Goal: Task Accomplishment & Management: Manage account settings

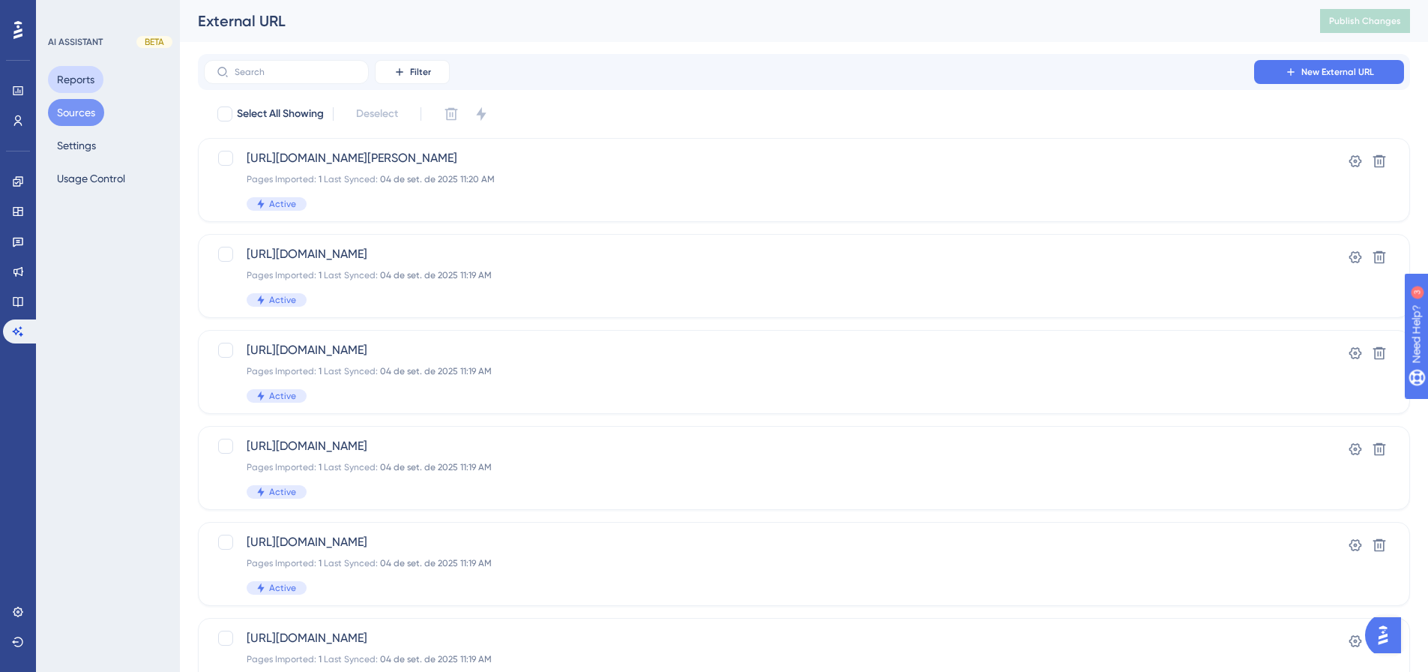
click at [79, 78] on button "Reports" at bounding box center [75, 79] width 55 height 27
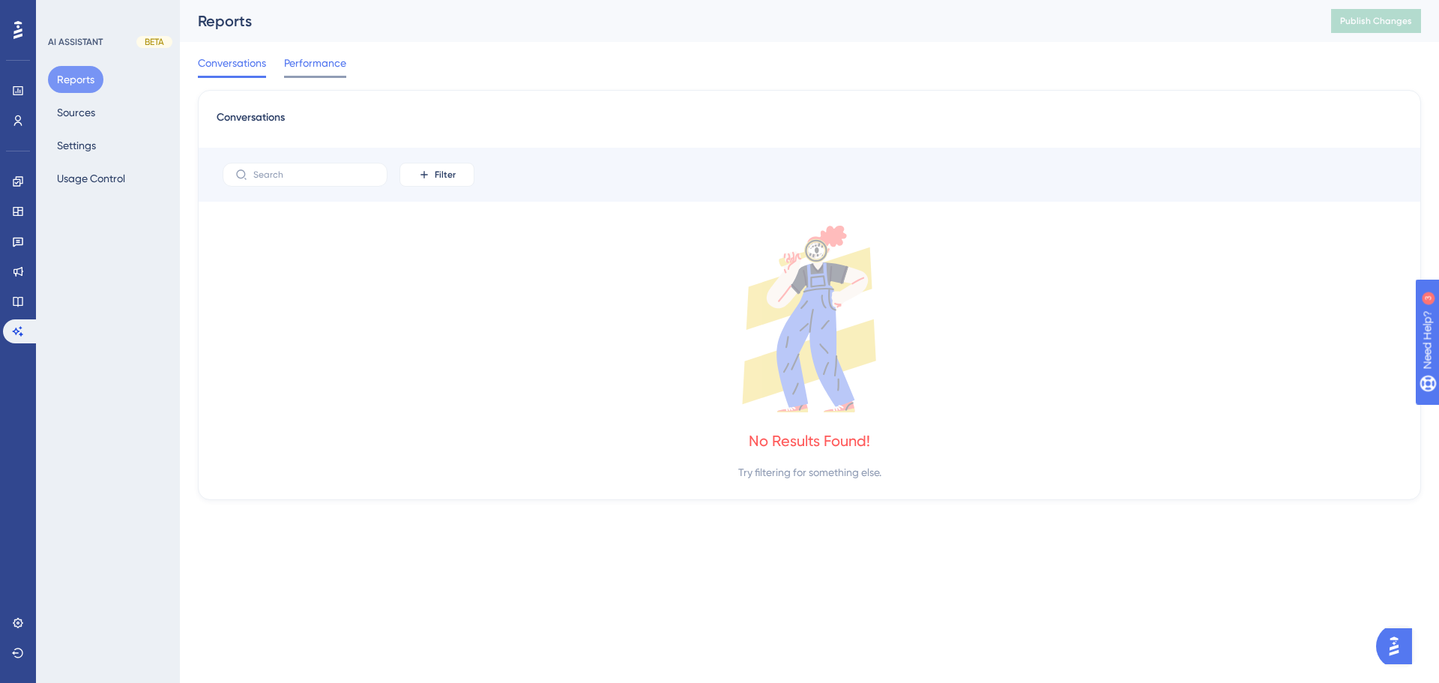
click at [313, 60] on span "Performance" at bounding box center [315, 63] width 62 height 18
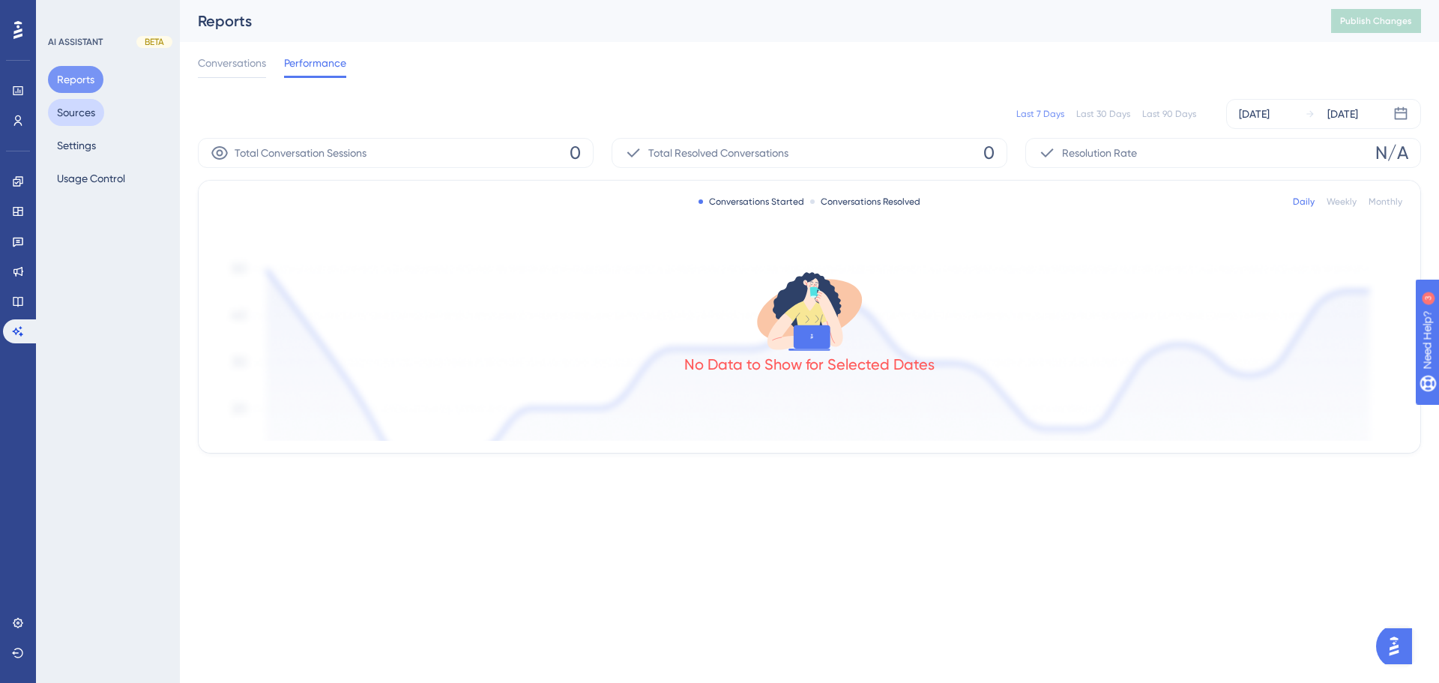
click at [73, 109] on button "Sources" at bounding box center [76, 112] width 56 height 27
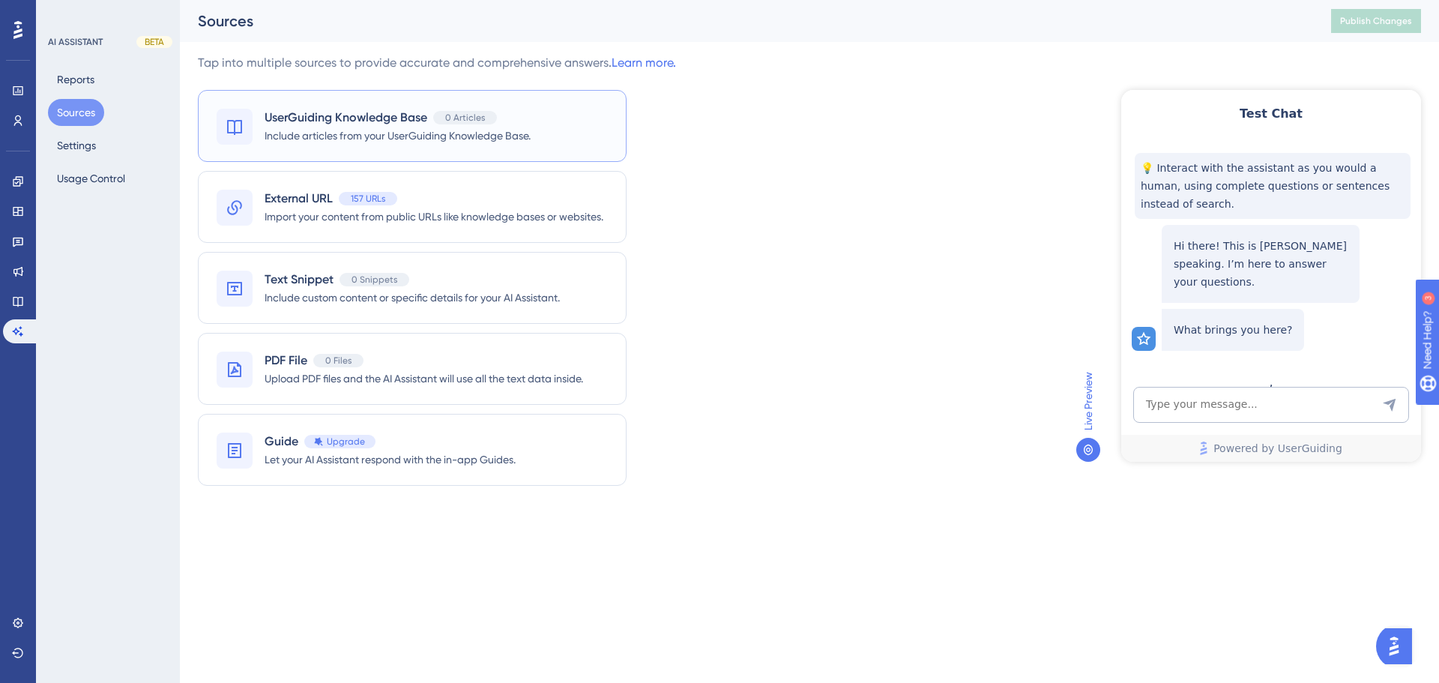
click at [465, 130] on span "Include articles from your UserGuiding Knowledge Base." at bounding box center [398, 136] width 266 height 18
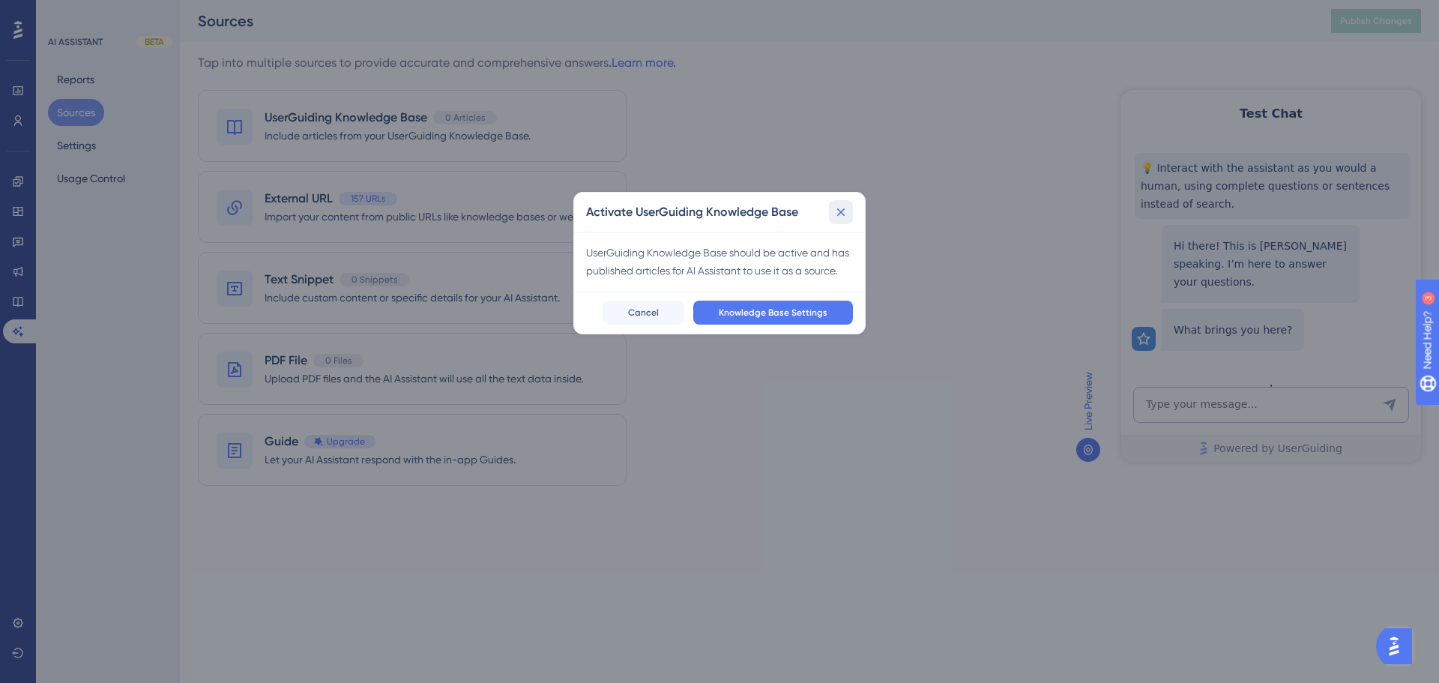
click at [849, 216] on button at bounding box center [841, 212] width 24 height 24
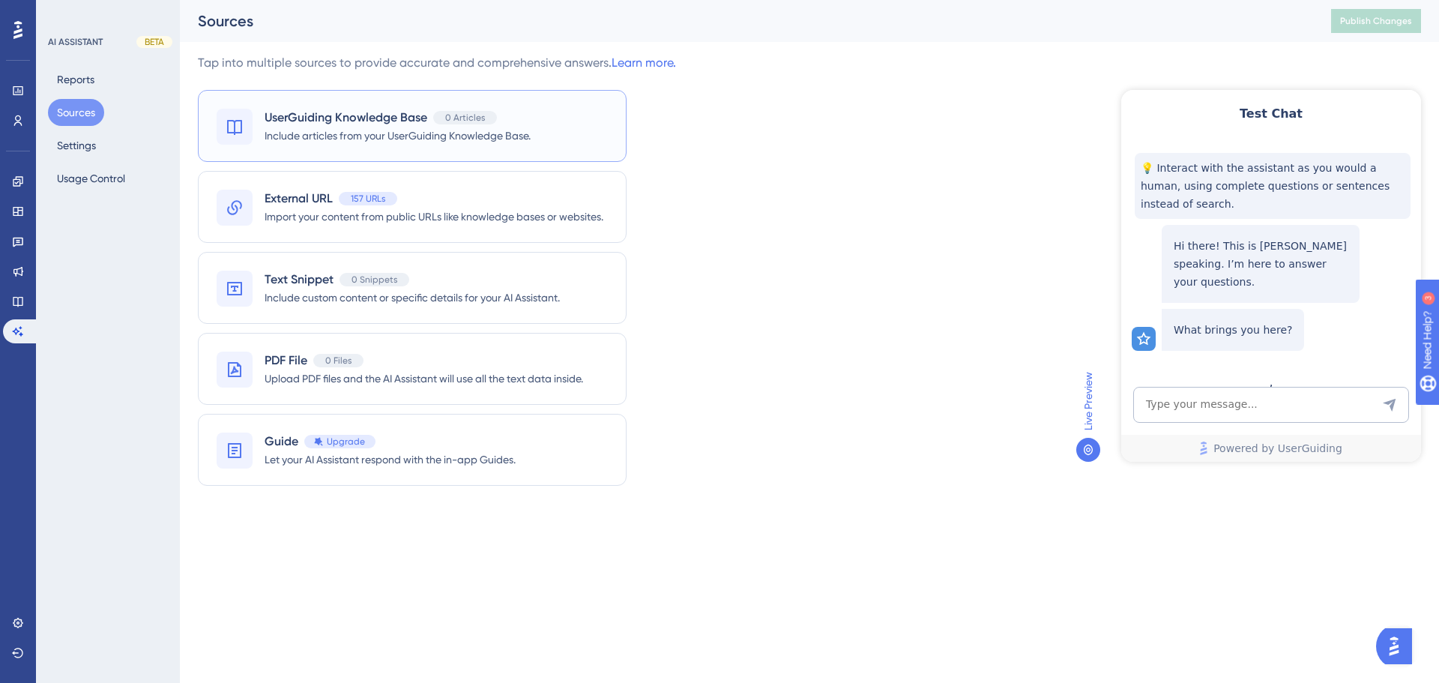
click at [412, 121] on span "UserGuiding Knowledge Base" at bounding box center [346, 118] width 163 height 18
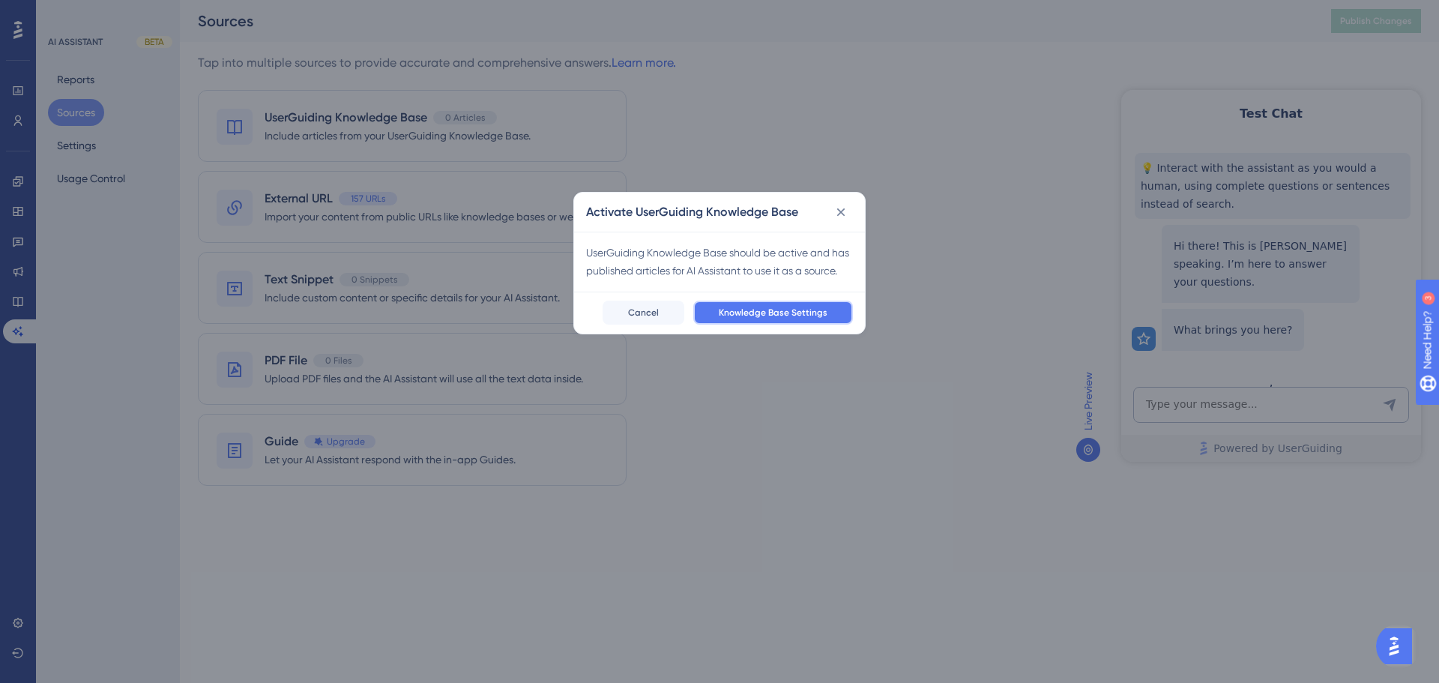
click at [786, 308] on span "Knowledge Base Settings" at bounding box center [773, 313] width 109 height 12
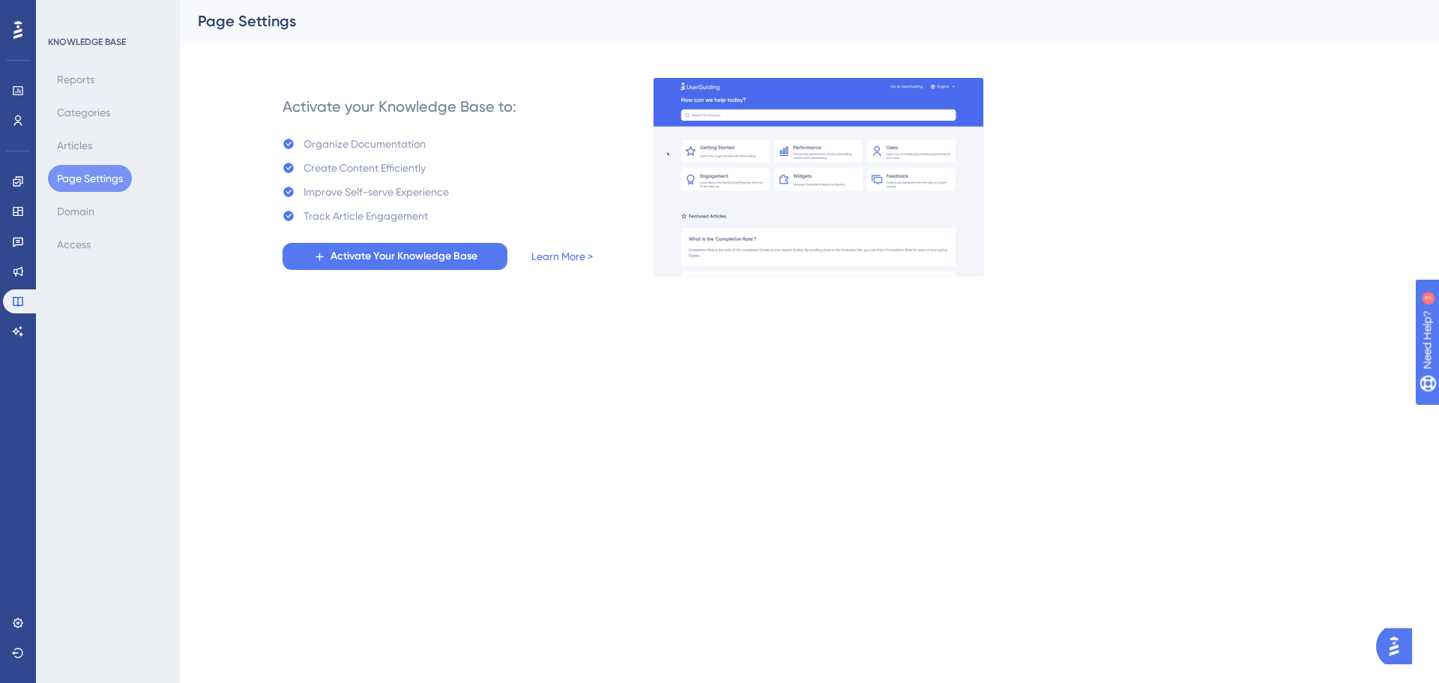
click at [383, 0] on html "Performance Users Engagement Widgets Feedback Product Updates Knowledge Base AI…" at bounding box center [719, 0] width 1439 height 0
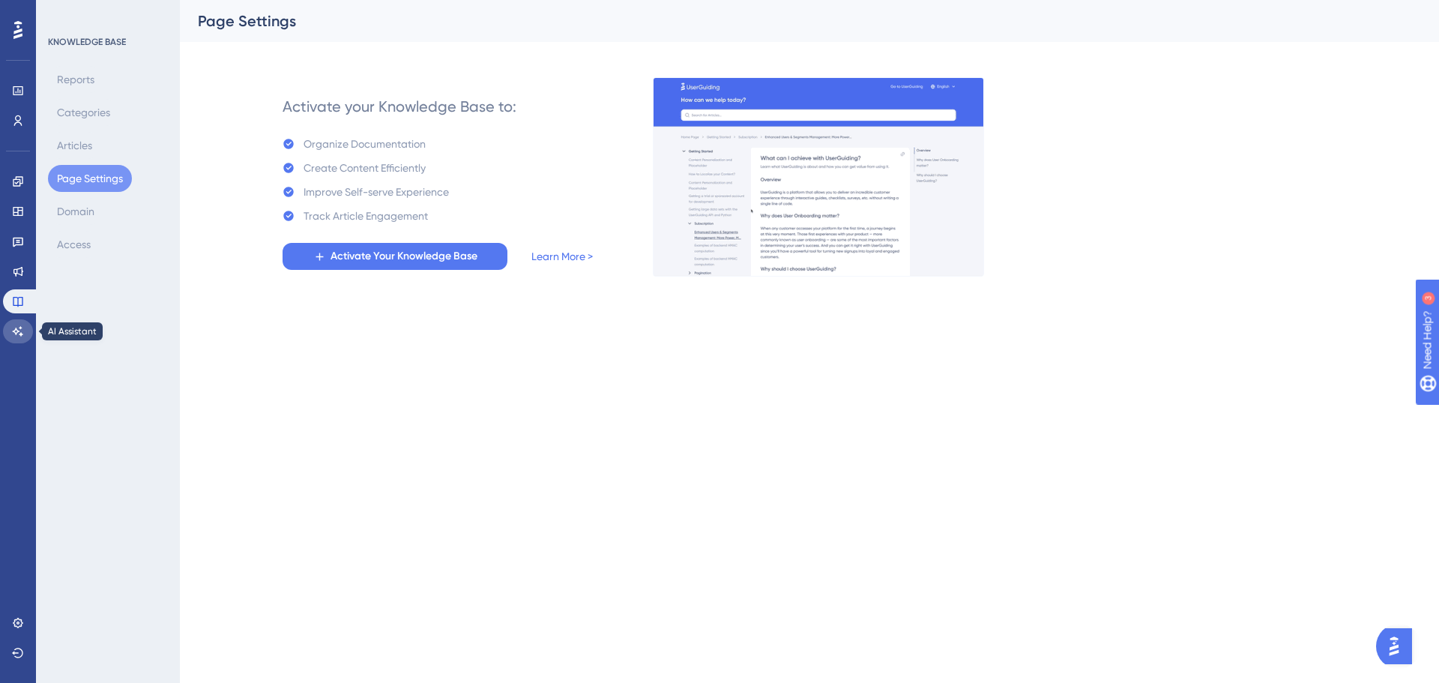
click at [18, 323] on link at bounding box center [18, 331] width 30 height 24
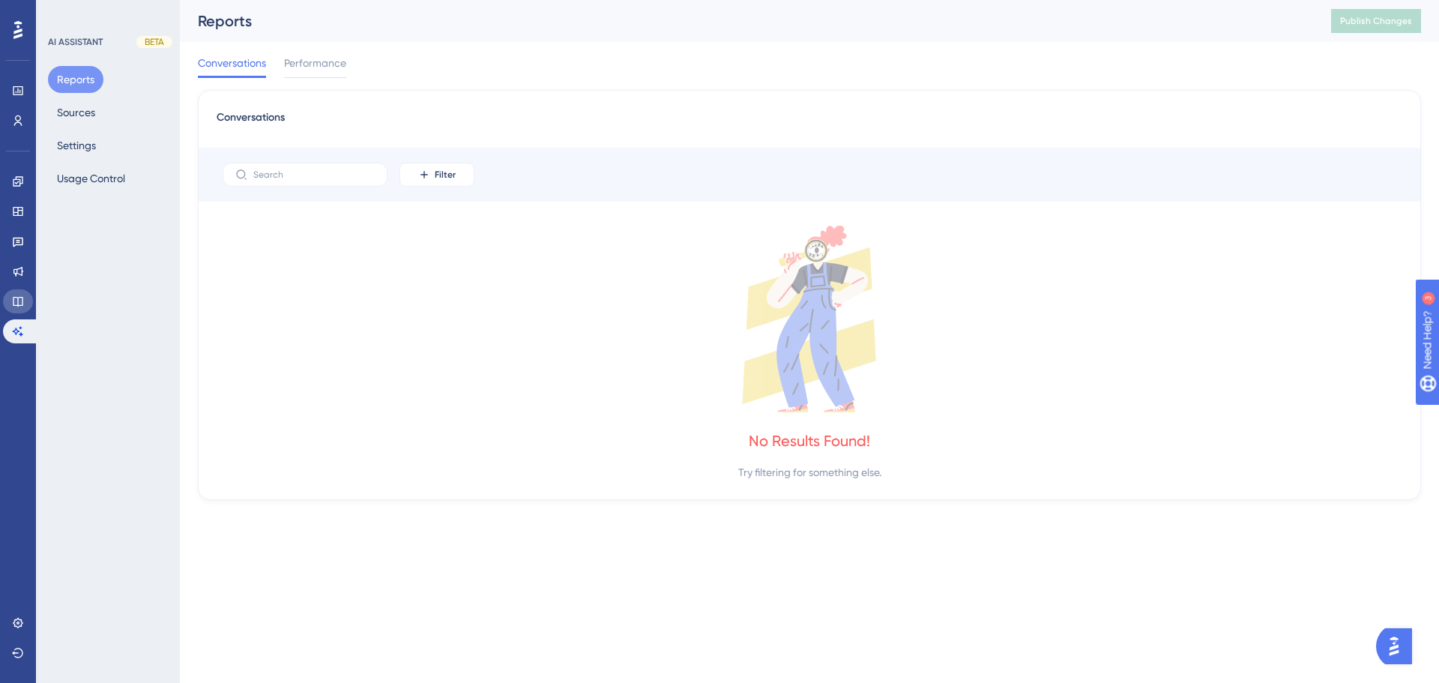
click at [19, 304] on icon at bounding box center [18, 301] width 12 height 12
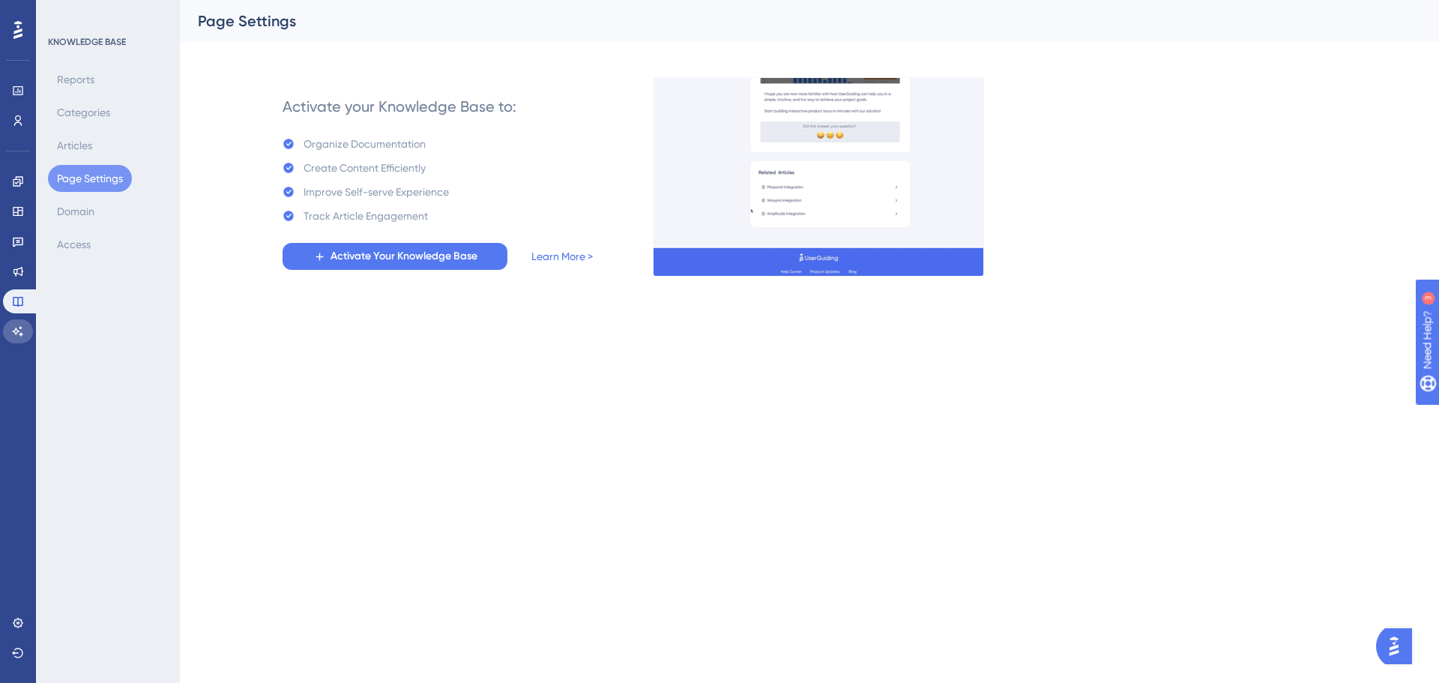
click at [12, 335] on icon at bounding box center [18, 331] width 12 height 12
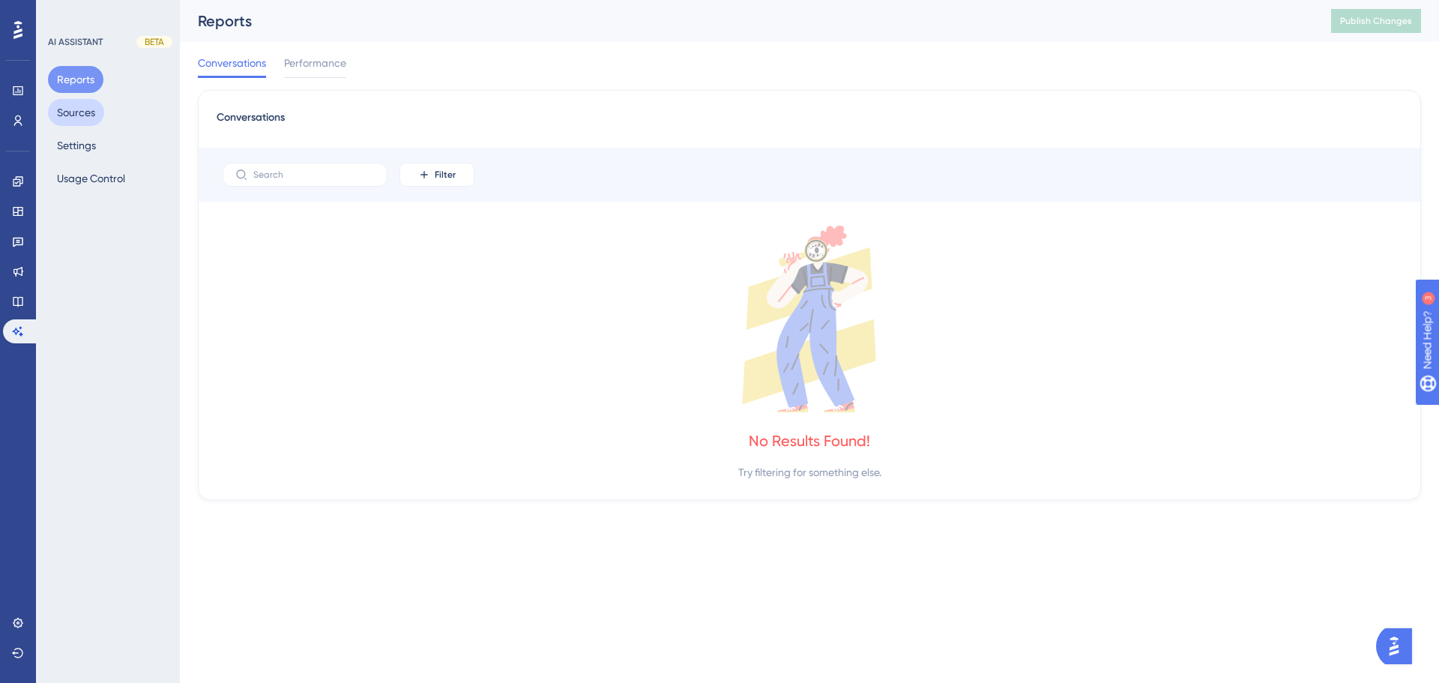
click at [76, 102] on button "Sources" at bounding box center [76, 112] width 56 height 27
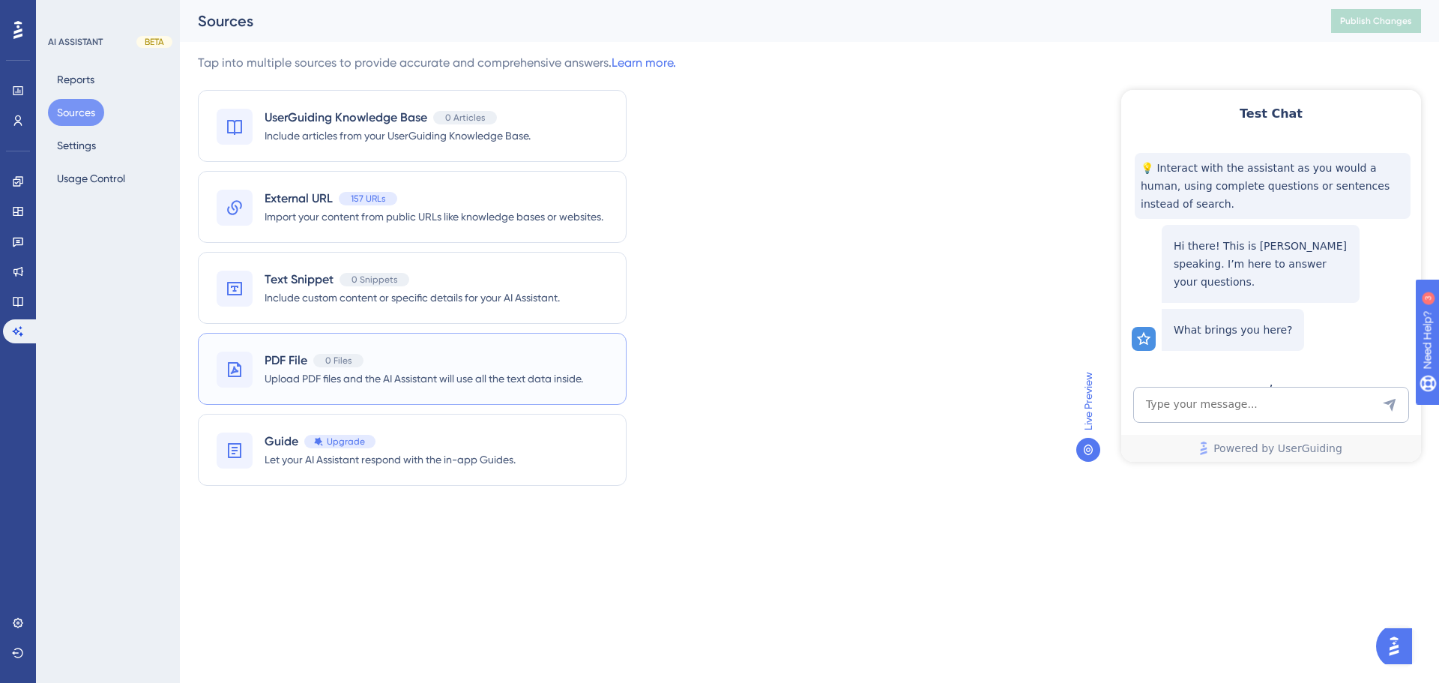
drag, startPoint x: 516, startPoint y: 369, endPoint x: 523, endPoint y: 344, distance: 25.8
drag, startPoint x: 523, startPoint y: 344, endPoint x: 860, endPoint y: 531, distance: 385.2
click at [857, 529] on div "Performance Users Engagement Widgets Feedback Product Updates Knowledge Base AI…" at bounding box center [719, 276] width 1439 height 552
click at [18, 87] on icon at bounding box center [18, 90] width 10 height 9
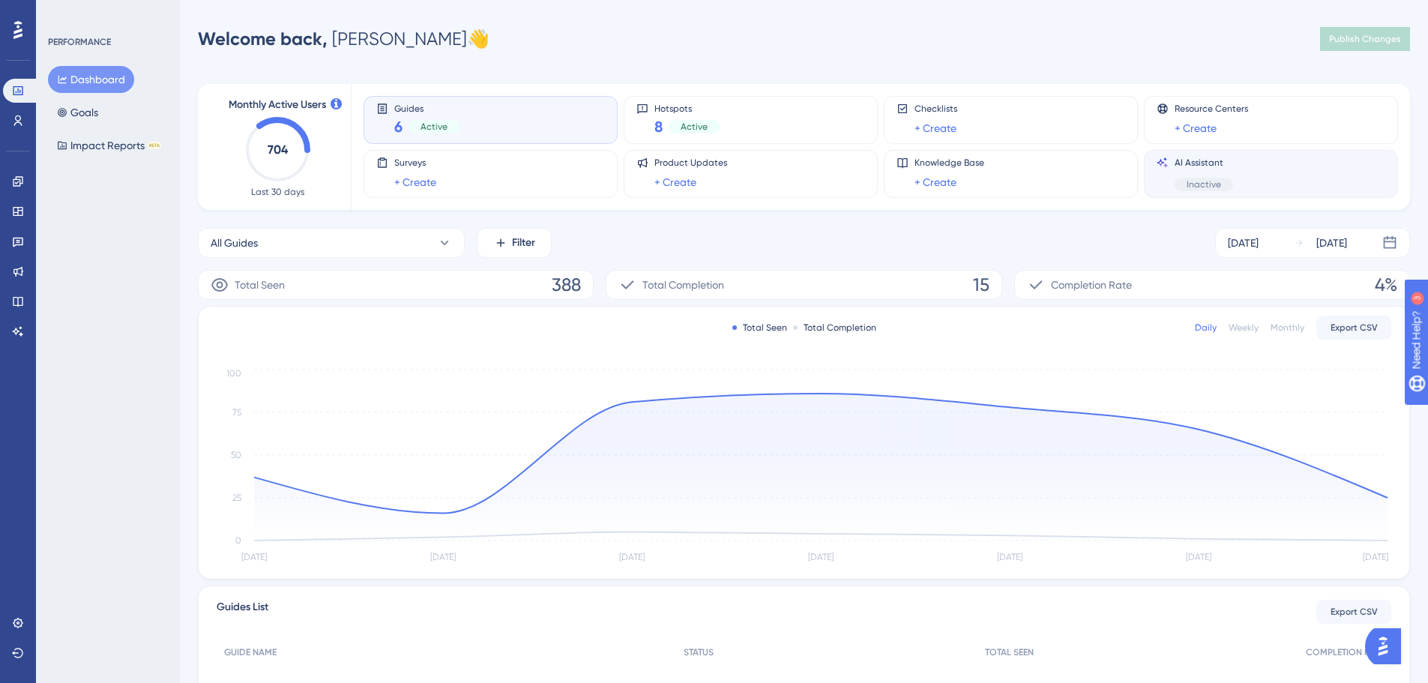
click at [1227, 183] on div "Inactive" at bounding box center [1204, 184] width 58 height 13
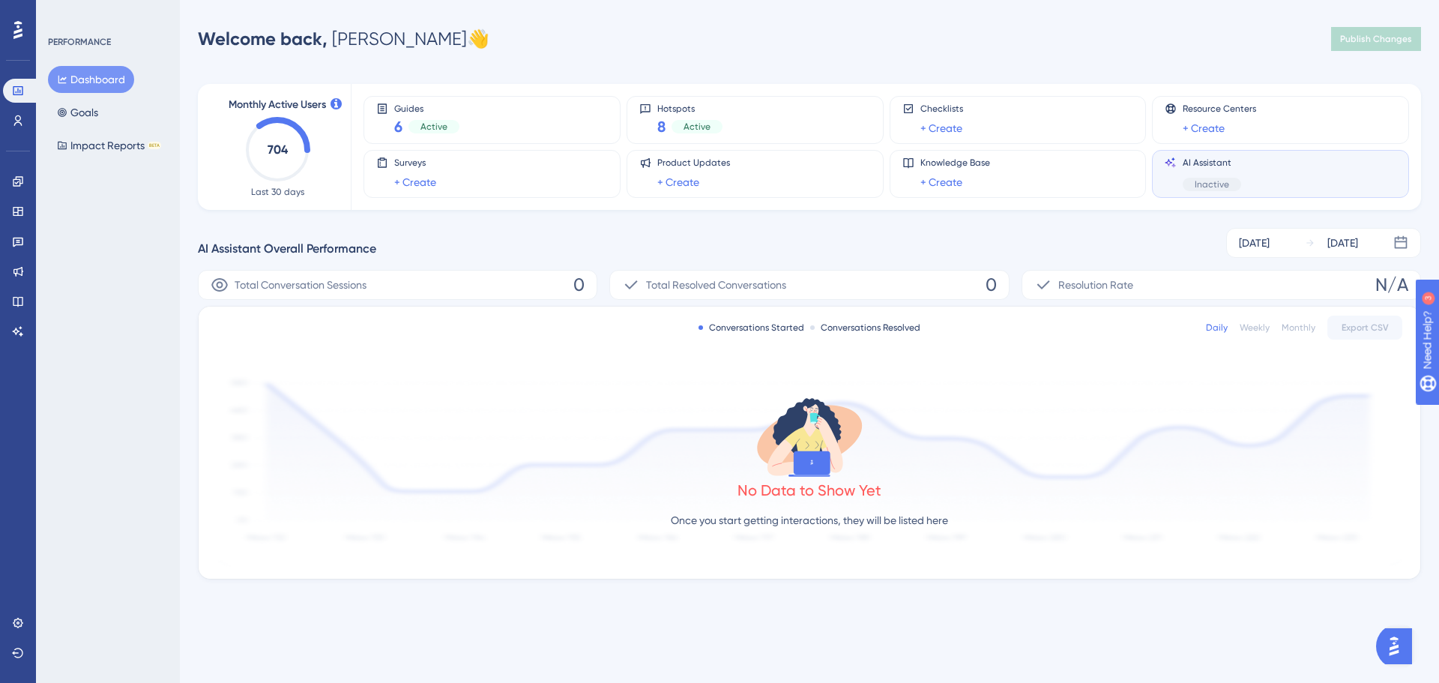
click at [1211, 169] on div "AI Assistant Inactive" at bounding box center [1212, 174] width 58 height 34
drag, startPoint x: 1216, startPoint y: 170, endPoint x: 1205, endPoint y: 179, distance: 13.8
click at [1216, 171] on div "AI Assistant Inactive" at bounding box center [1212, 174] width 58 height 34
click at [25, 334] on link at bounding box center [18, 331] width 30 height 24
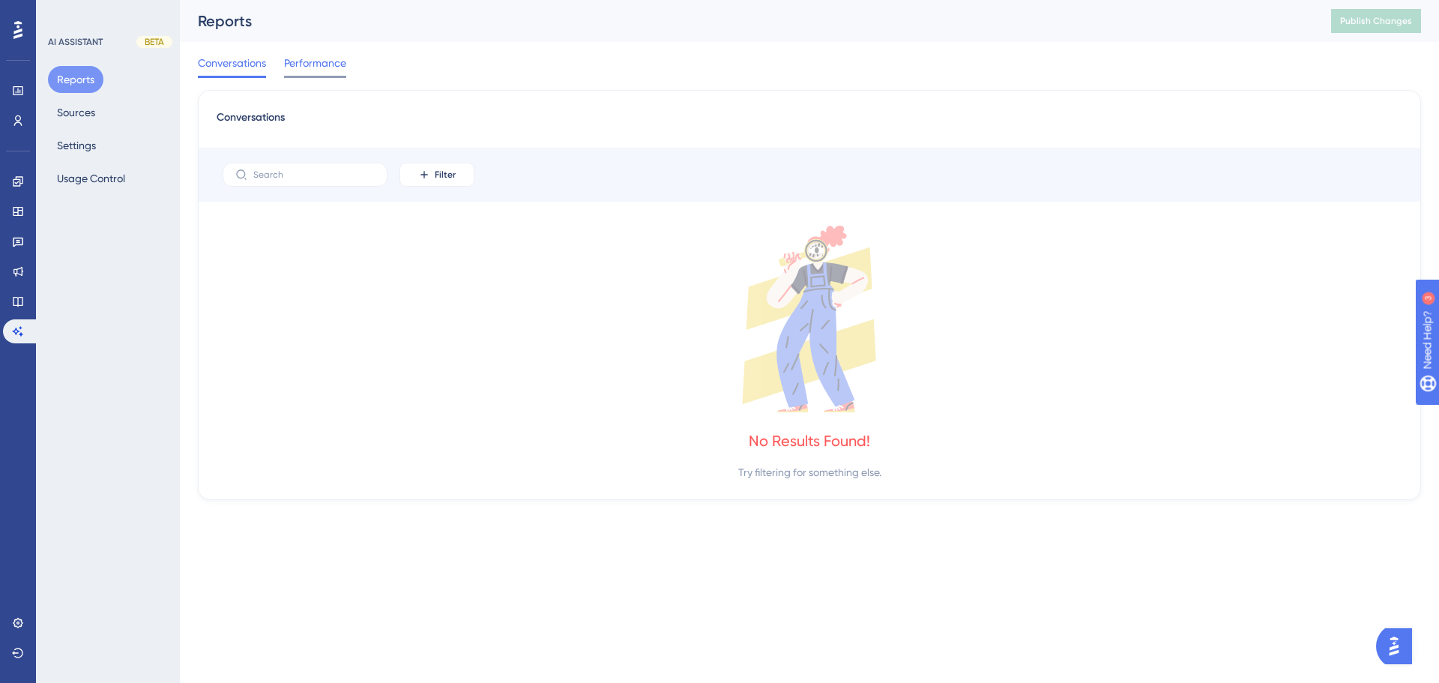
click at [335, 69] on span "Performance" at bounding box center [315, 63] width 62 height 18
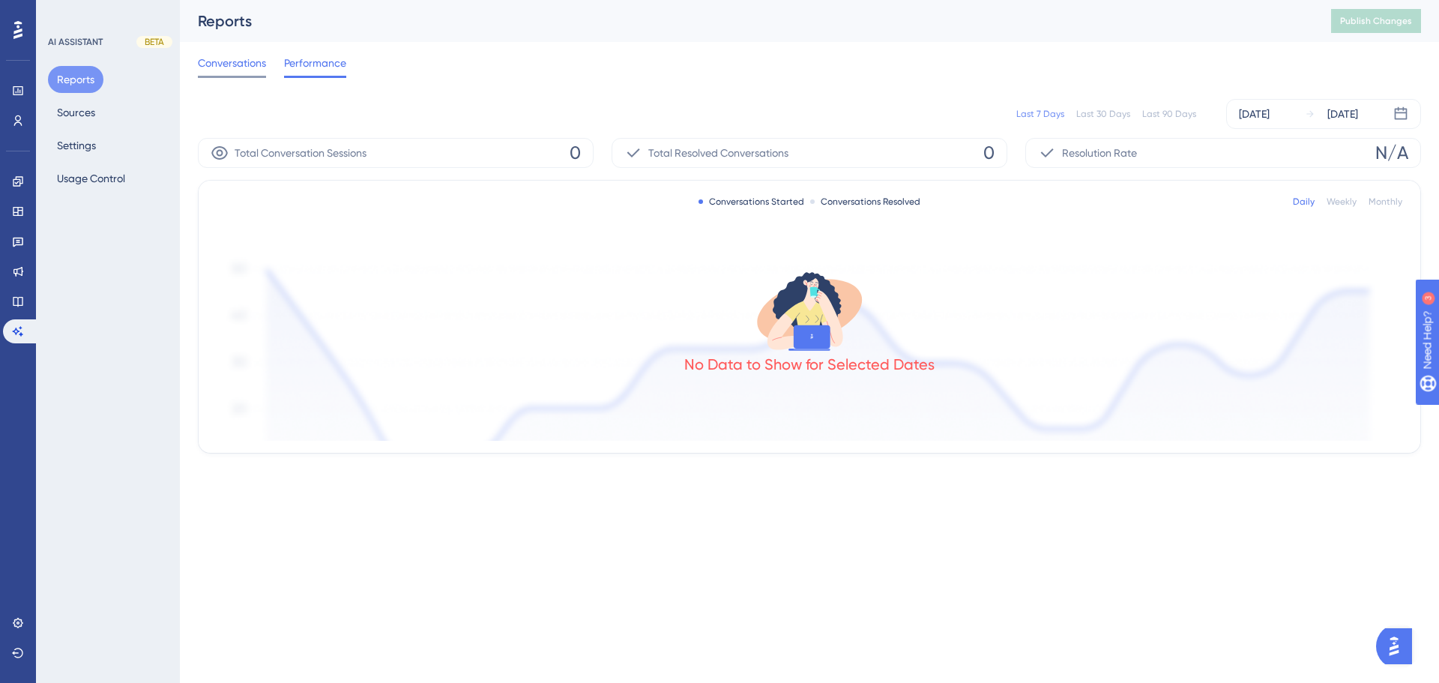
click at [243, 69] on span "Conversations" at bounding box center [232, 63] width 68 height 18
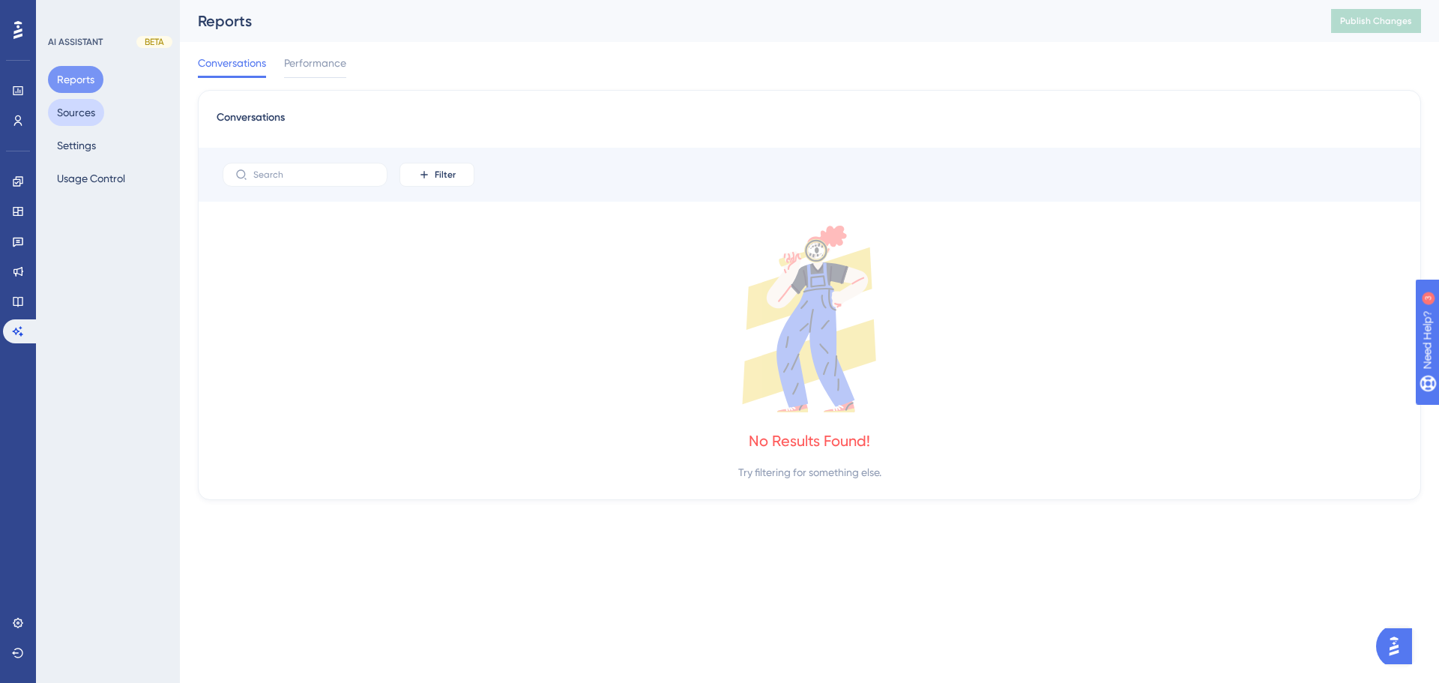
click at [89, 121] on button "Sources" at bounding box center [76, 112] width 56 height 27
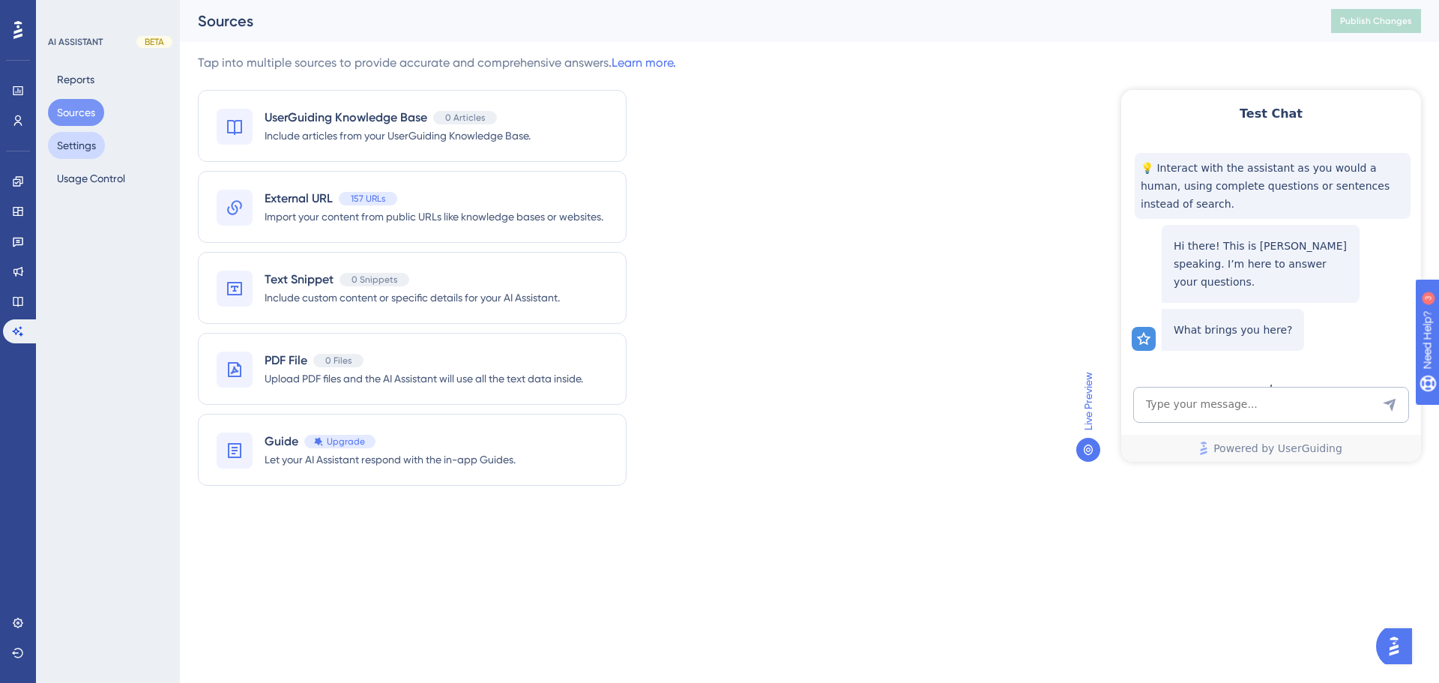
click at [71, 149] on button "Settings" at bounding box center [76, 145] width 57 height 27
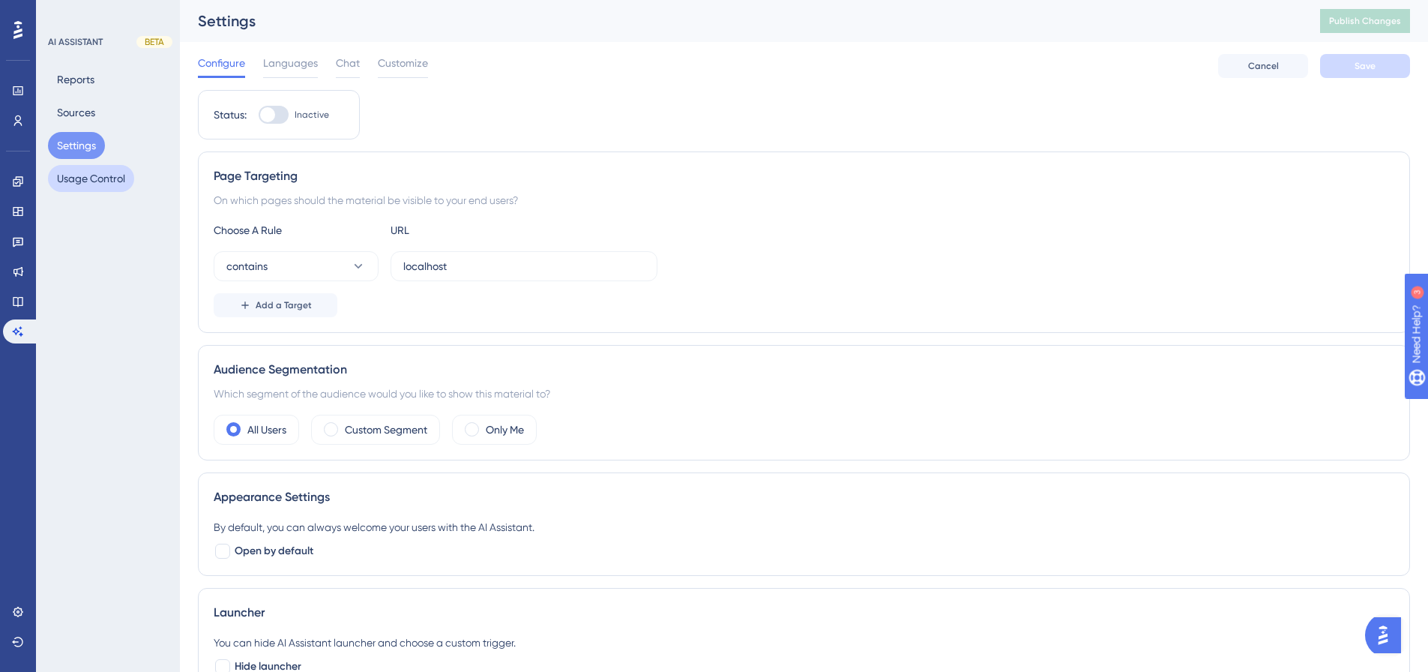
click at [109, 175] on button "Usage Control" at bounding box center [91, 178] width 86 height 27
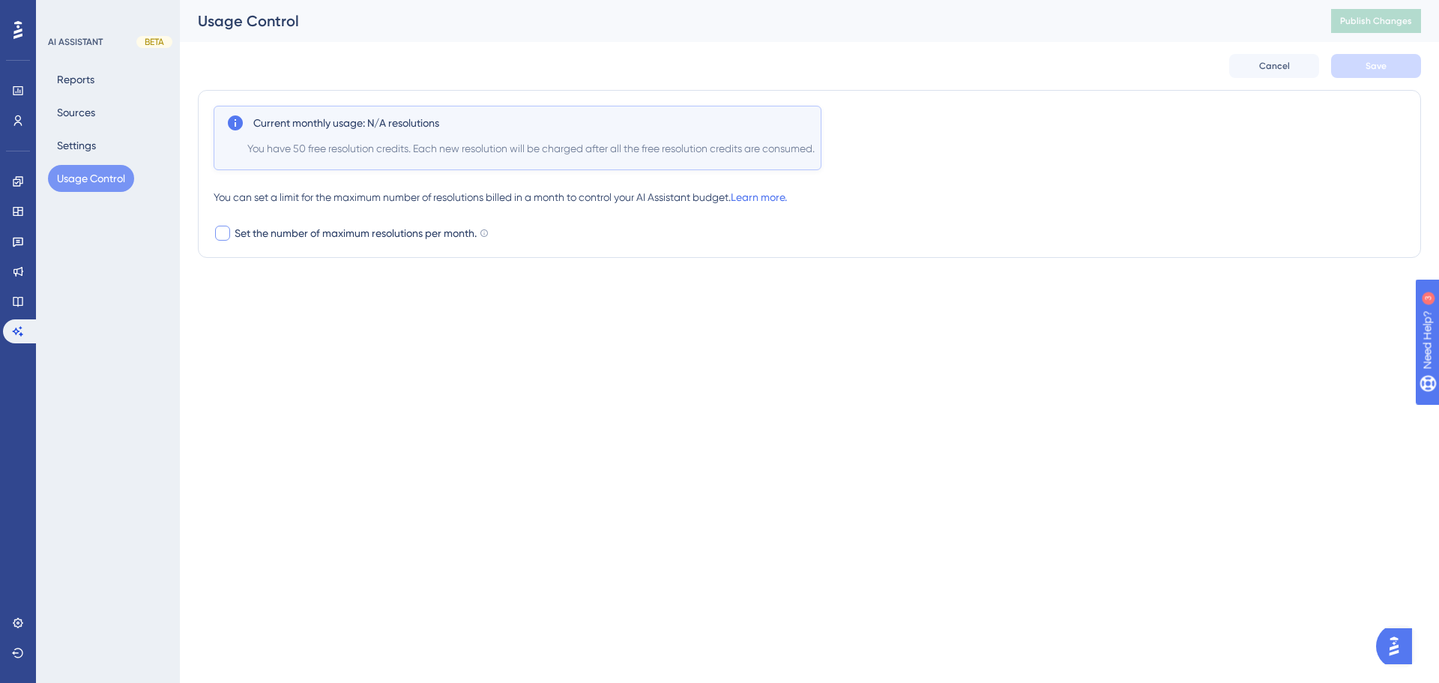
click at [227, 233] on div at bounding box center [222, 233] width 15 height 15
checkbox input "true"
click at [289, 266] on icon at bounding box center [288, 270] width 9 height 9
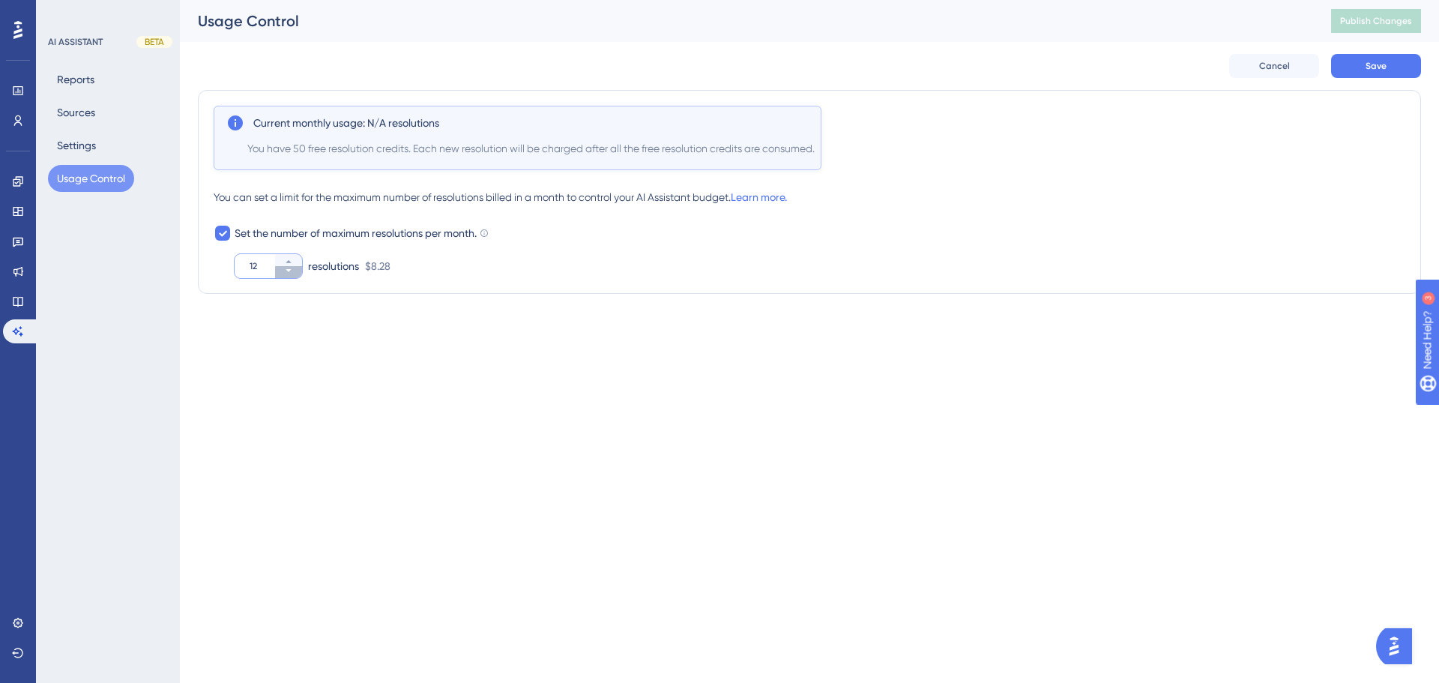
click at [289, 266] on icon at bounding box center [288, 270] width 9 height 9
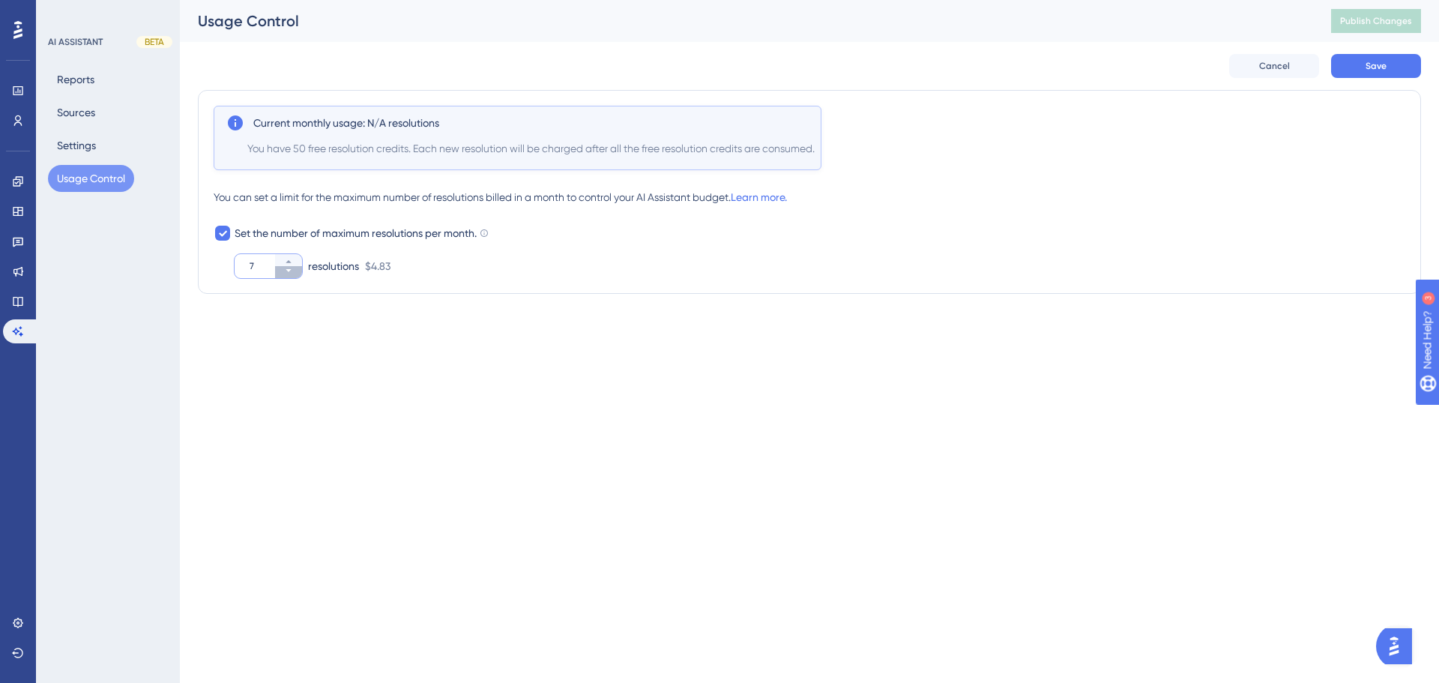
click at [289, 266] on icon at bounding box center [288, 270] width 9 height 9
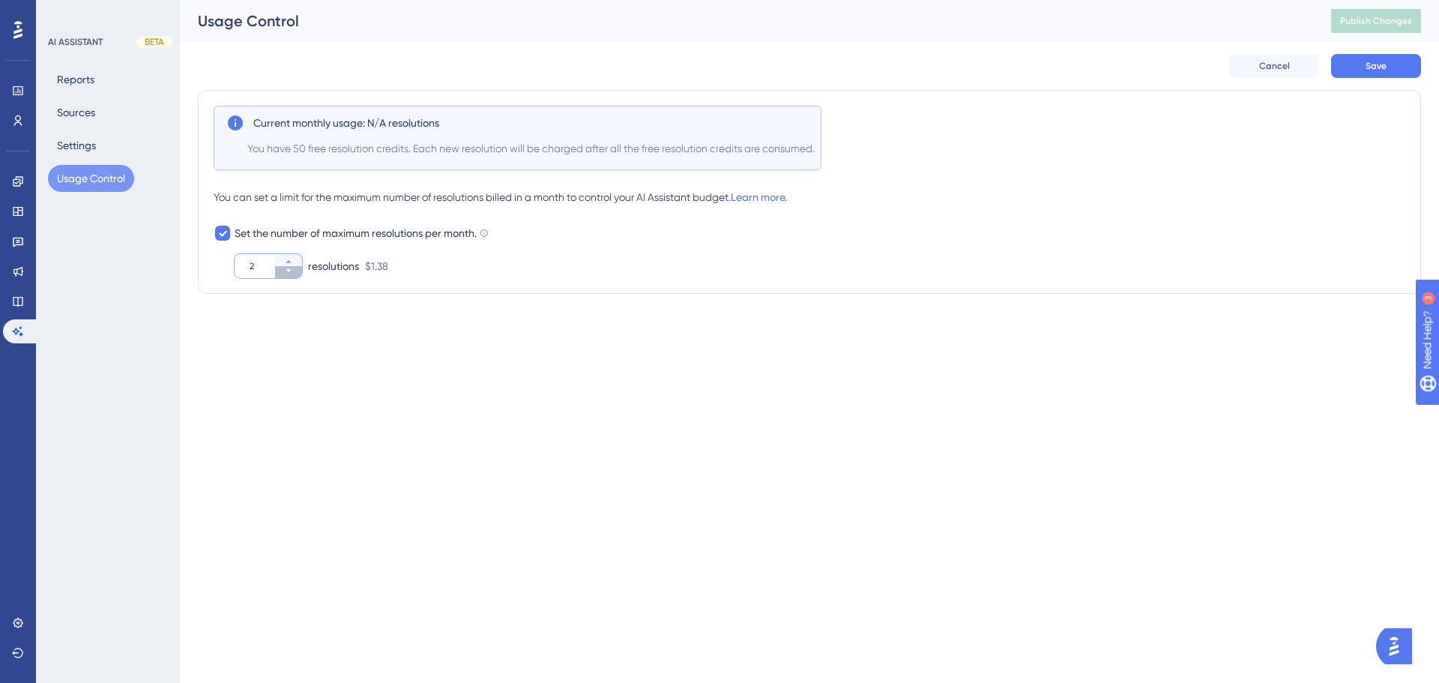
click at [289, 266] on icon at bounding box center [288, 270] width 9 height 9
click at [291, 260] on icon at bounding box center [288, 261] width 9 height 9
click at [456, 262] on div "1 resolutions $0.69" at bounding box center [362, 266] width 254 height 24
click at [287, 271] on icon at bounding box center [288, 270] width 9 height 9
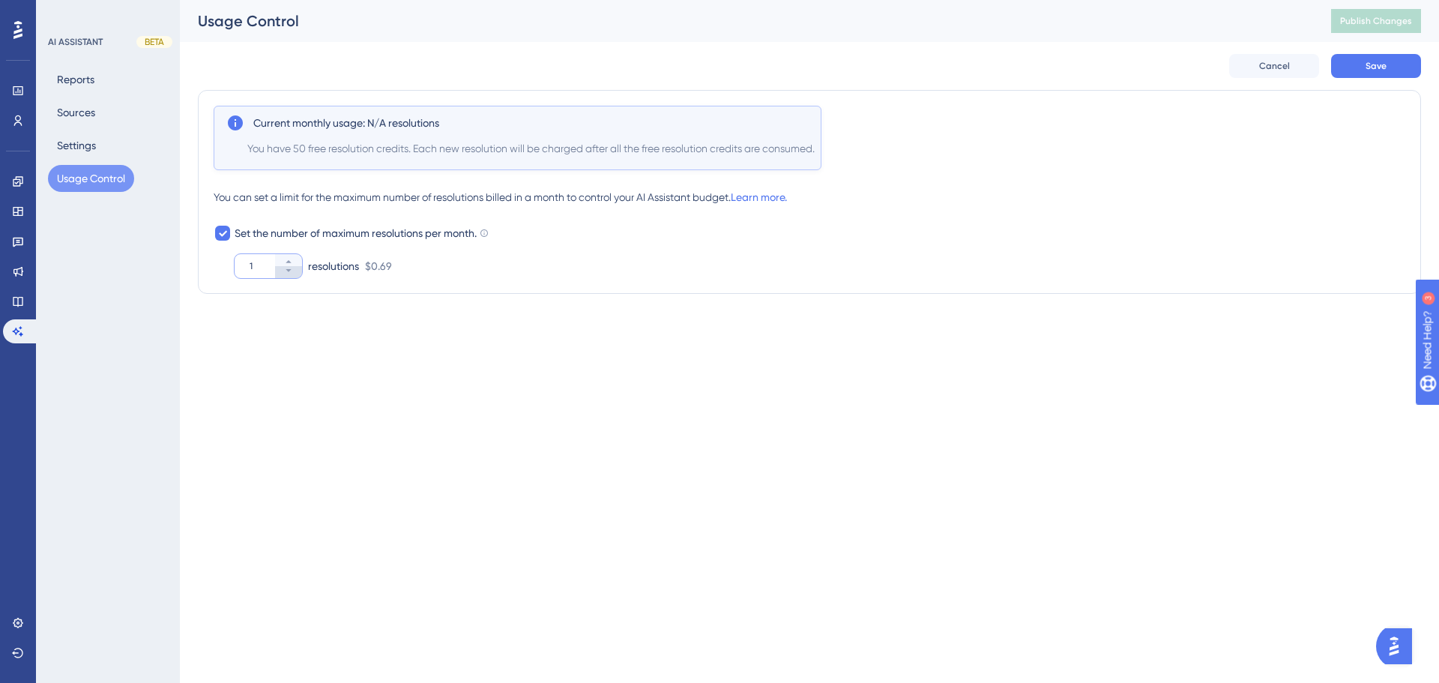
type input "0"
click at [322, 0] on html "Performance Users Engagement Widgets Feedback Product Updates Knowledge Base AI…" at bounding box center [719, 0] width 1439 height 0
click at [332, 328] on div "Performance Users Engagement Widgets Feedback Product Updates Knowledge Base AI…" at bounding box center [809, 165] width 1259 height 330
click at [1356, 67] on button "Save" at bounding box center [1376, 66] width 90 height 24
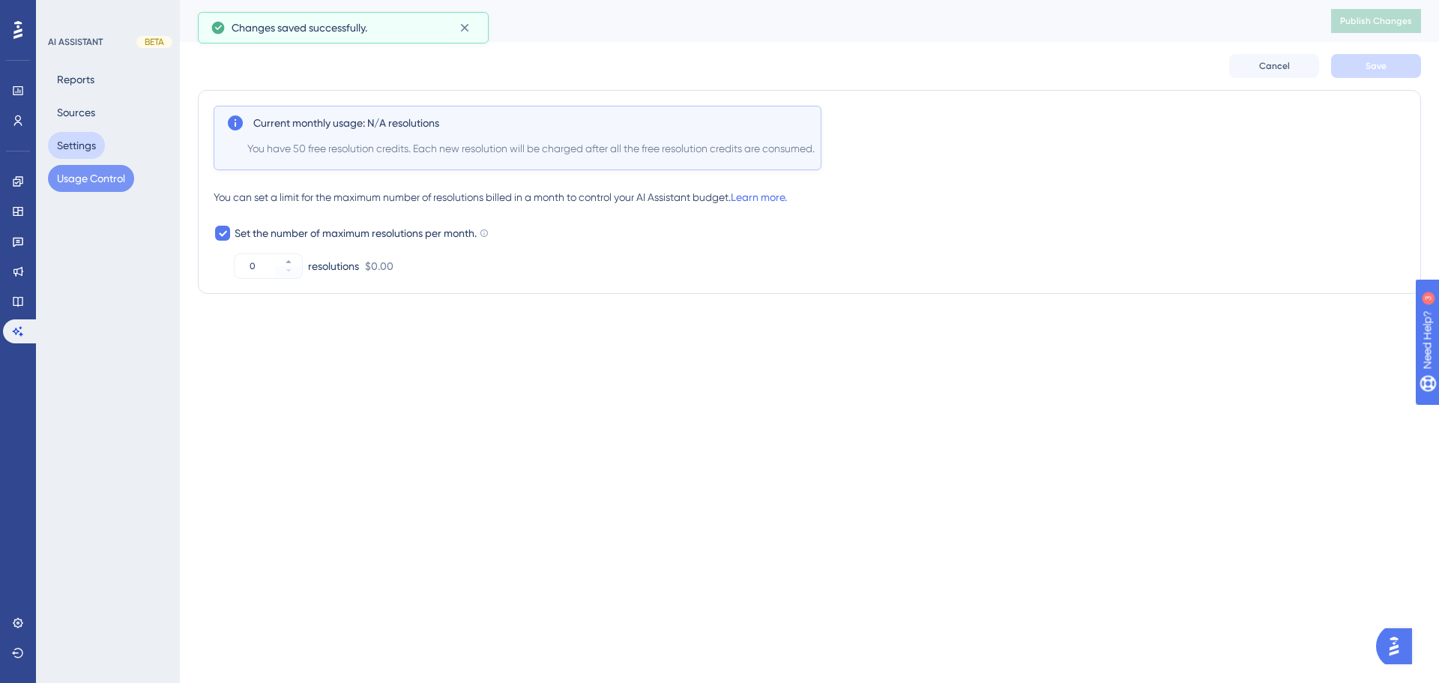
click at [70, 154] on button "Settings" at bounding box center [76, 145] width 57 height 27
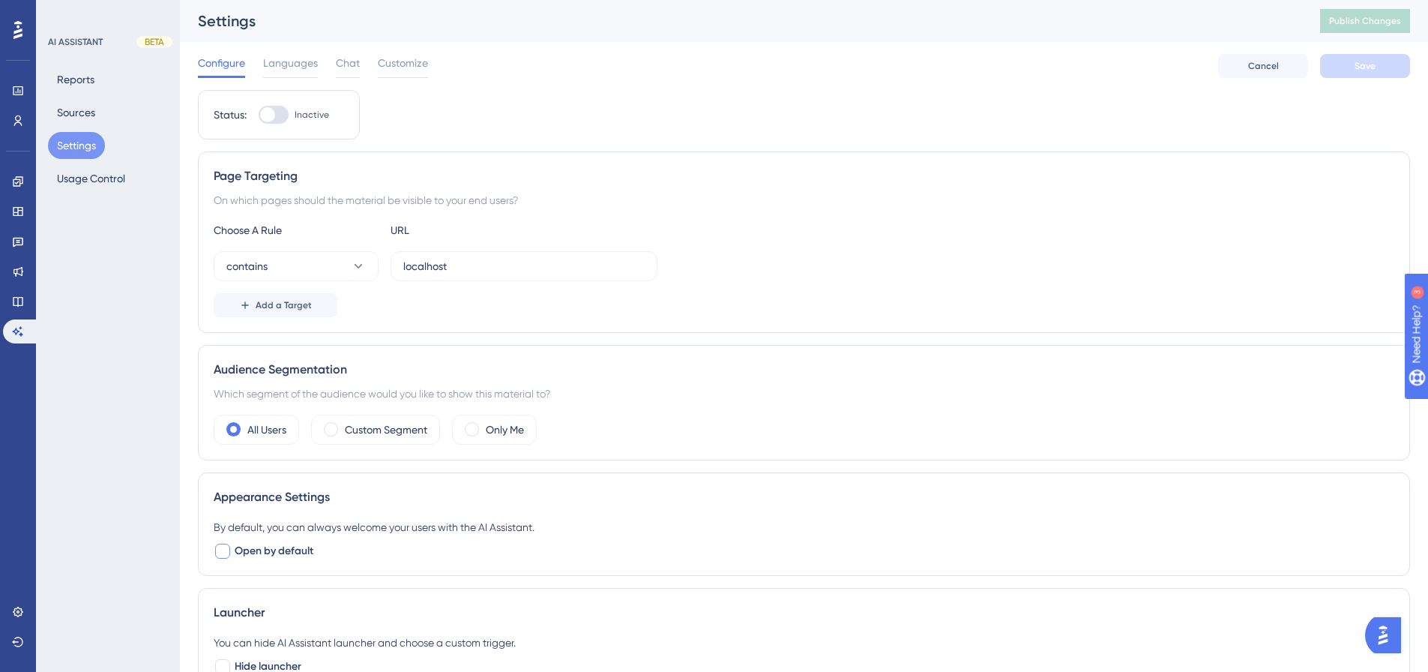
click at [226, 557] on div at bounding box center [222, 550] width 15 height 15
click at [227, 557] on div at bounding box center [222, 550] width 15 height 15
checkbox input "false"
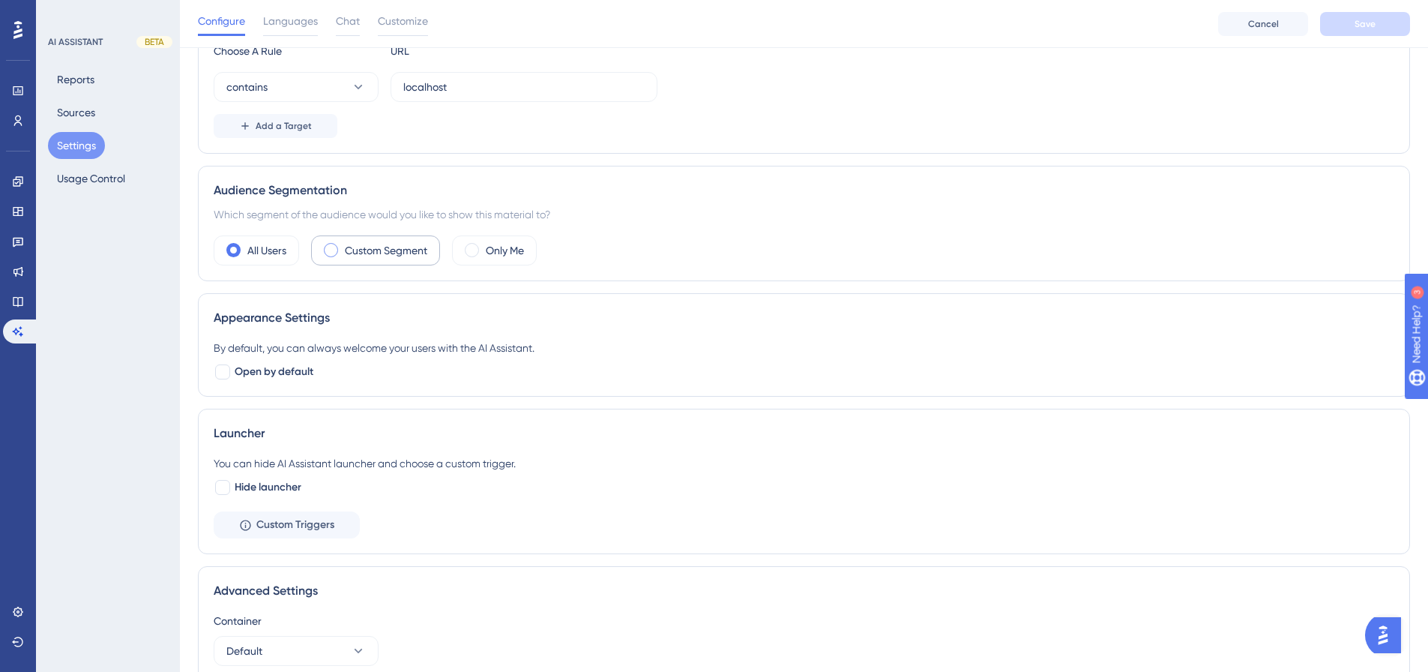
scroll to position [225, 0]
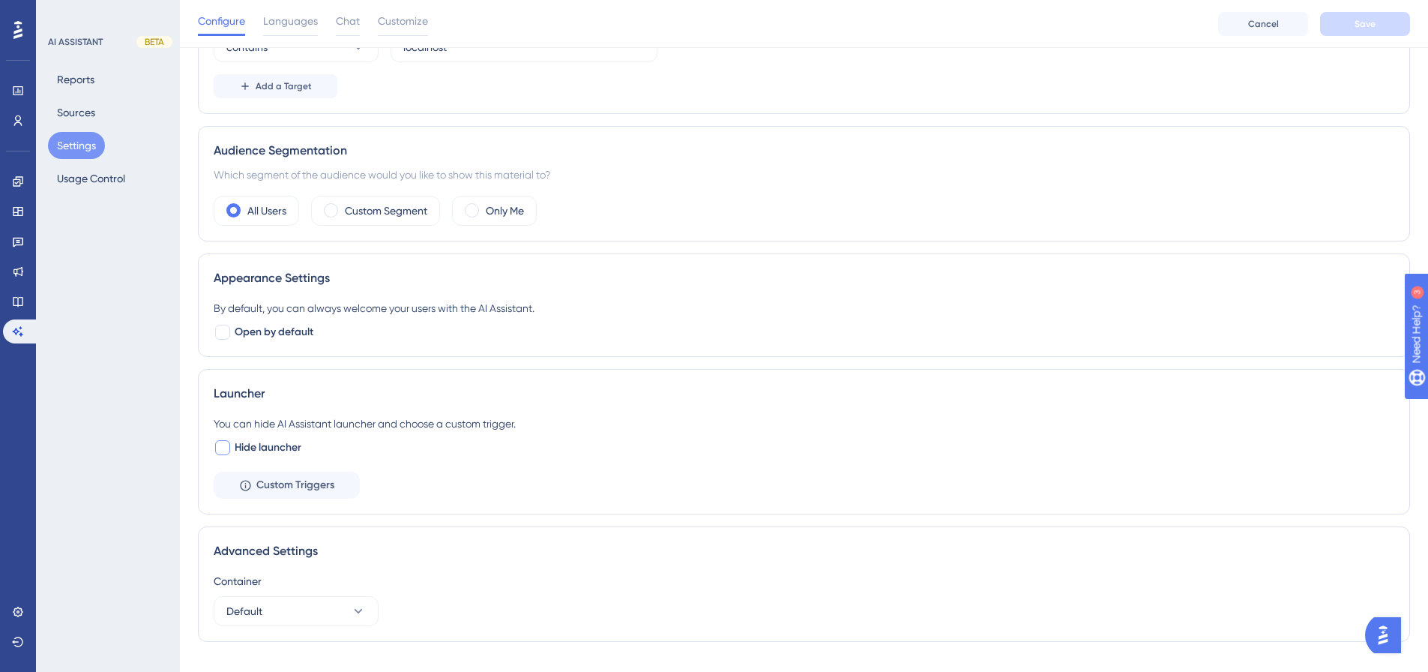
click at [228, 451] on div at bounding box center [222, 447] width 15 height 15
checkbox input "false"
click at [552, 578] on div "Container" at bounding box center [804, 581] width 1181 height 18
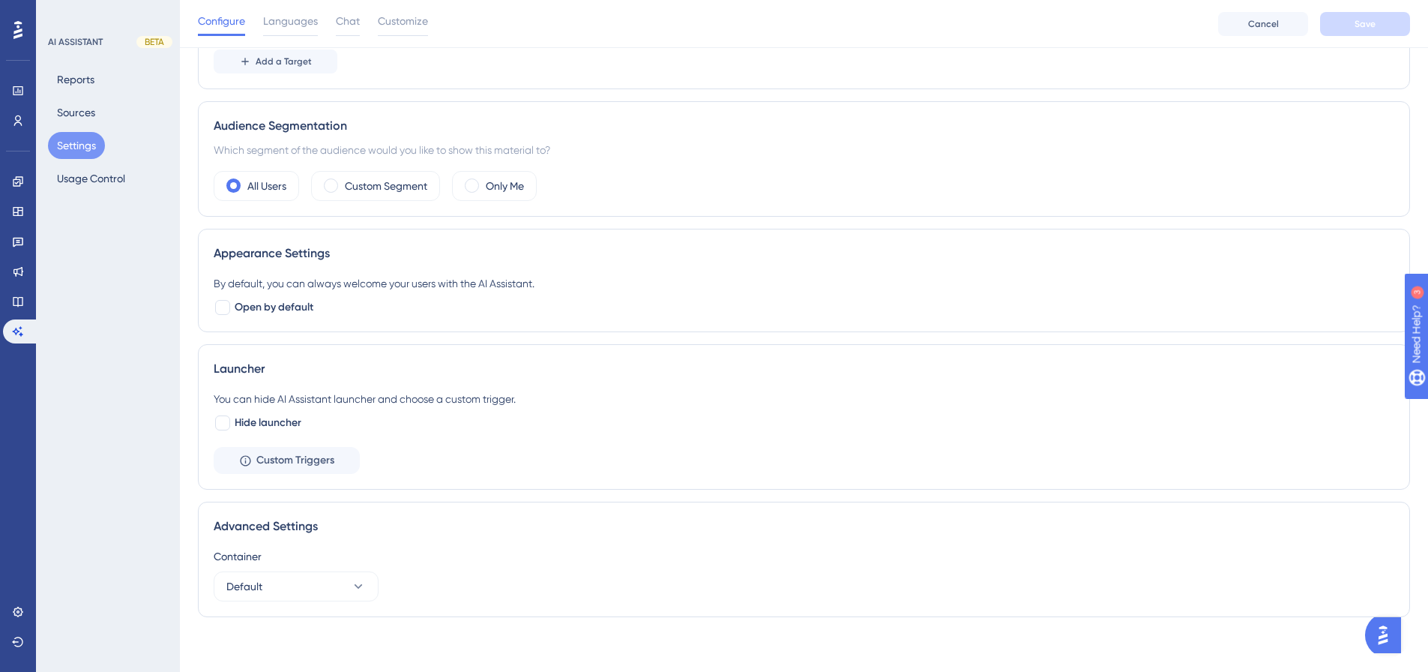
scroll to position [255, 0]
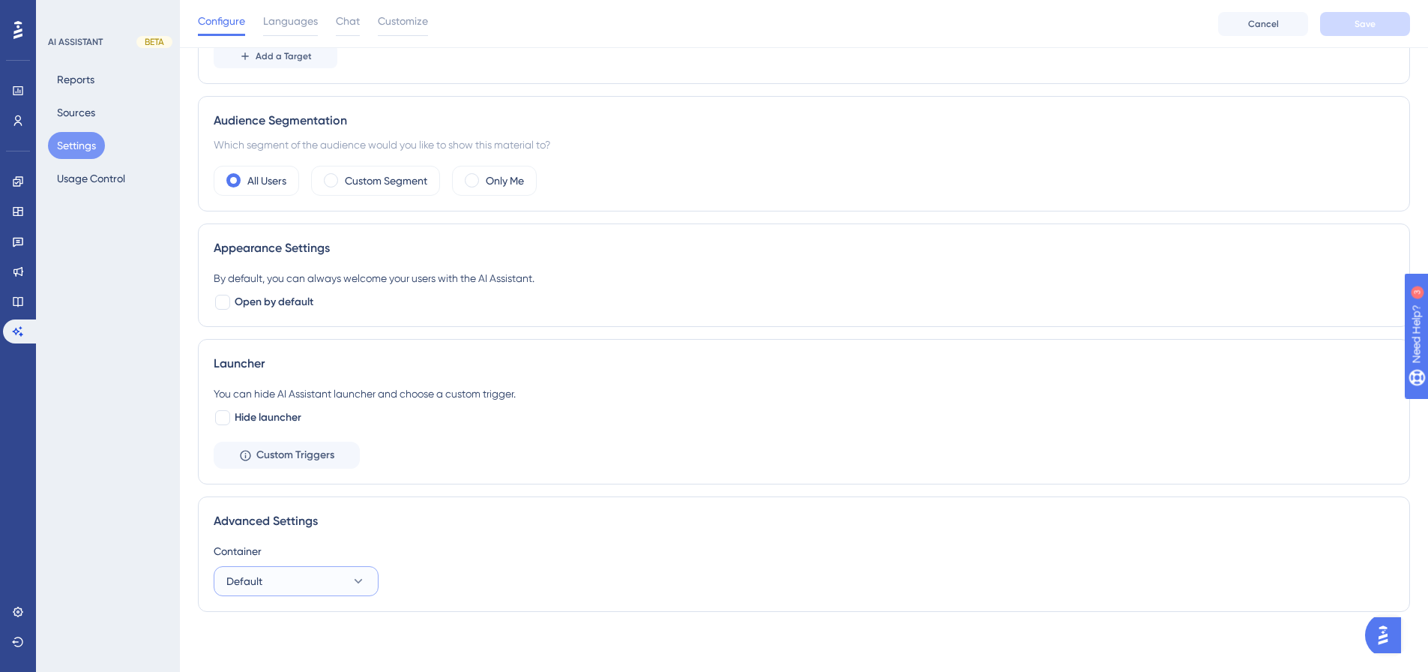
click at [320, 576] on button "Default" at bounding box center [296, 581] width 165 height 30
click at [386, 533] on div "Advanced Settings Container Default Default Default" at bounding box center [804, 553] width 1212 height 115
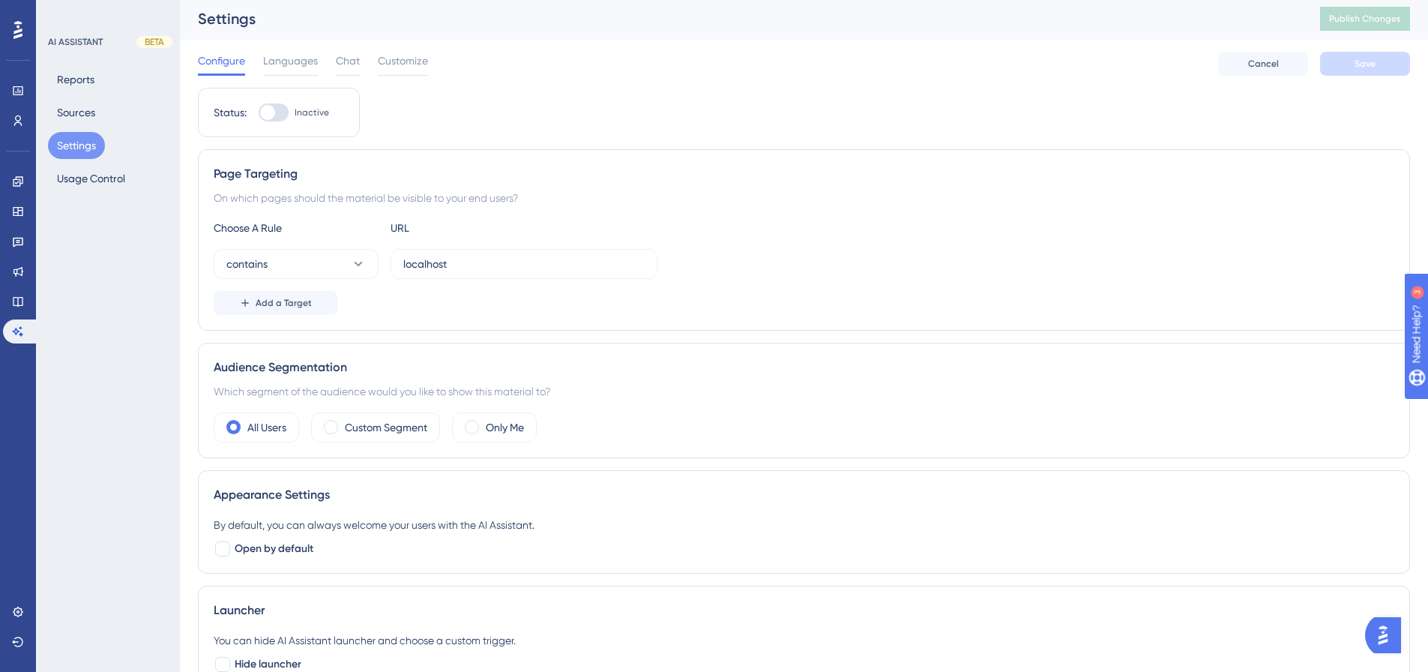
scroll to position [0, 0]
click at [284, 43] on div "Configure Languages Chat Customize Cancel Save" at bounding box center [804, 66] width 1212 height 48
click at [299, 55] on span "Languages" at bounding box center [290, 63] width 55 height 18
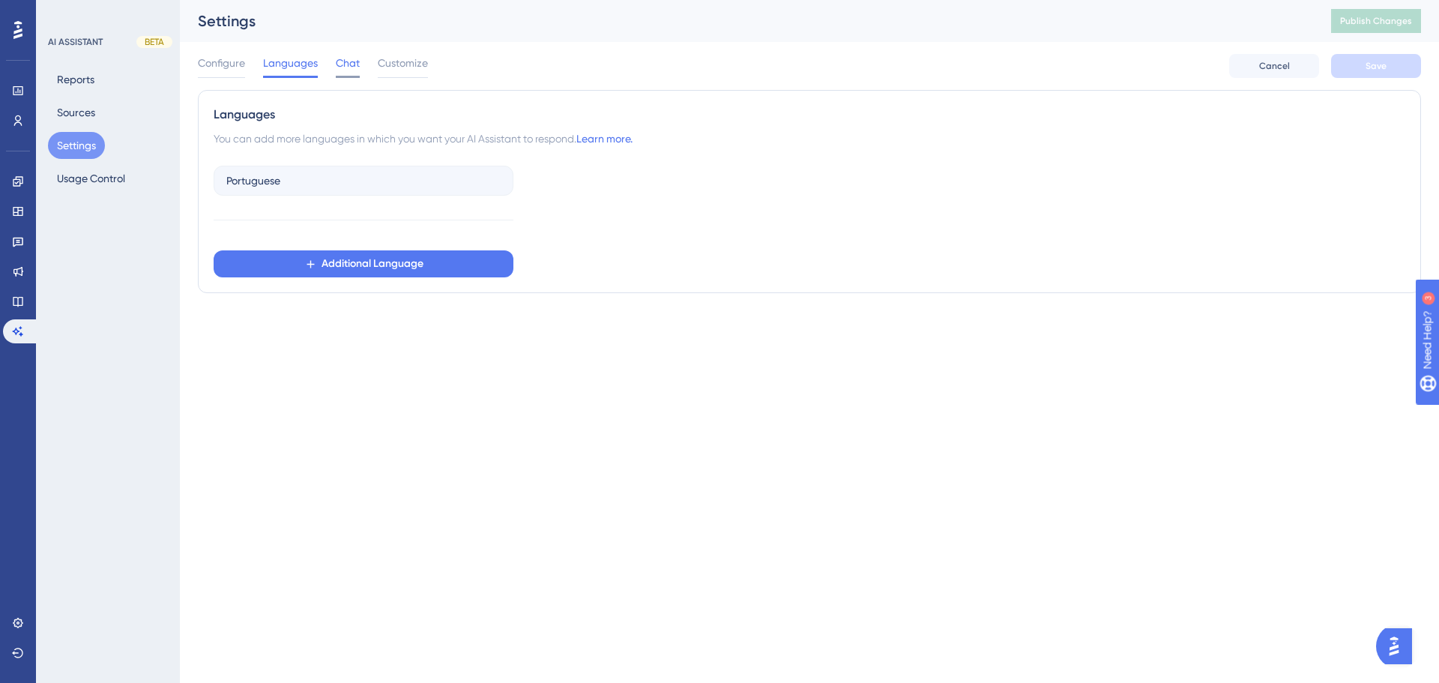
click at [349, 70] on span "Chat" at bounding box center [348, 63] width 24 height 18
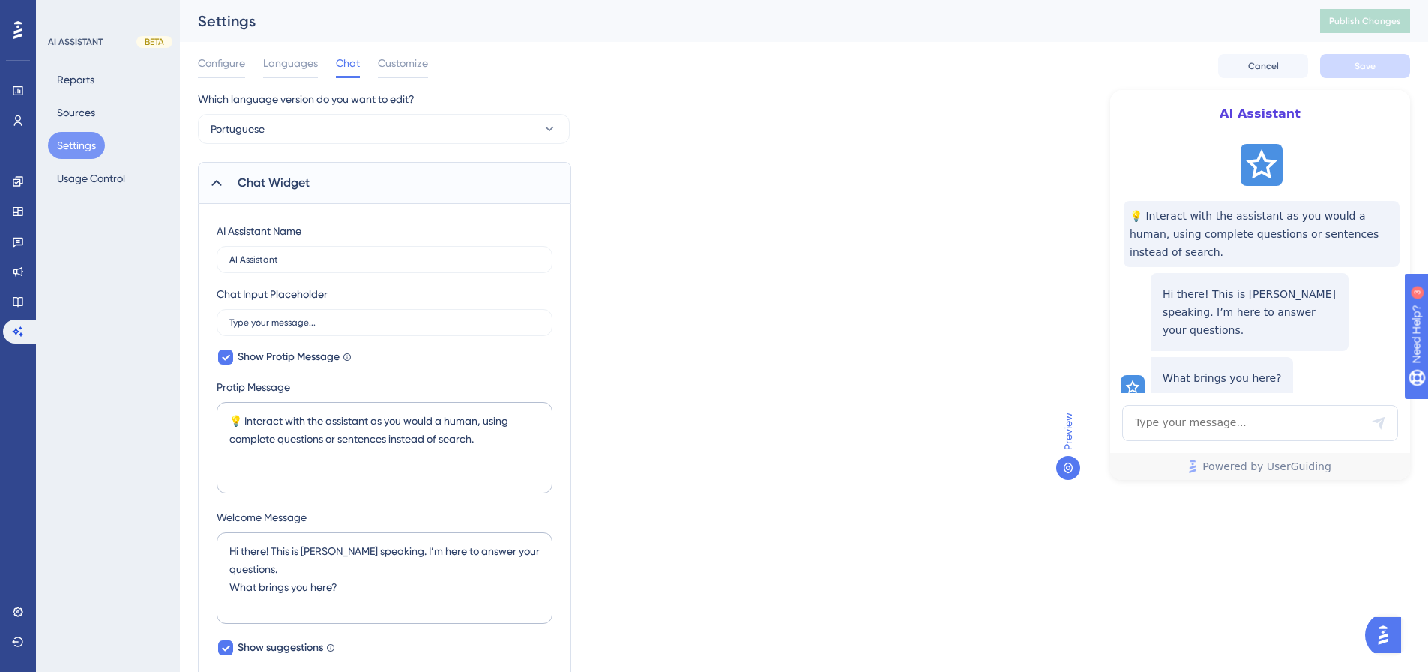
click at [219, 182] on icon at bounding box center [216, 183] width 10 height 6
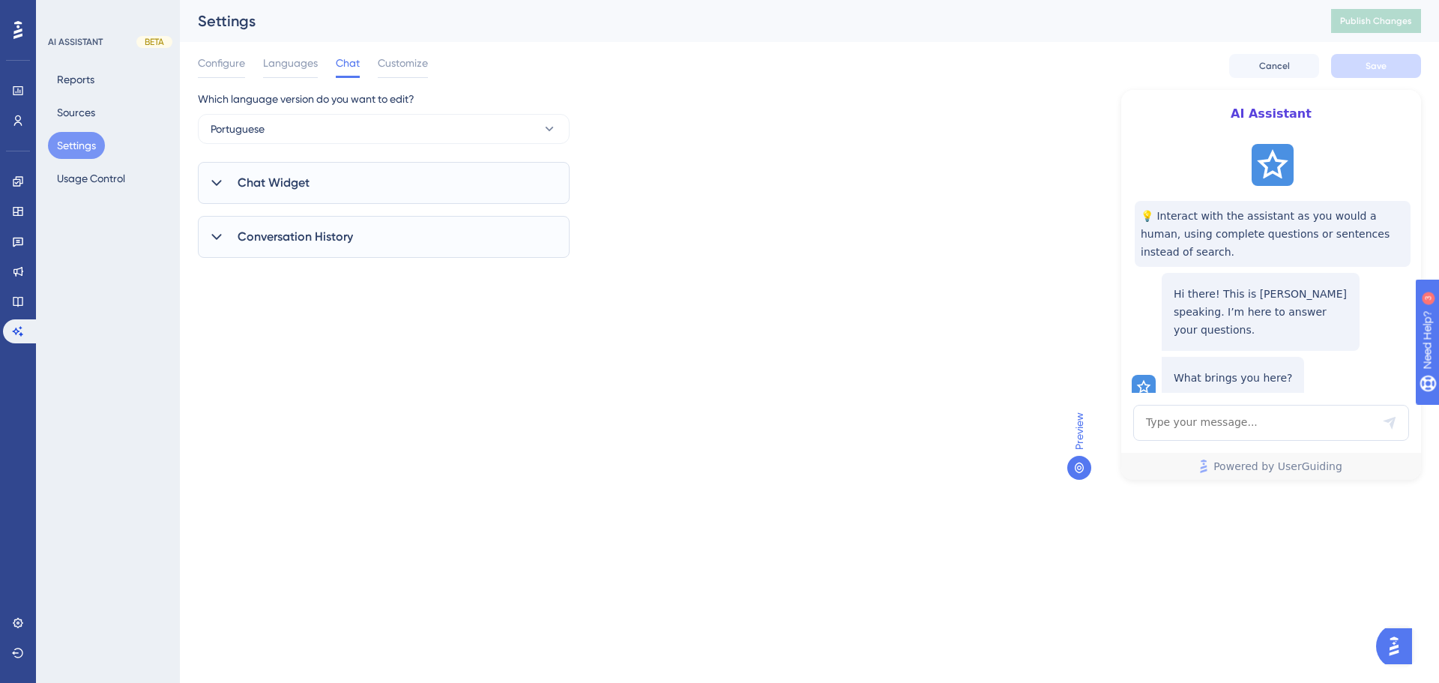
click at [220, 181] on icon at bounding box center [216, 182] width 15 height 15
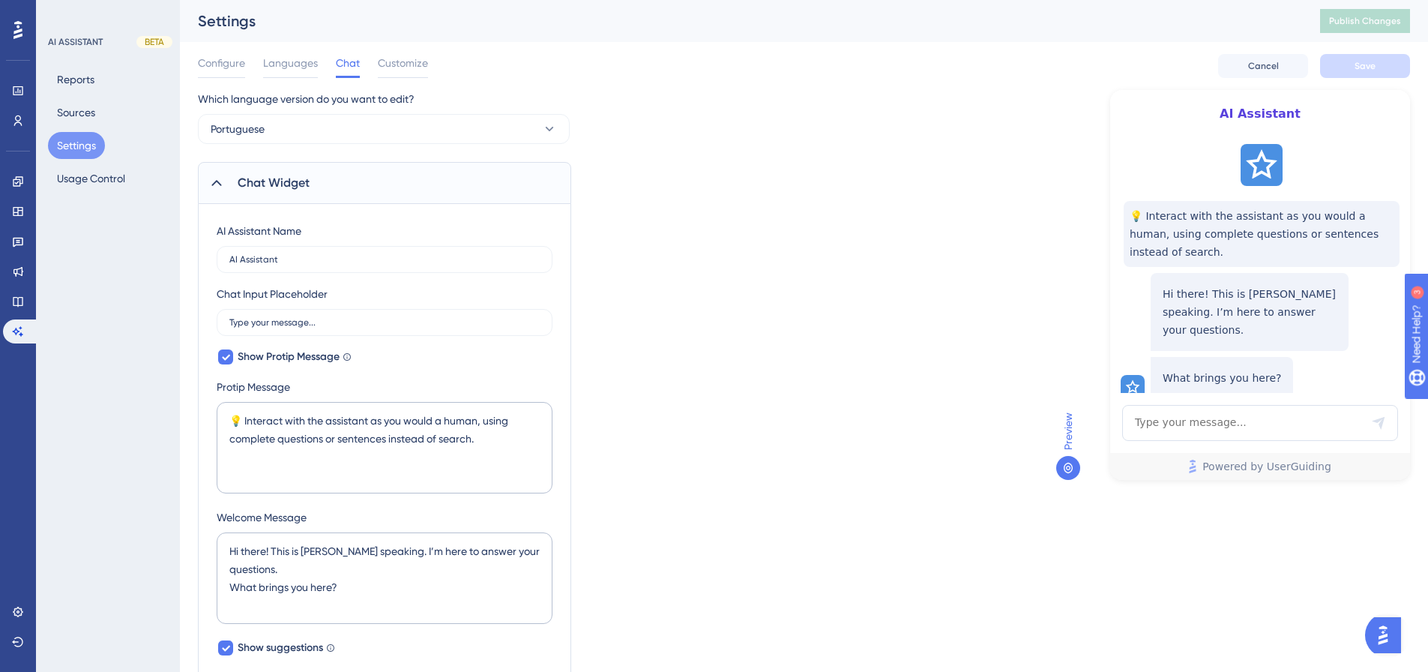
click at [220, 181] on icon at bounding box center [216, 182] width 15 height 15
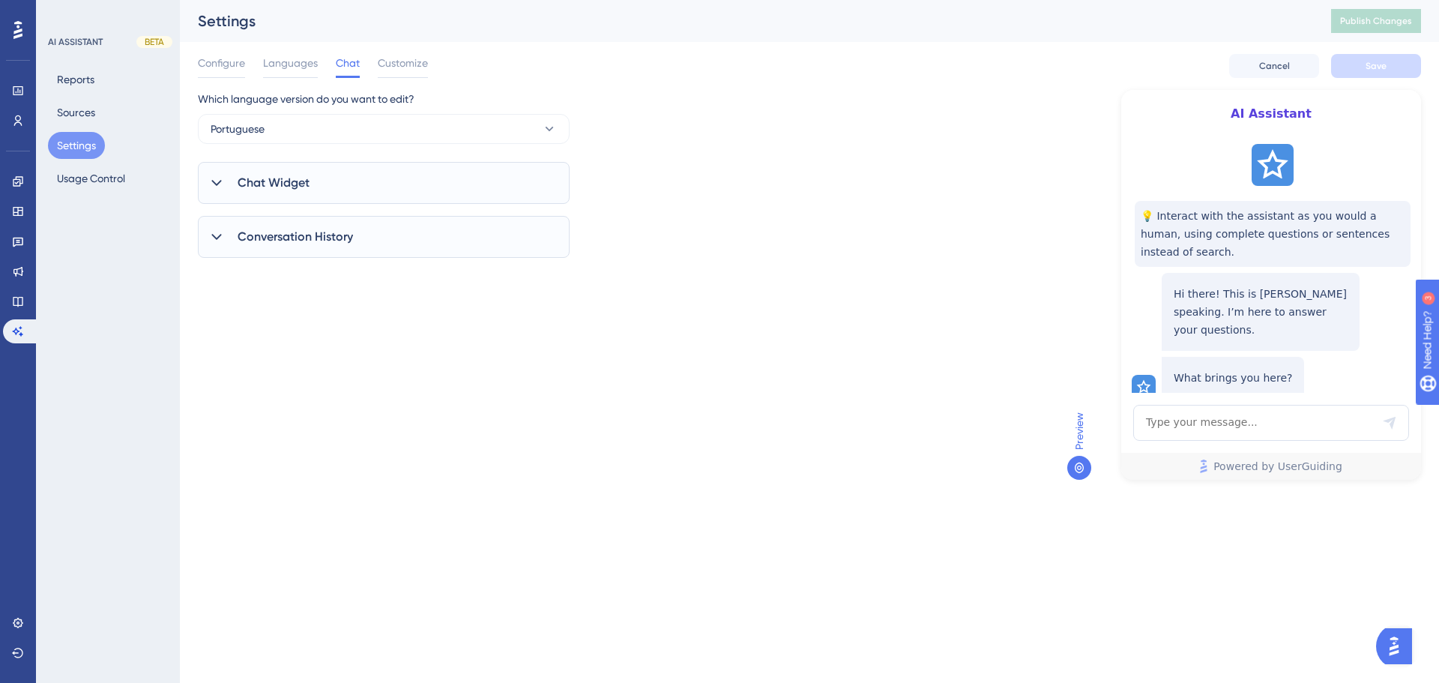
click at [220, 181] on icon at bounding box center [216, 183] width 10 height 6
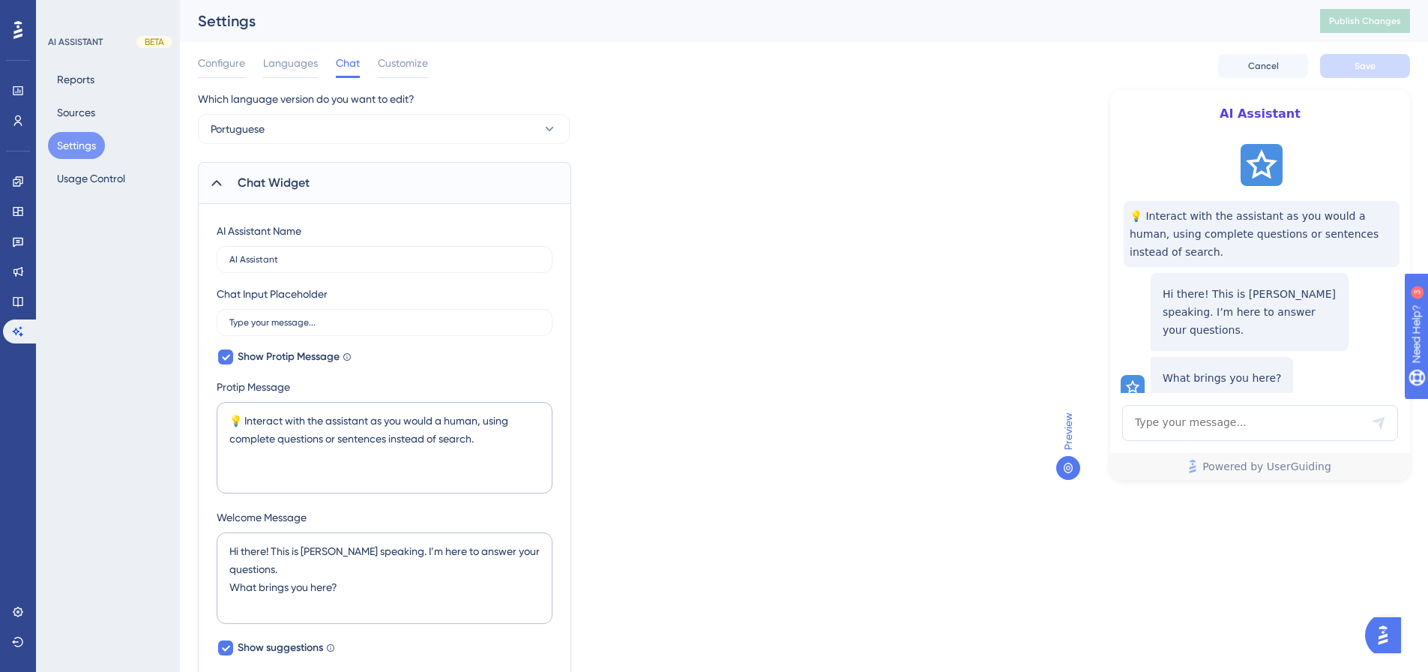
click at [1221, 181] on div "💡 Interact with the assistant as you would a human, using complete questions or…" at bounding box center [1259, 265] width 300 height 255
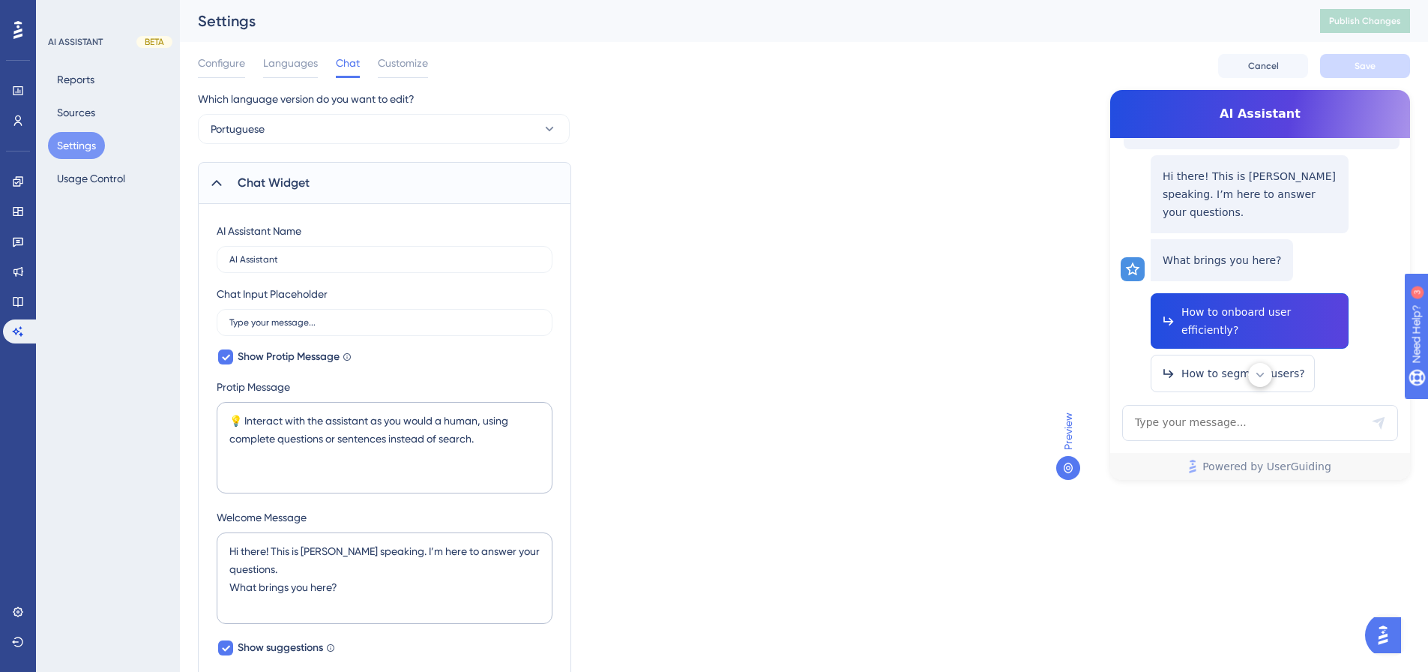
scroll to position [150, 0]
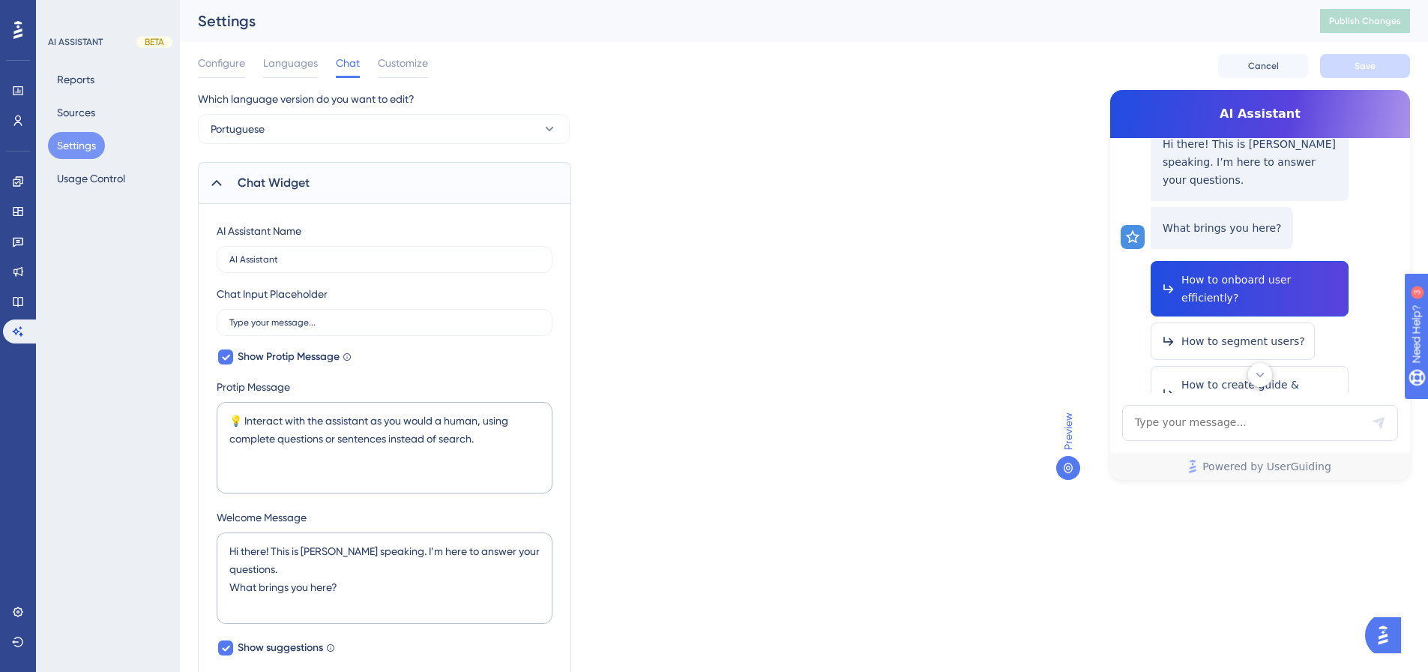
click at [1286, 271] on span "How to onboard user efficiently?" at bounding box center [1259, 289] width 157 height 36
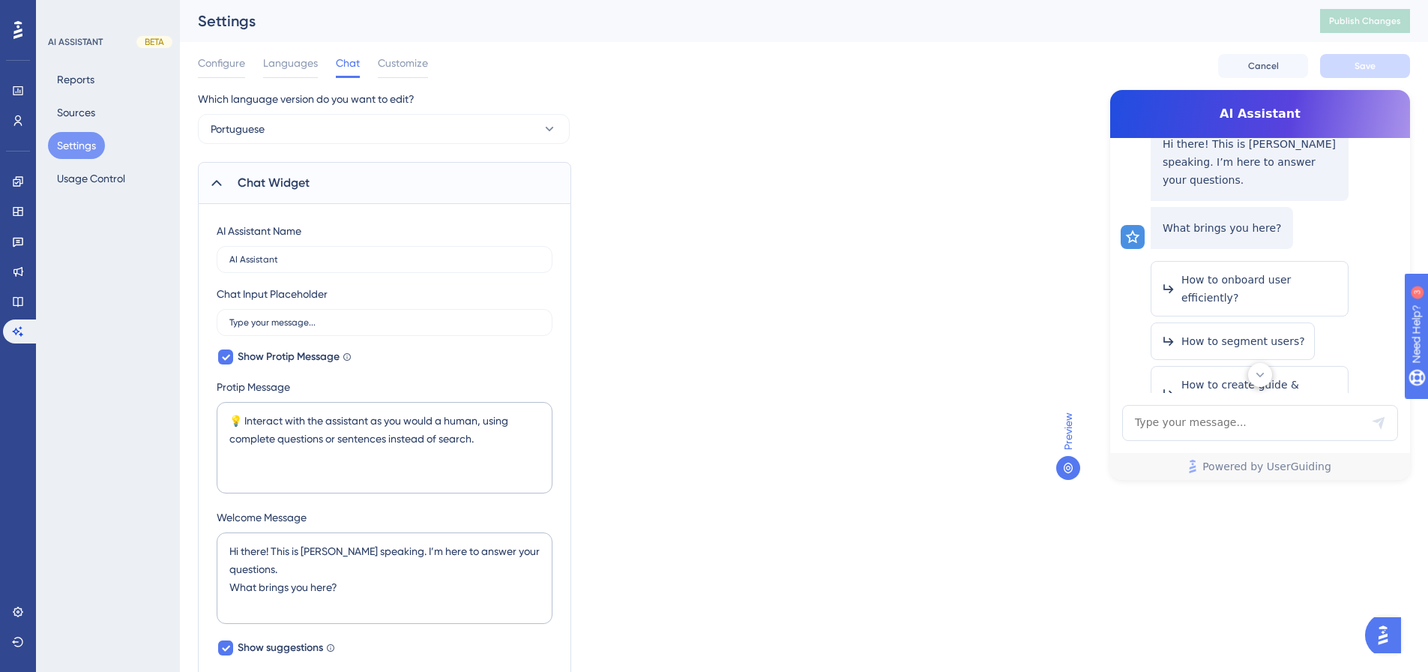
click at [1298, 214] on div "💡 Interact with the assistant as you would a human, using complete questions or…" at bounding box center [1259, 265] width 300 height 255
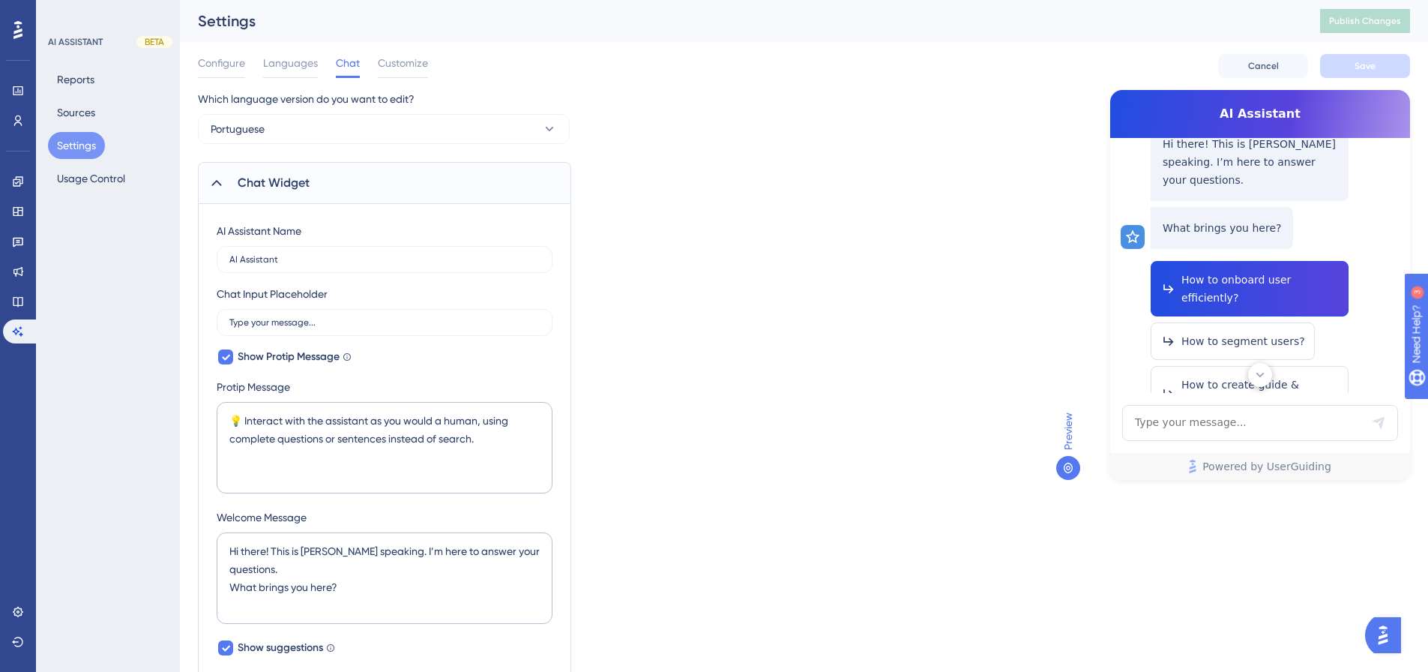
click at [1292, 271] on span "How to onboard user efficiently?" at bounding box center [1259, 289] width 157 height 36
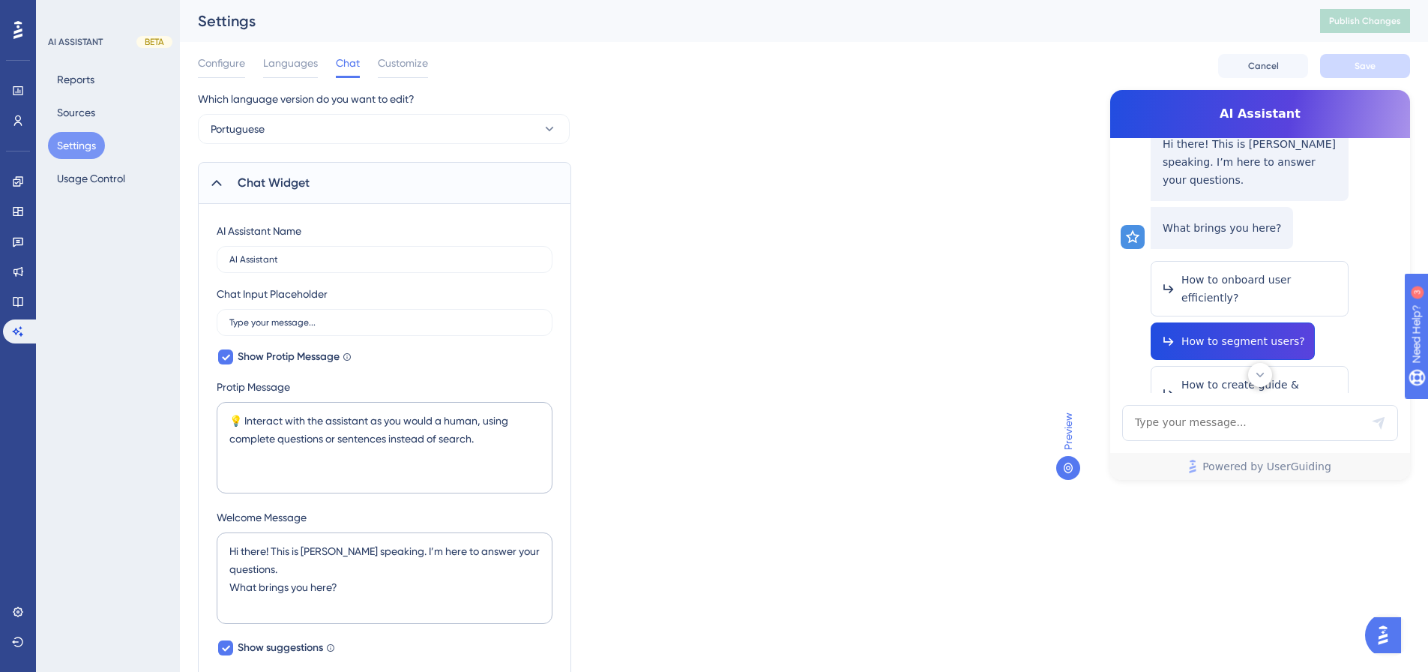
click at [1253, 332] on span "How to segment users?" at bounding box center [1243, 341] width 124 height 18
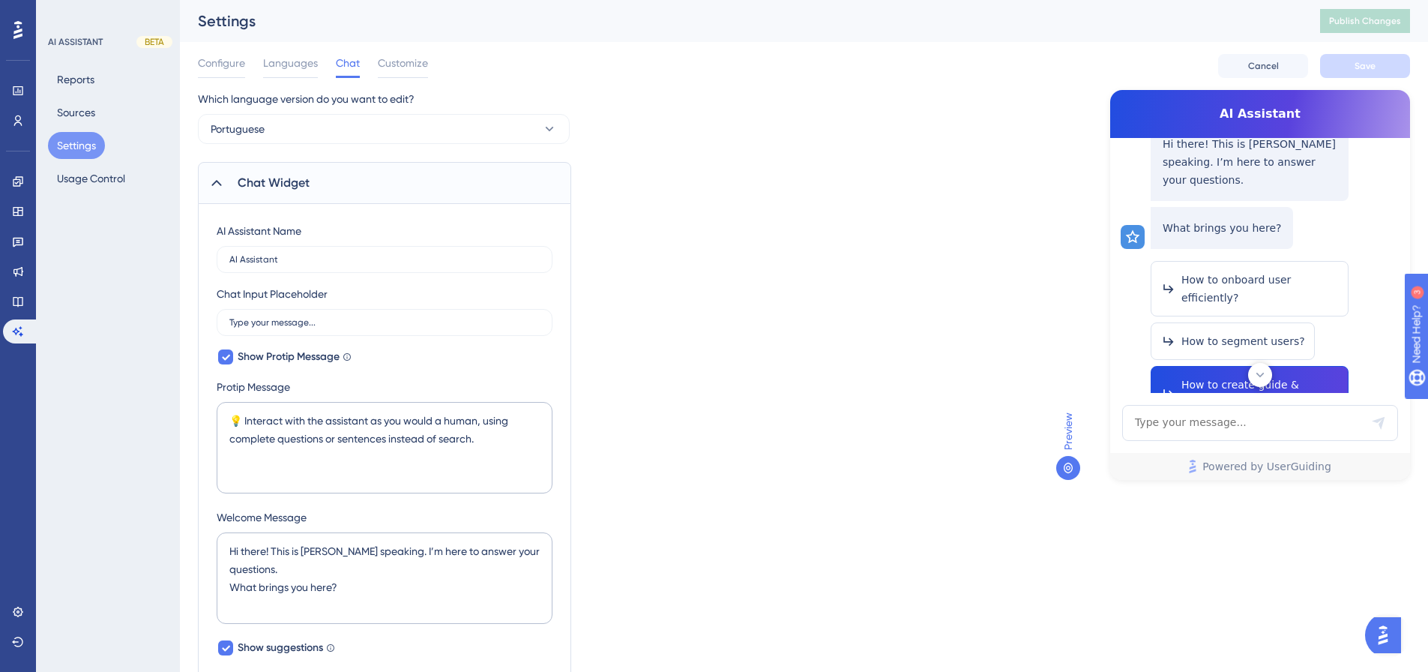
click at [1253, 376] on span "How to create guide & checklist?" at bounding box center [1259, 394] width 157 height 36
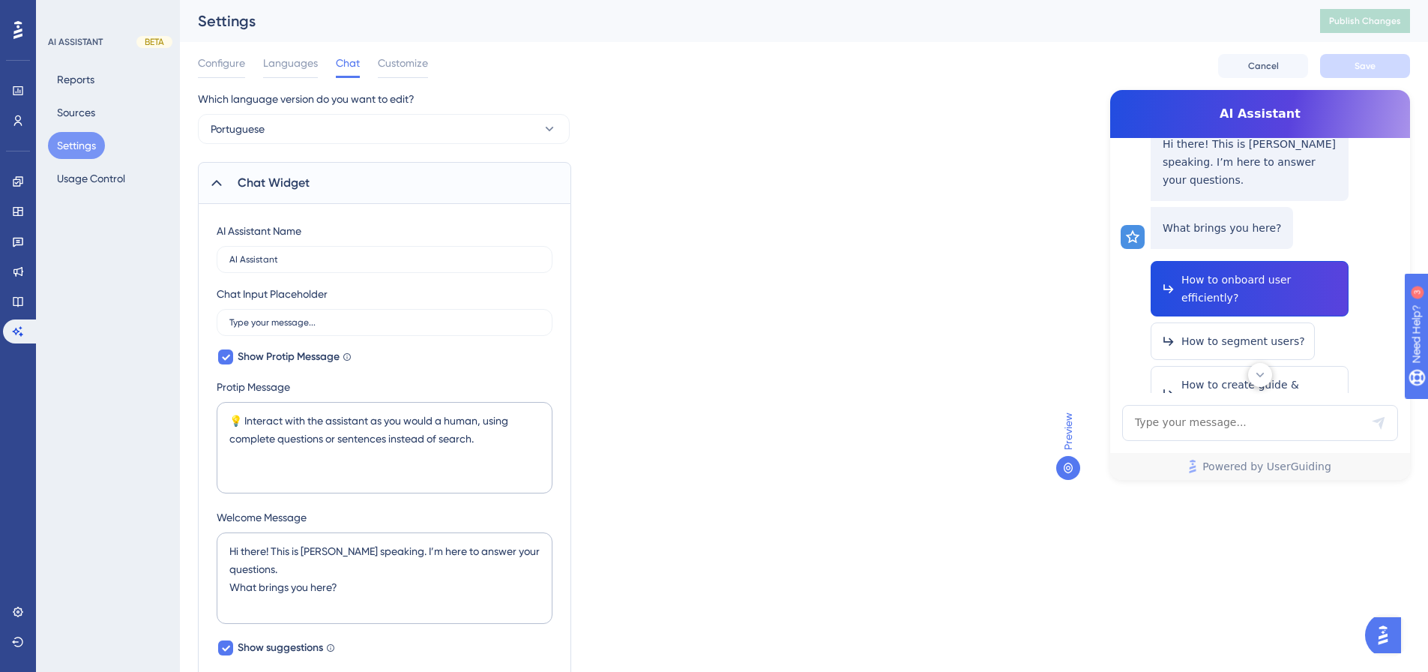
click at [1307, 261] on button "How to onboard user efficiently?" at bounding box center [1250, 288] width 198 height 55
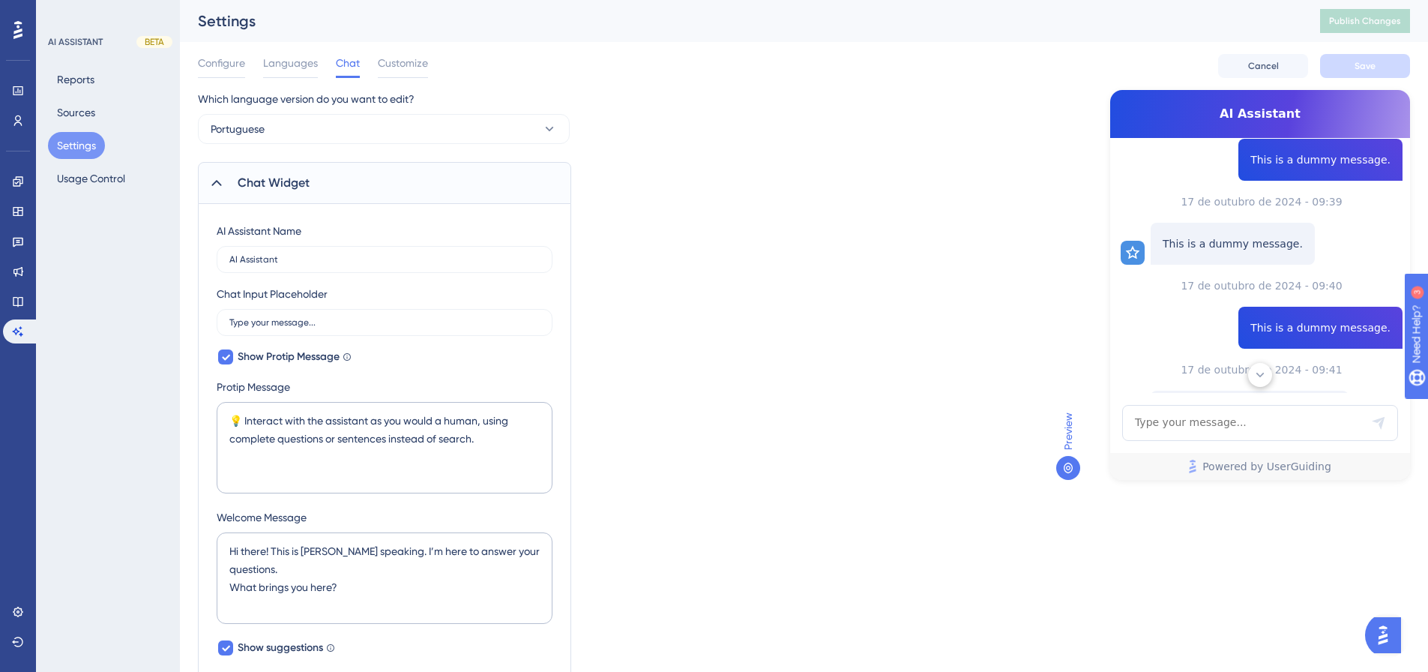
scroll to position [478, 0]
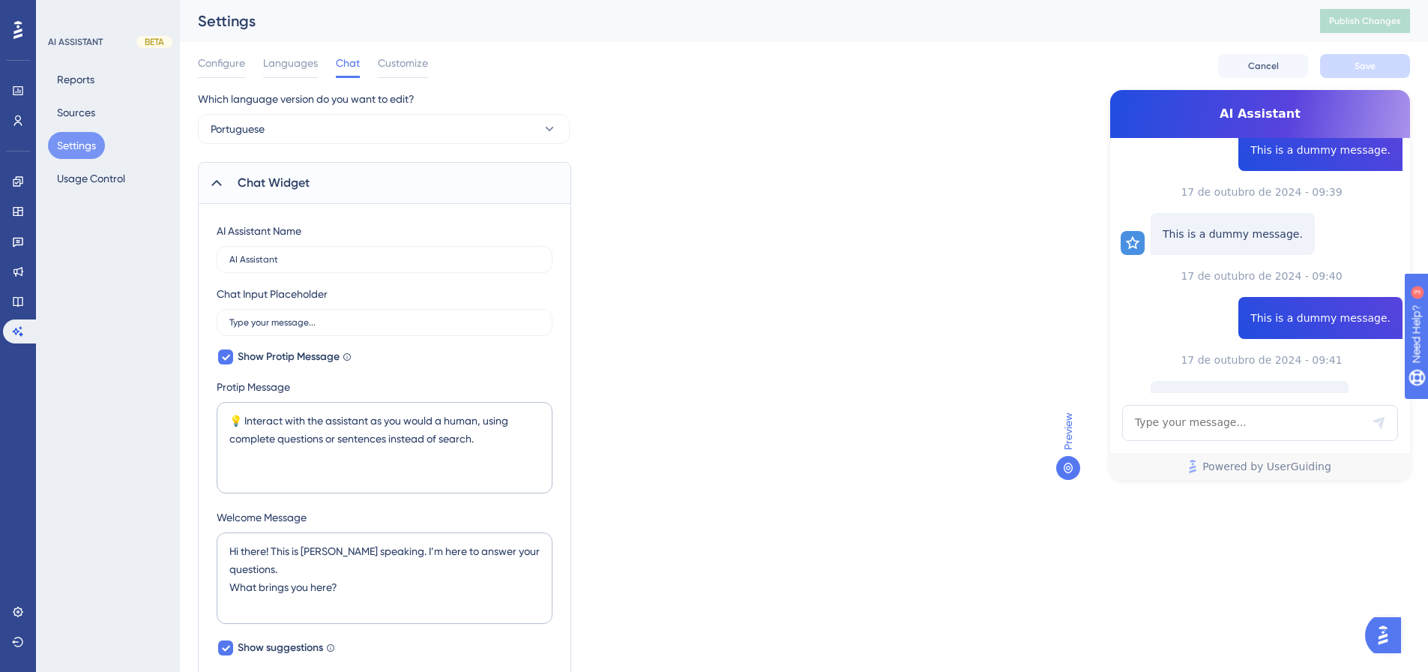
click at [1260, 121] on span "AI Assistant" at bounding box center [1260, 114] width 228 height 18
click at [780, 310] on div "Which language version do you want to edit? Portuguese Chat Widget AI Assistant…" at bounding box center [804, 663] width 1212 height 1146
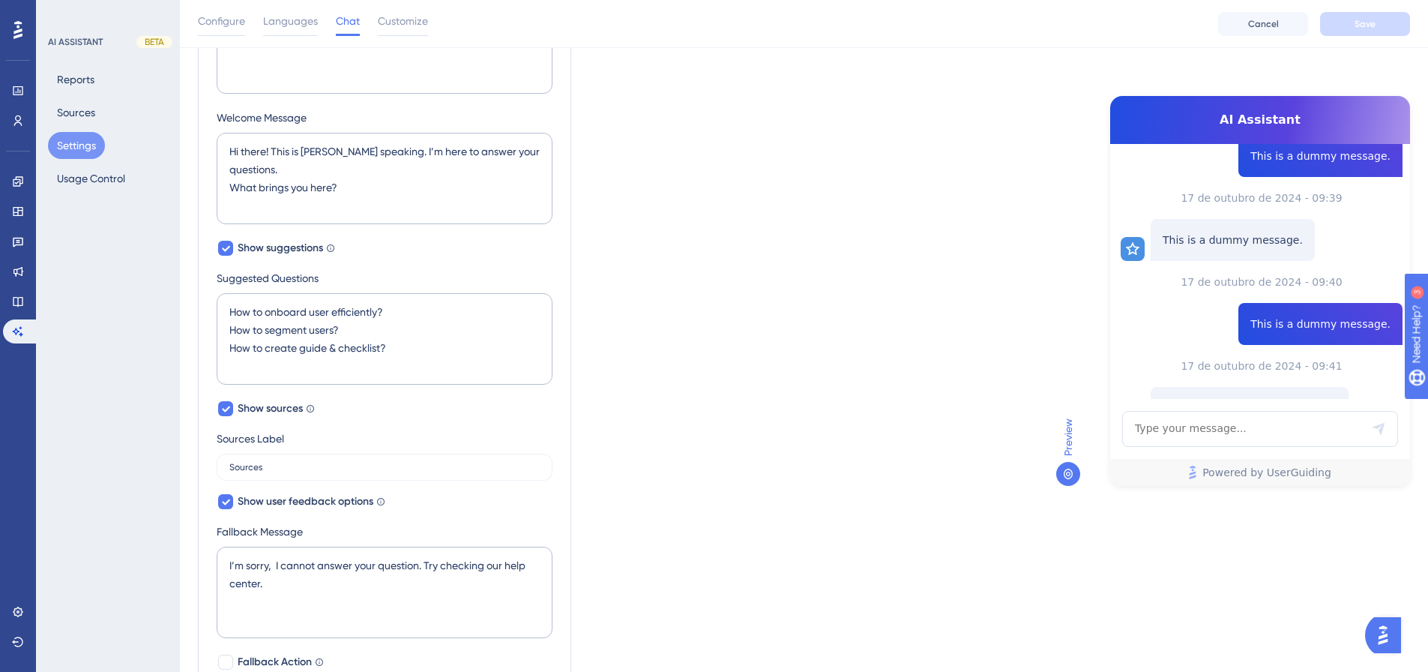
scroll to position [600, 0]
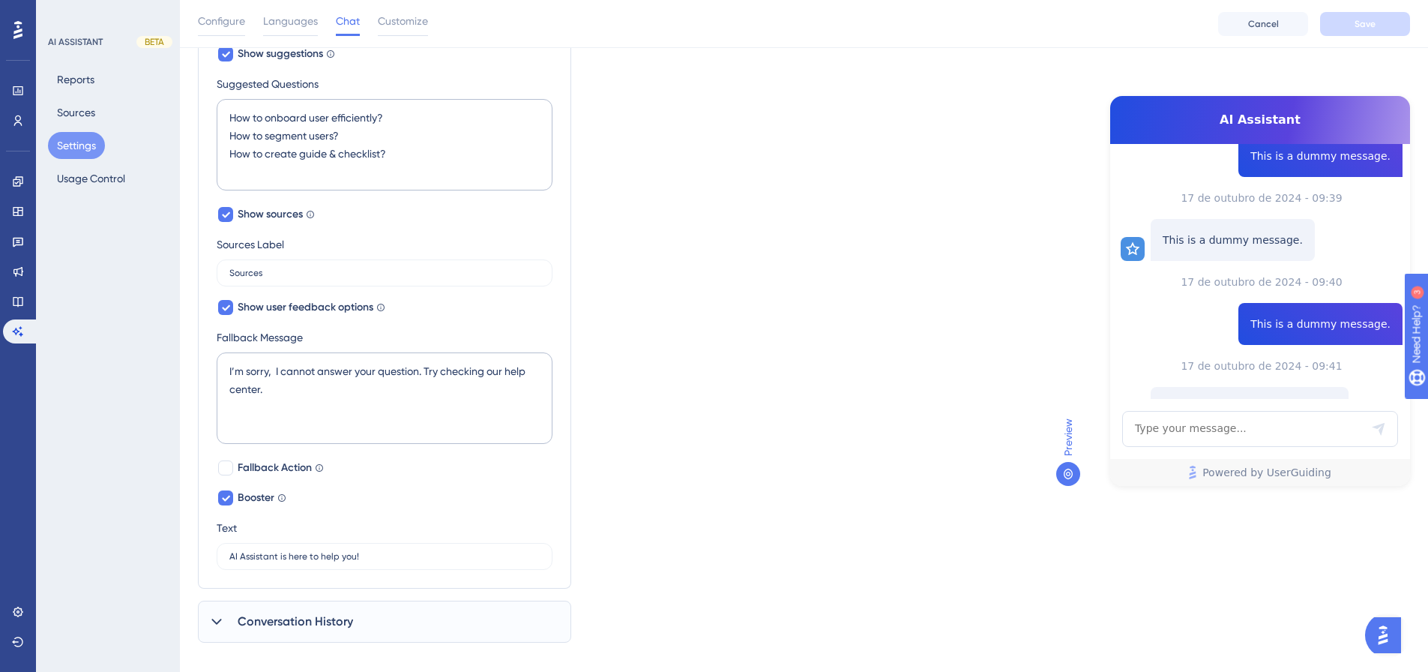
click at [1088, 465] on div "Preview AI Assistant 💡 Interact with the assistant as you would a human, using …" at bounding box center [1233, 300] width 354 height 408
click at [1079, 465] on div "Preview" at bounding box center [1068, 451] width 24 height 67
click at [1067, 466] on div at bounding box center [1068, 474] width 24 height 24
click at [1067, 431] on span "Preview" at bounding box center [1068, 436] width 18 height 37
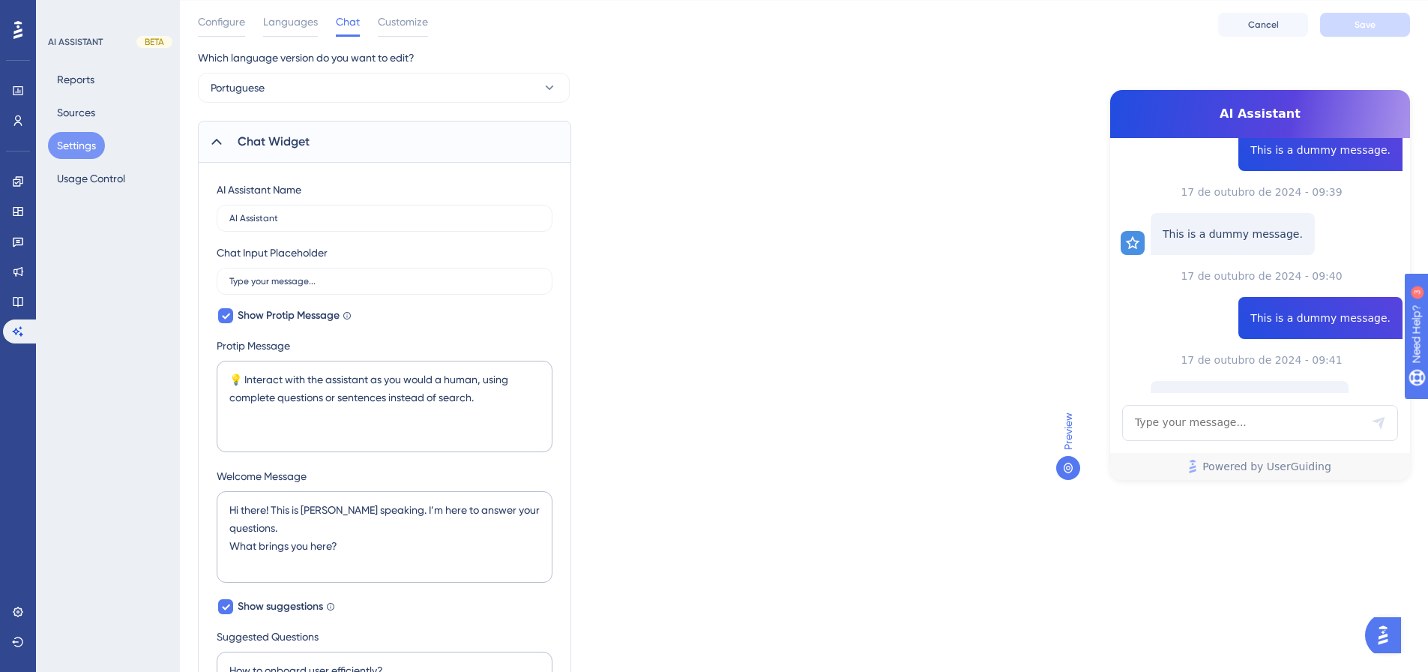
scroll to position [0, 0]
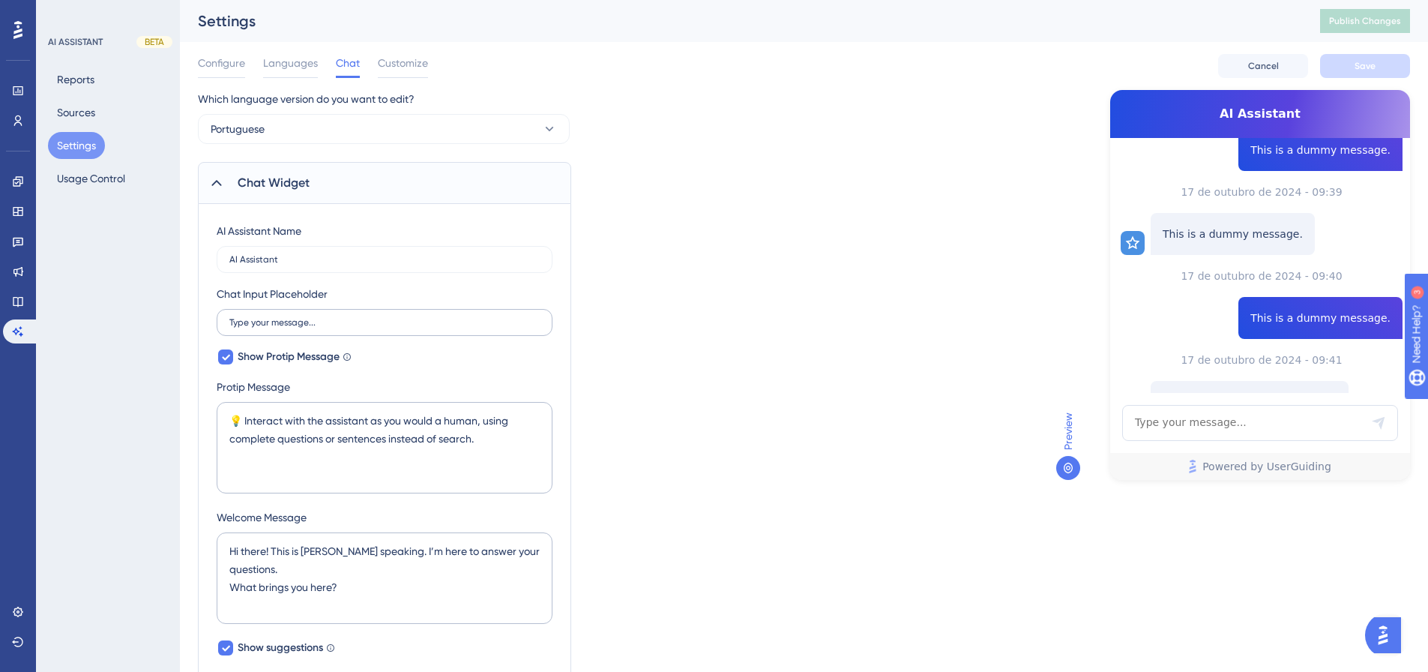
click at [421, 317] on label "Type your message..." at bounding box center [385, 322] width 336 height 27
click at [421, 317] on input "Type your message..." at bounding box center [384, 322] width 310 height 10
click at [471, 287] on div "Chat Input Placeholder Type your message..." at bounding box center [385, 310] width 336 height 51
click at [291, 354] on span "Show Protip Message" at bounding box center [289, 357] width 102 height 18
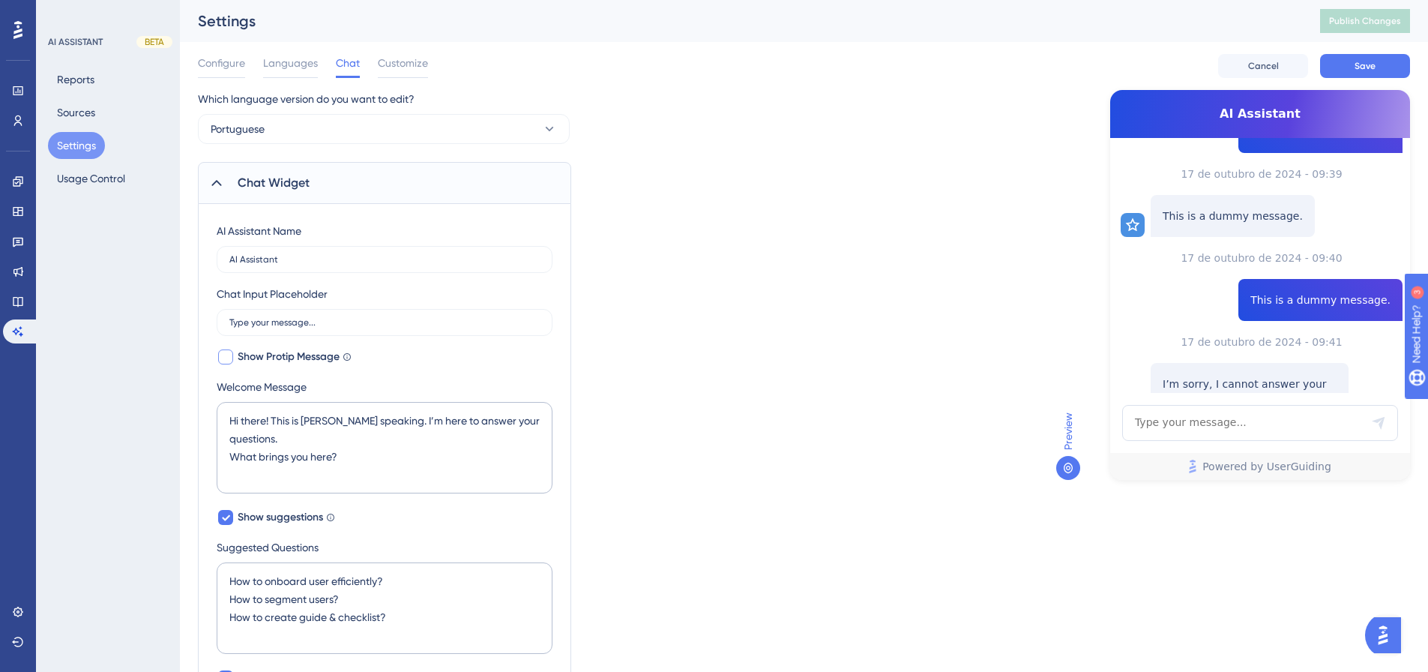
click at [292, 354] on span "Show Protip Message" at bounding box center [289, 357] width 102 height 18
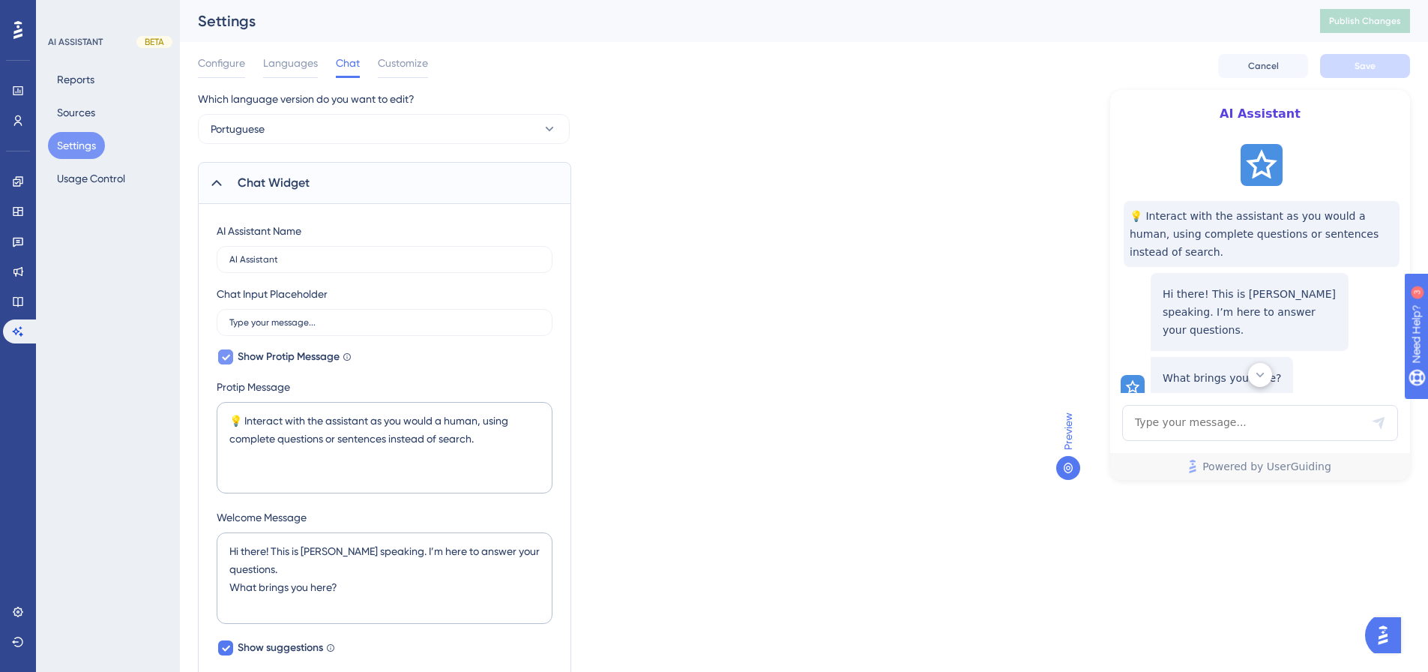
click at [292, 354] on span "Show Protip Message" at bounding box center [289, 357] width 102 height 18
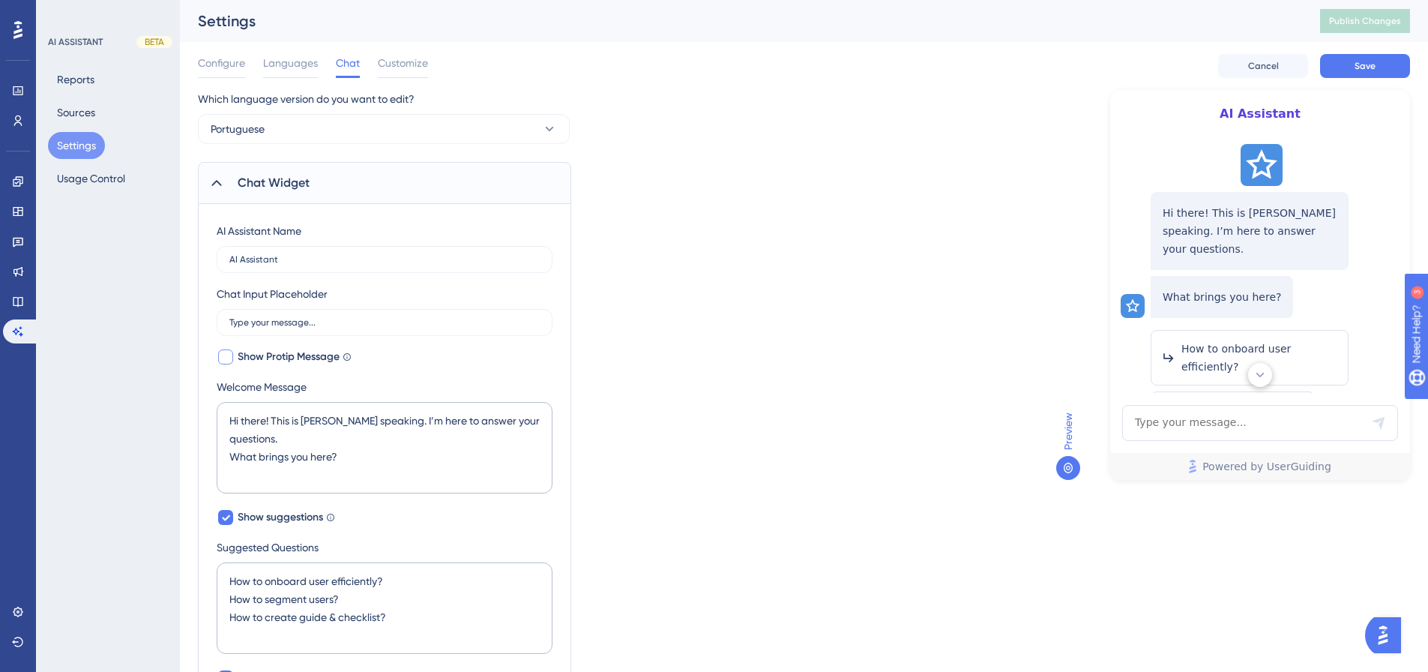
click at [292, 354] on span "Show Protip Message" at bounding box center [289, 357] width 102 height 18
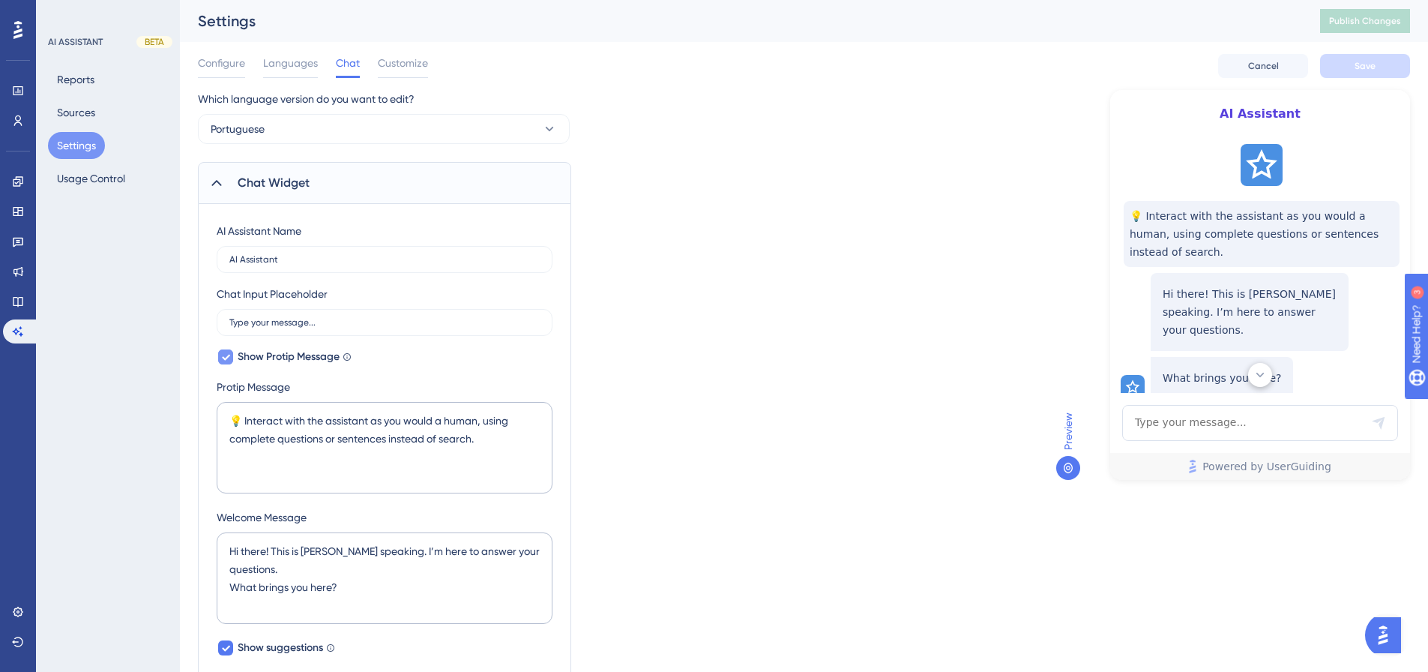
click at [292, 354] on span "Show Protip Message" at bounding box center [289, 357] width 102 height 18
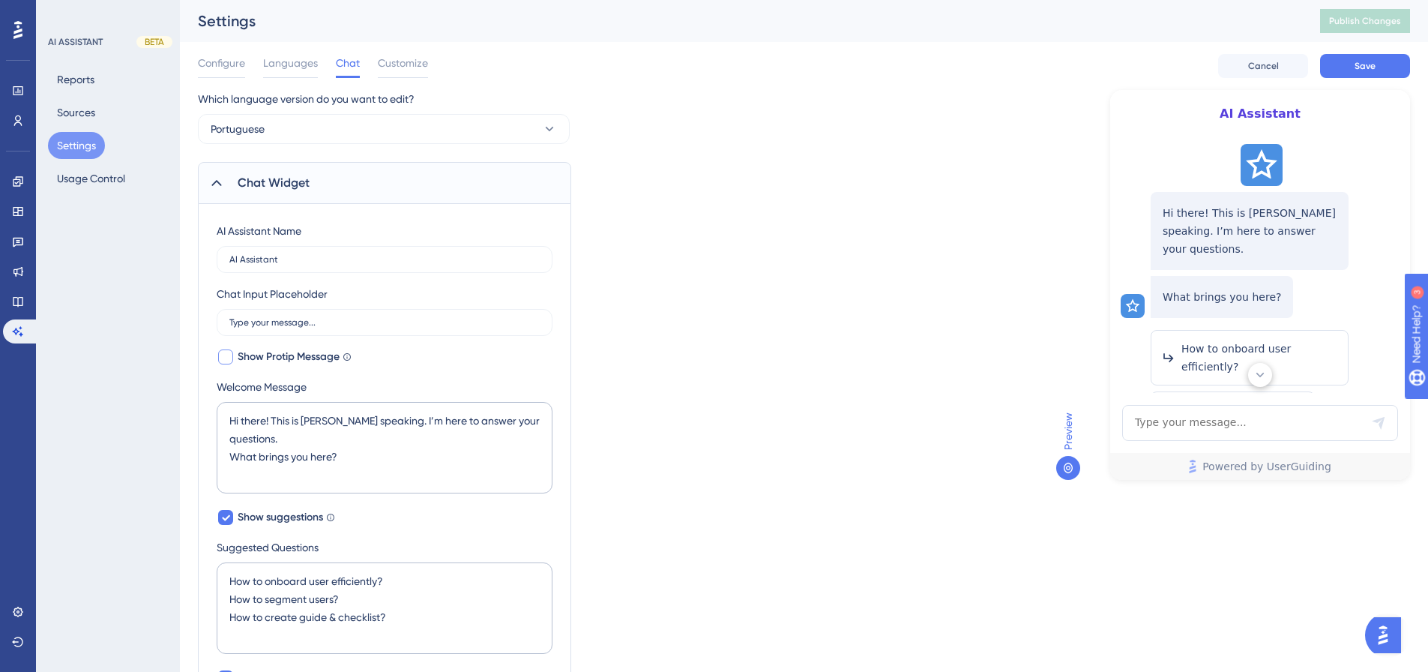
click at [292, 354] on span "Show Protip Message" at bounding box center [289, 357] width 102 height 18
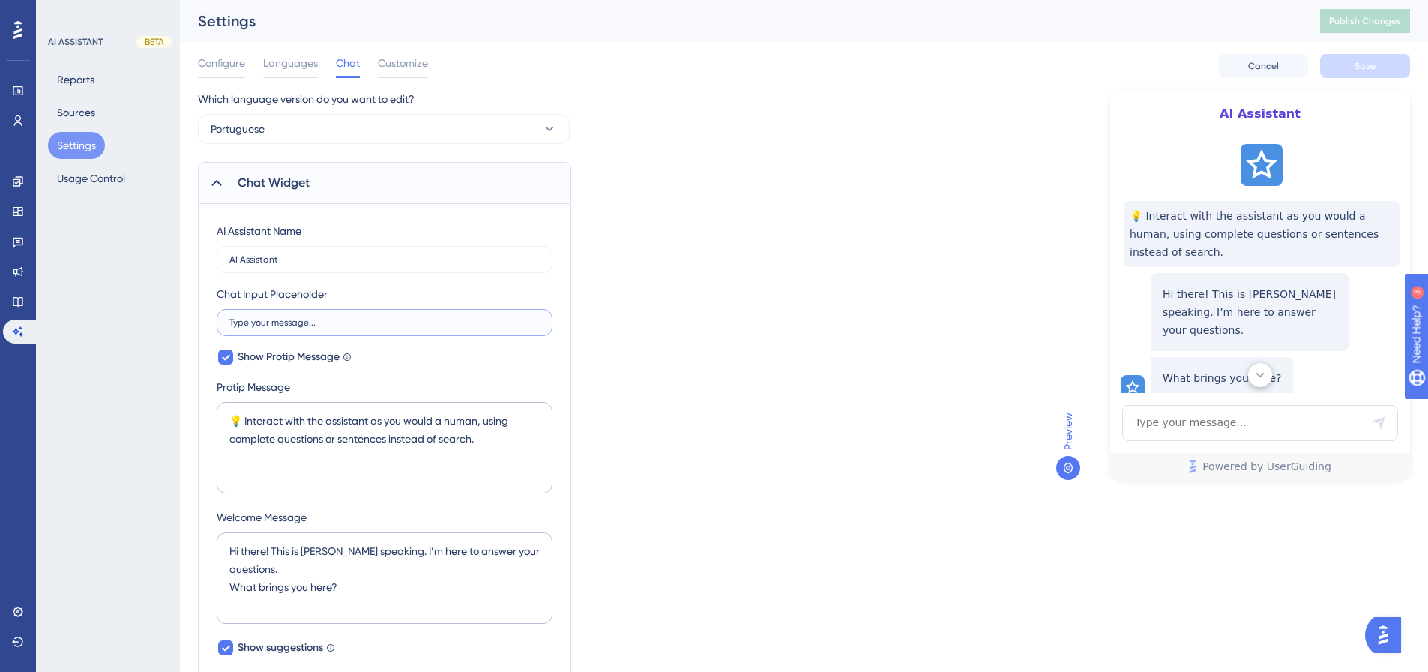
click at [319, 325] on input "Type your message..." at bounding box center [384, 322] width 310 height 10
click at [318, 360] on span "Show Protip Message" at bounding box center [289, 357] width 102 height 18
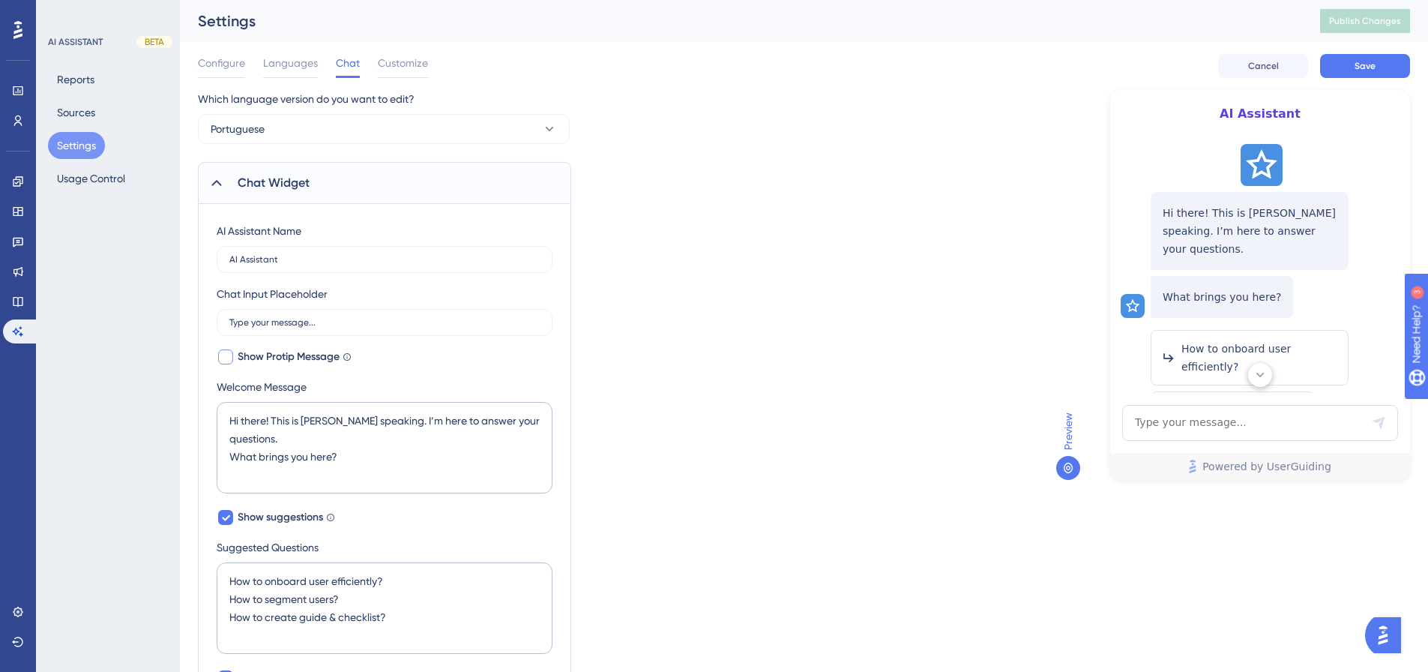
click at [324, 355] on span "Show Protip Message" at bounding box center [289, 357] width 102 height 18
checkbox input "true"
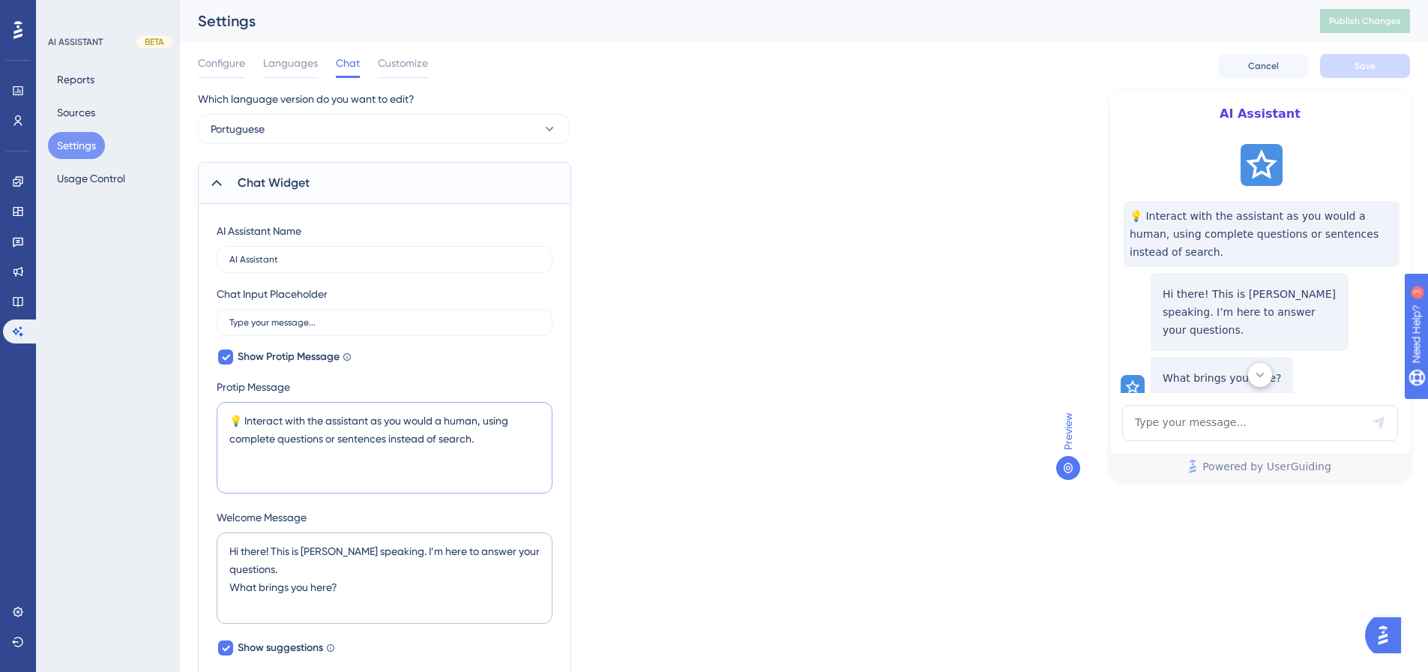
click at [484, 439] on textarea "💡 Interact with the assistant as you would a human, using complete questions or…" at bounding box center [385, 447] width 336 height 91
click at [491, 439] on textarea "💡 Interact with the assistant as you would a human, using complete questions or…" at bounding box center [385, 447] width 336 height 91
drag, startPoint x: 504, startPoint y: 438, endPoint x: 242, endPoint y: 421, distance: 262.9
click at [242, 421] on textarea "💡 Interact with the assistant as you would a human, using complete questions or…" at bounding box center [385, 447] width 336 height 91
click at [708, 292] on div "Which language version do you want to edit? Portuguese Chat Widget AI Assistant…" at bounding box center [804, 663] width 1212 height 1146
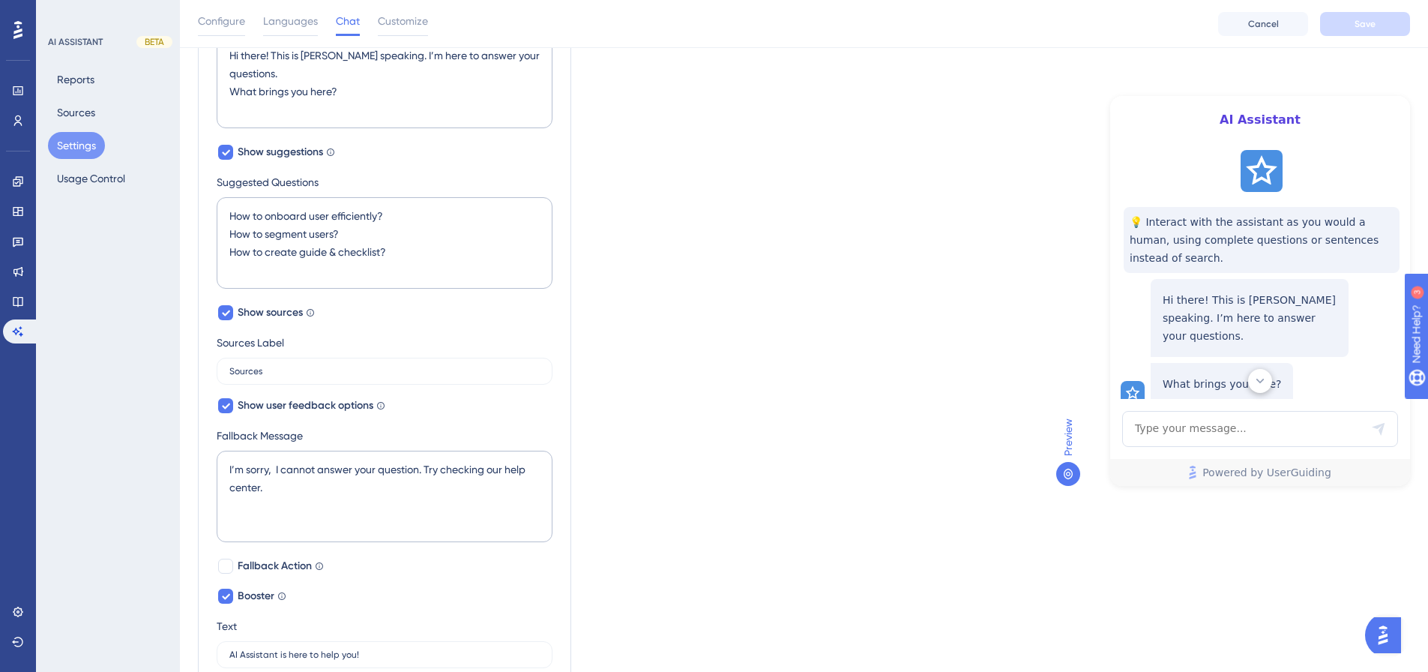
scroll to position [600, 0]
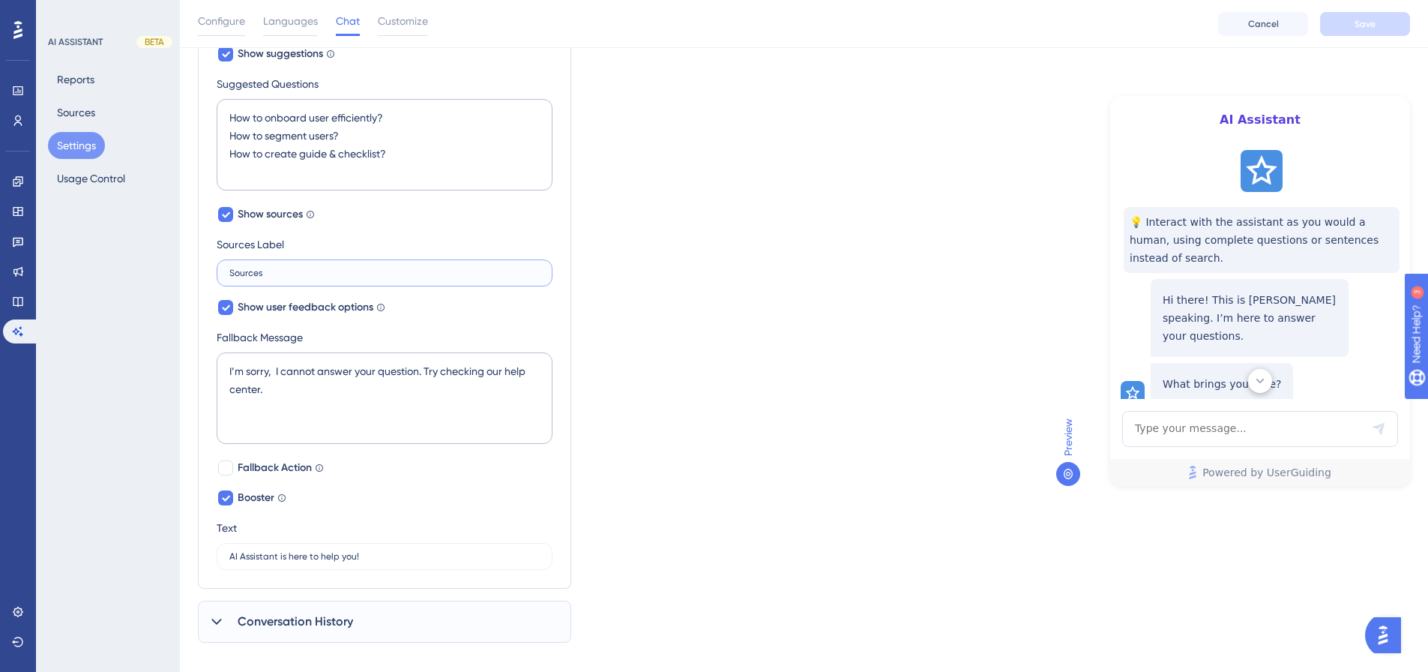
click at [297, 271] on input "Sources" at bounding box center [384, 273] width 310 height 10
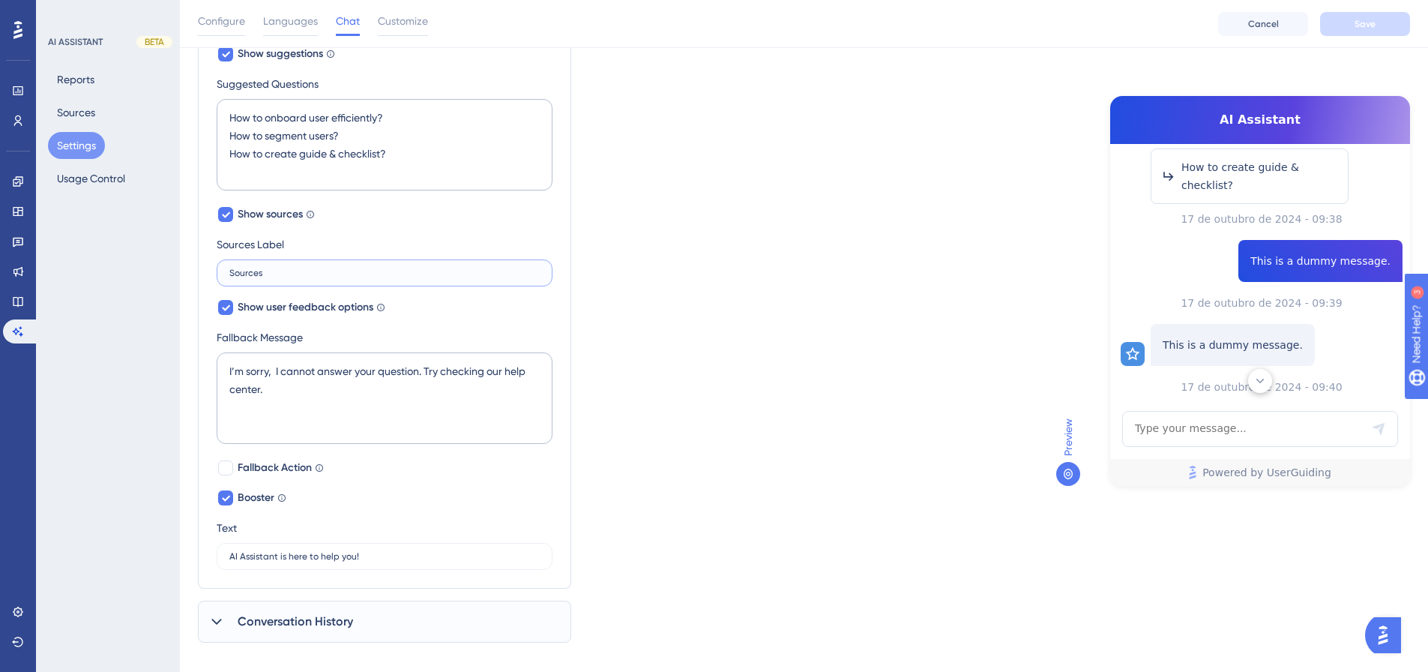
scroll to position [375, 0]
click at [292, 276] on input "Sources" at bounding box center [384, 273] width 310 height 10
click at [384, 408] on textarea "I’m sorry, I cannot answer your question. Try checking our help center." at bounding box center [385, 397] width 336 height 91
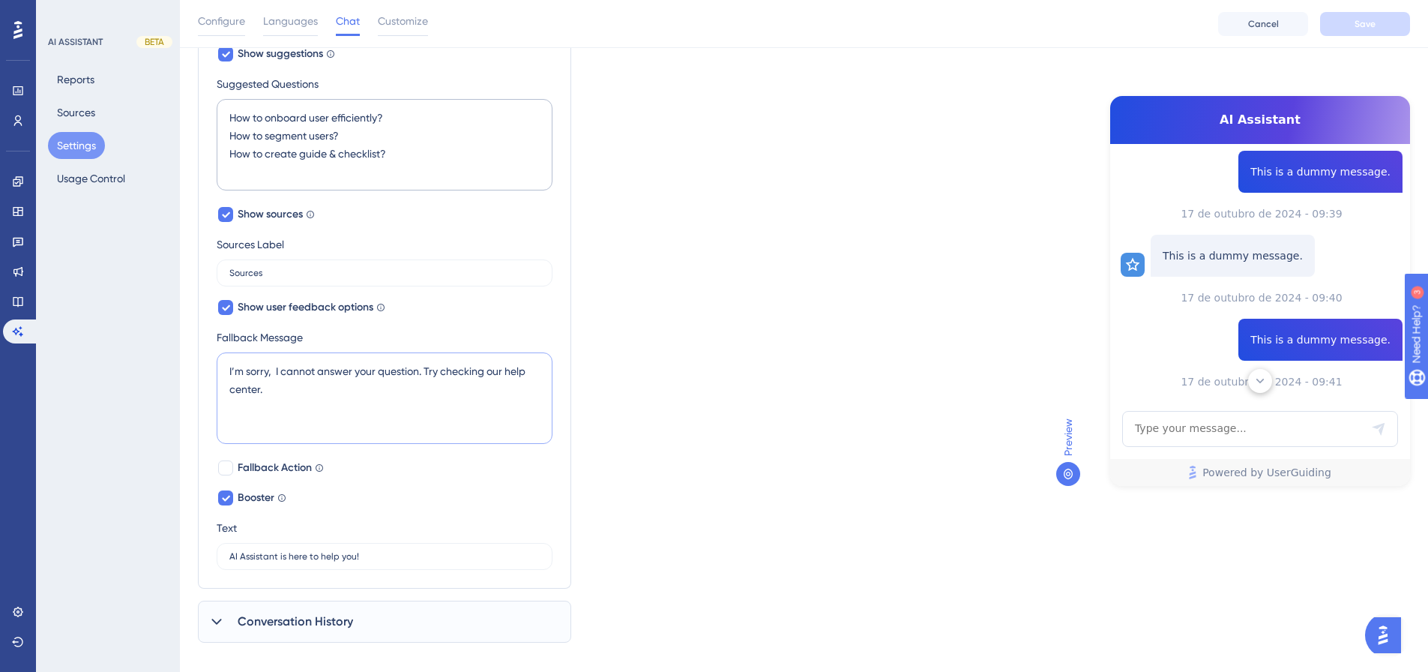
scroll to position [478, 0]
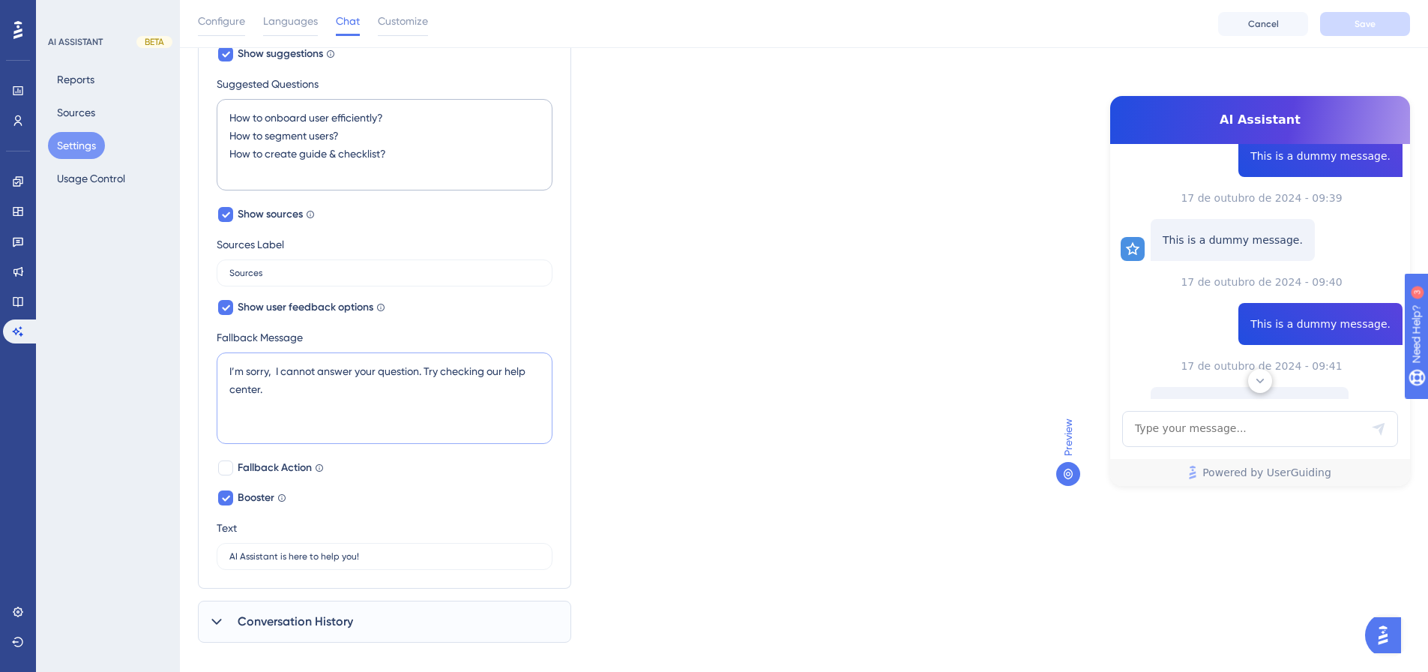
click at [384, 407] on textarea "I’m sorry, I cannot answer your question. Try checking our help center." at bounding box center [385, 397] width 336 height 91
click at [388, 334] on label "Fallback Message" at bounding box center [385, 337] width 336 height 18
click at [341, 275] on input "Sources" at bounding box center [384, 273] width 310 height 10
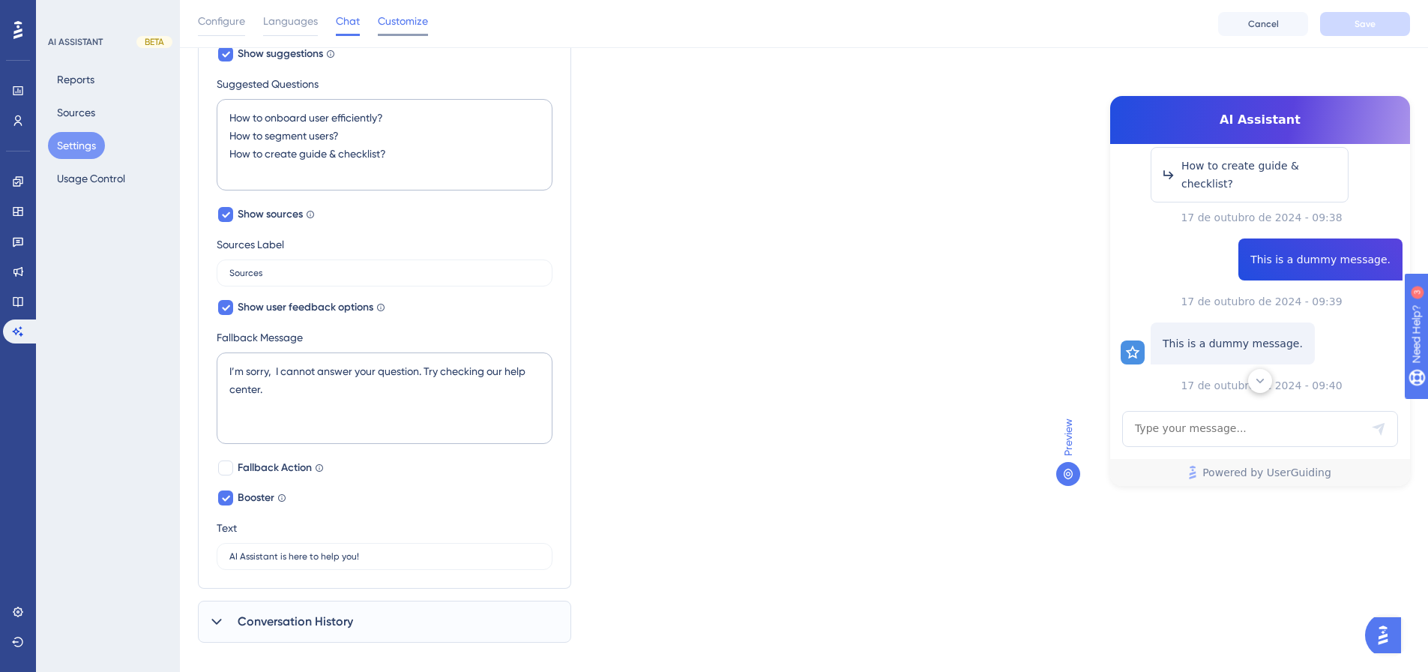
click at [406, 13] on span "Customize" at bounding box center [403, 21] width 50 height 18
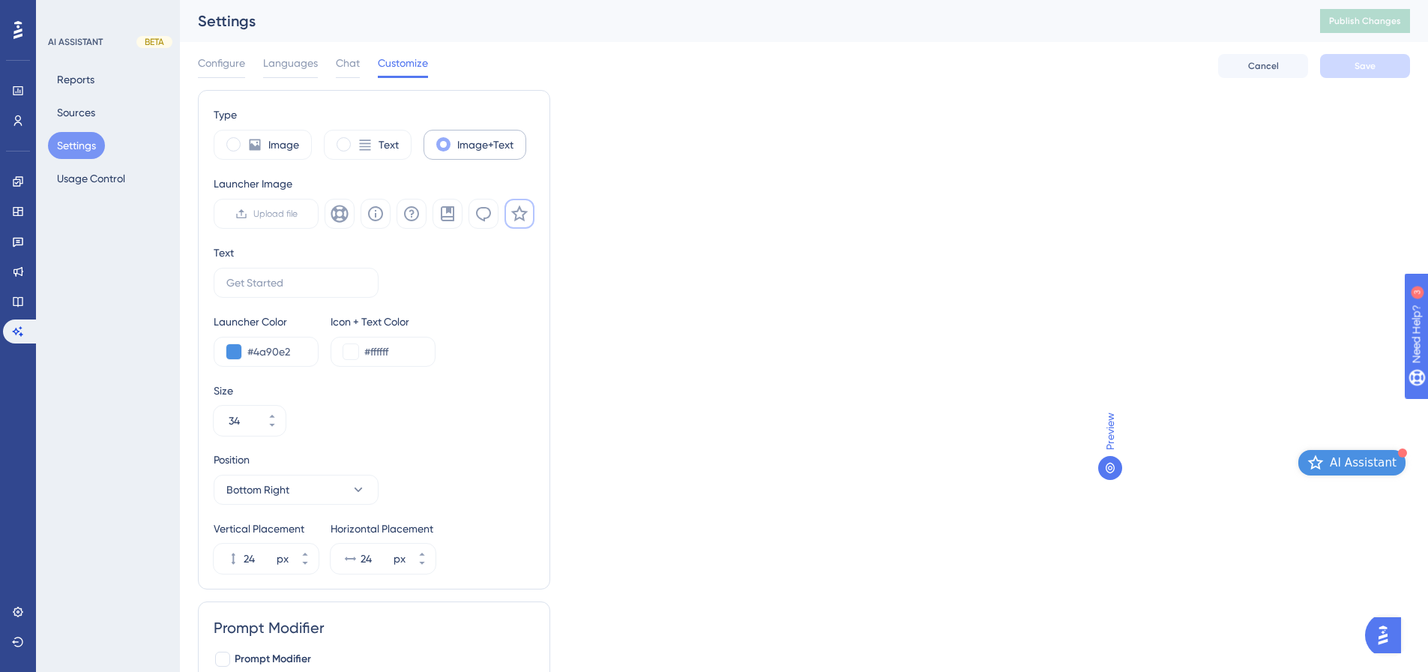
click at [442, 154] on div "Image+Text" at bounding box center [475, 145] width 103 height 30
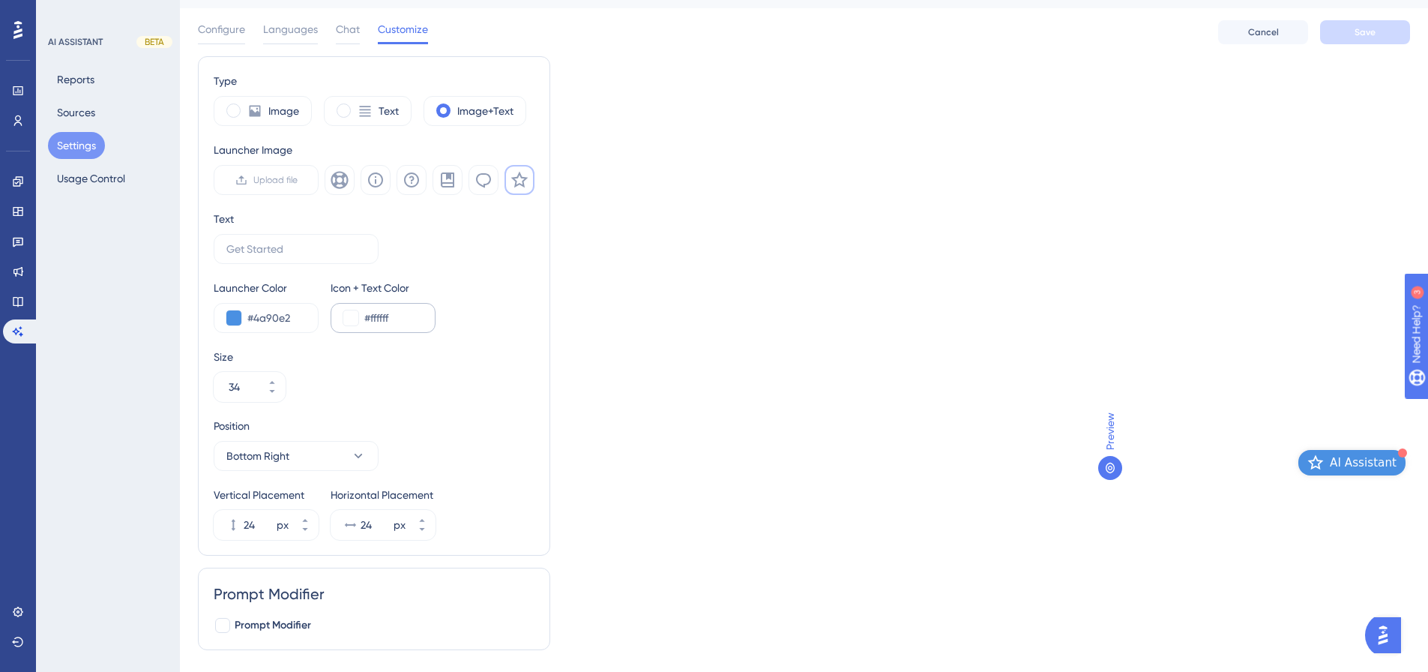
scroll to position [72, 0]
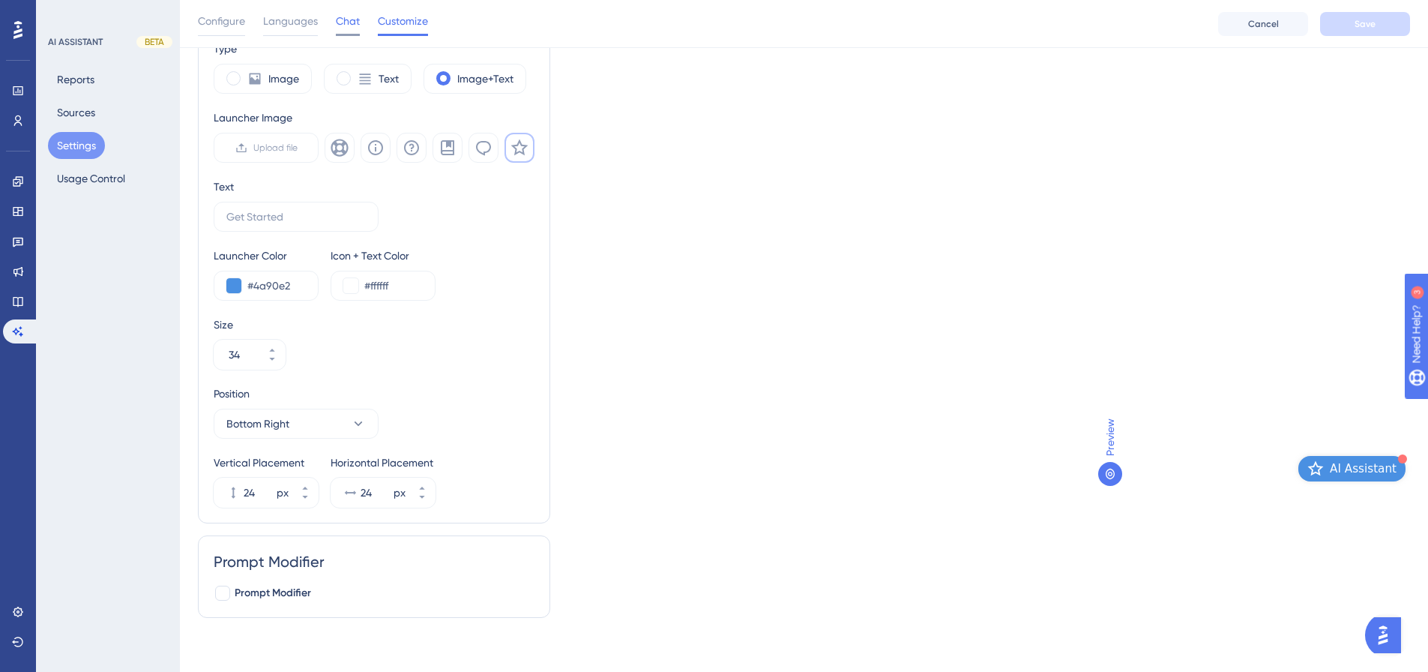
click at [353, 16] on span "Chat" at bounding box center [348, 21] width 24 height 18
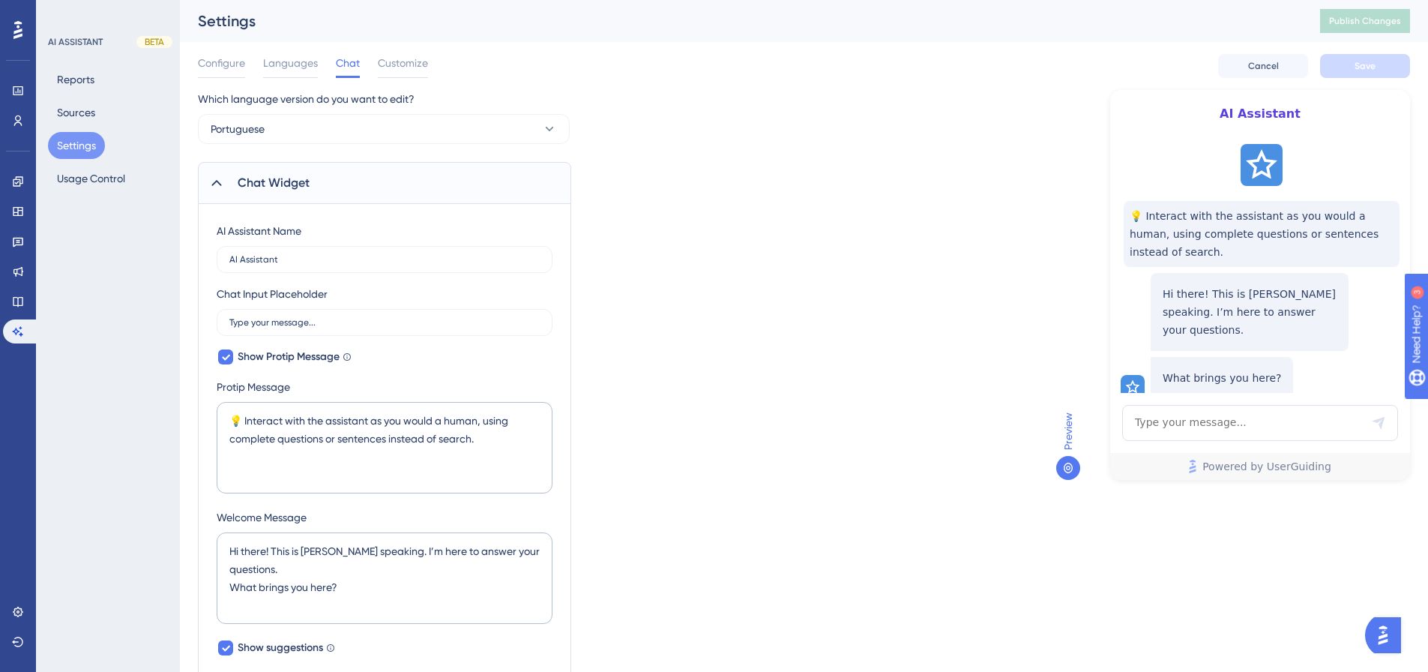
click at [277, 175] on span "Chat Widget" at bounding box center [274, 183] width 72 height 18
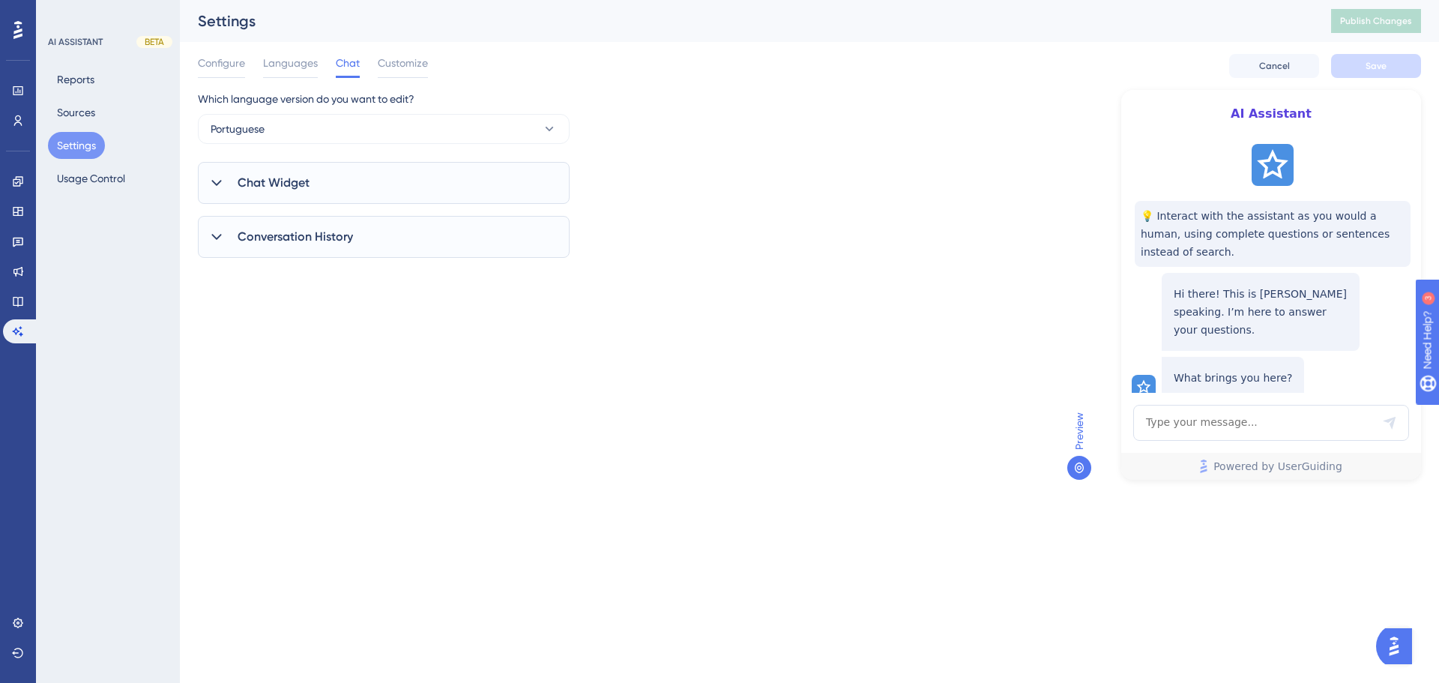
click at [283, 244] on span "Conversation History" at bounding box center [295, 237] width 115 height 18
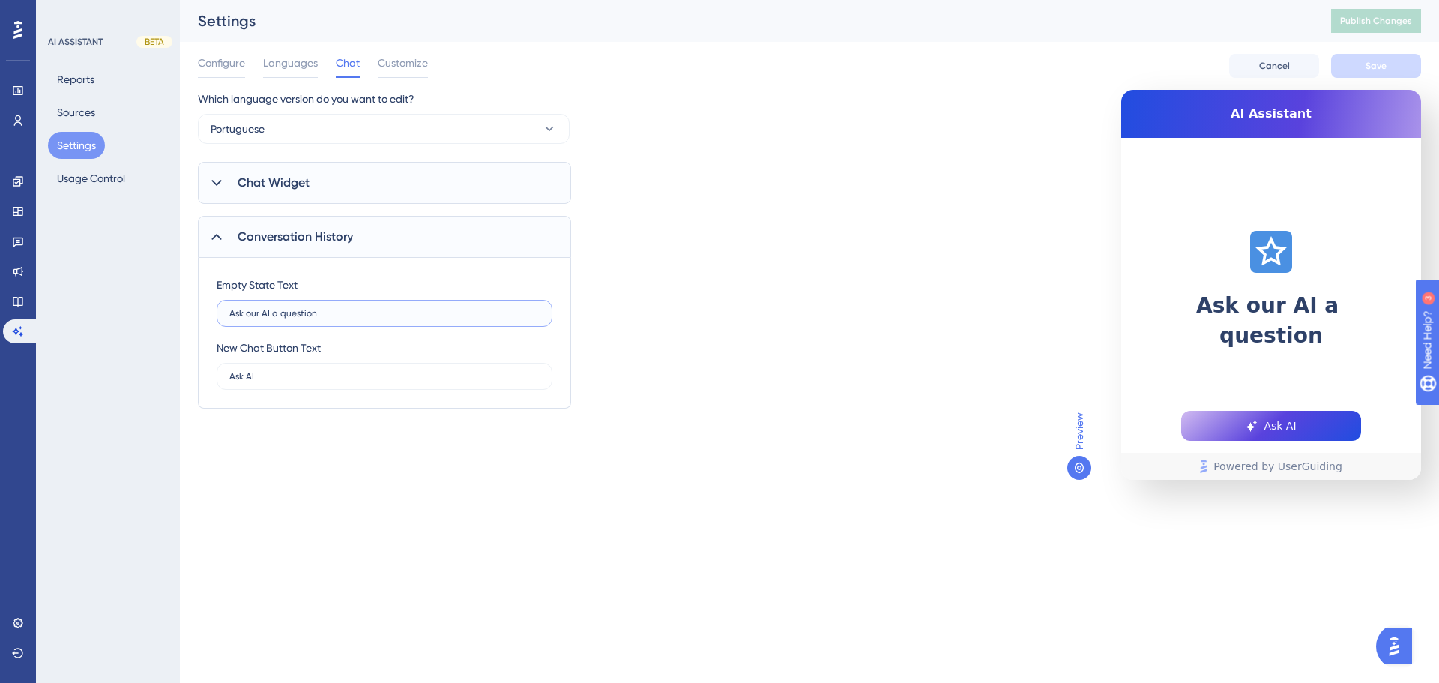
click at [321, 316] on input "Ask our AI a question" at bounding box center [384, 313] width 310 height 10
click at [375, 284] on div "Empty State Text Ask our AI a question" at bounding box center [385, 301] width 336 height 51
click at [235, 236] on div "Conversation History" at bounding box center [384, 237] width 373 height 42
click at [90, 124] on button "Sources" at bounding box center [76, 112] width 56 height 27
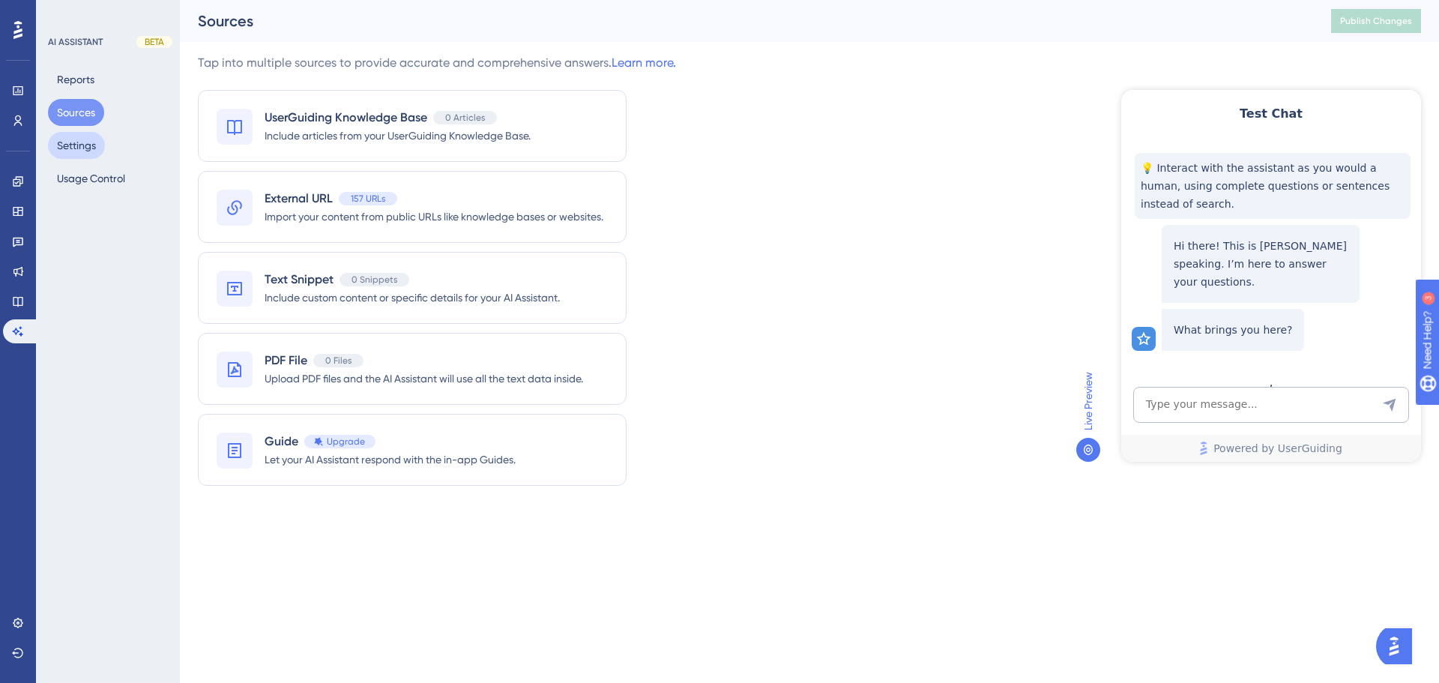
click at [89, 143] on button "Settings" at bounding box center [76, 145] width 57 height 27
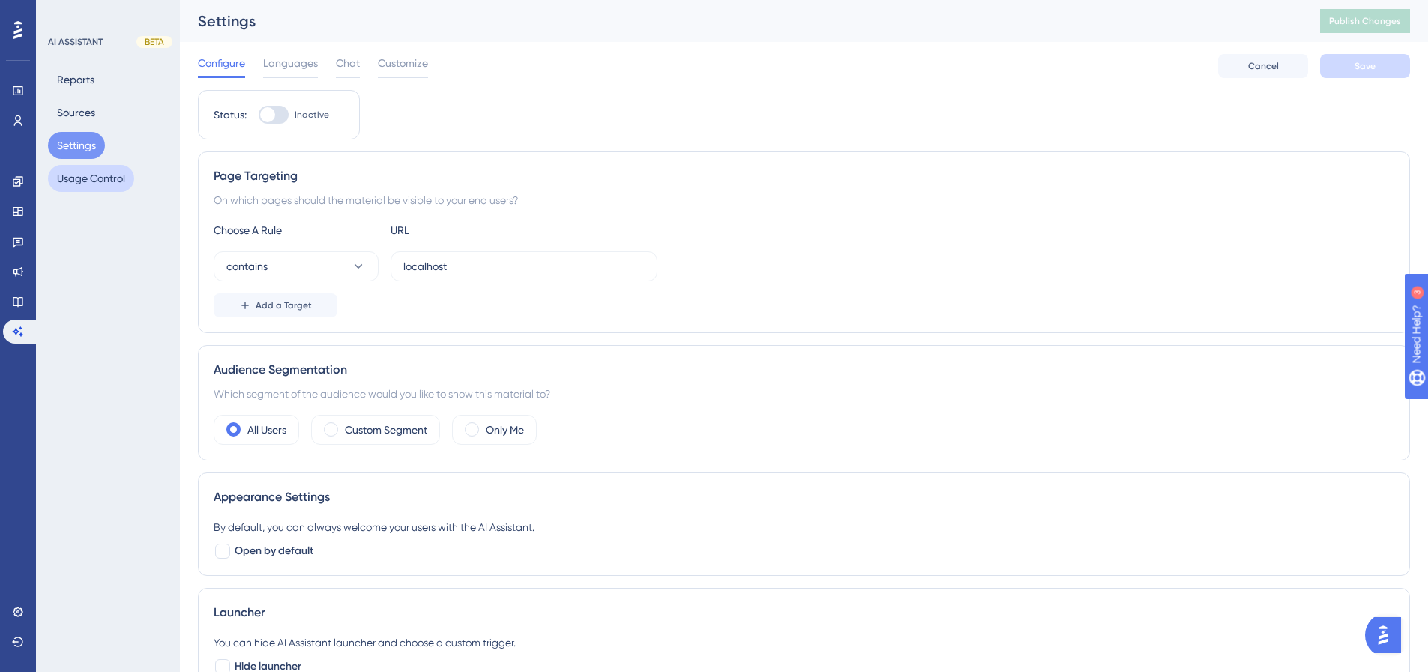
click at [55, 174] on button "Usage Control" at bounding box center [91, 178] width 86 height 27
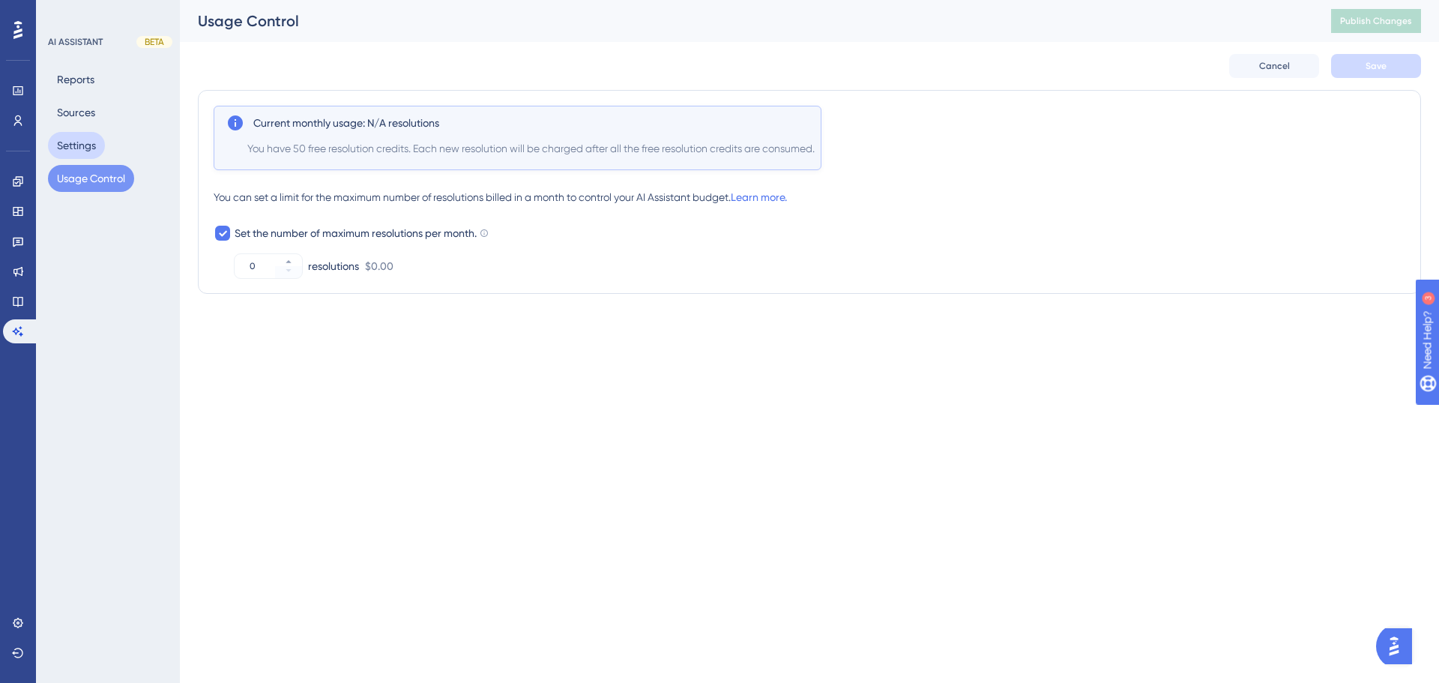
click at [58, 155] on button "Settings" at bounding box center [76, 145] width 57 height 27
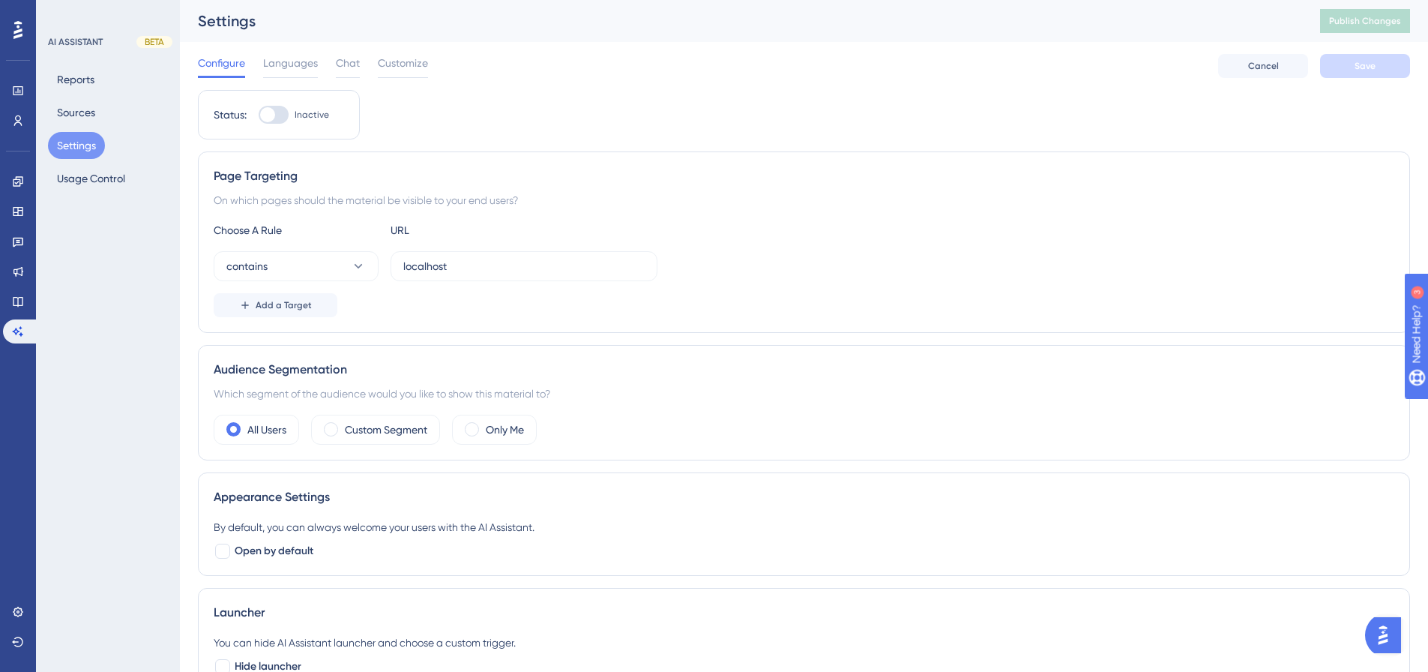
click at [273, 118] on div at bounding box center [267, 114] width 15 height 15
click at [259, 115] on input "Inactive" at bounding box center [258, 115] width 1 height 1
checkbox input "true"
click at [1381, 75] on button "Save" at bounding box center [1365, 66] width 90 height 24
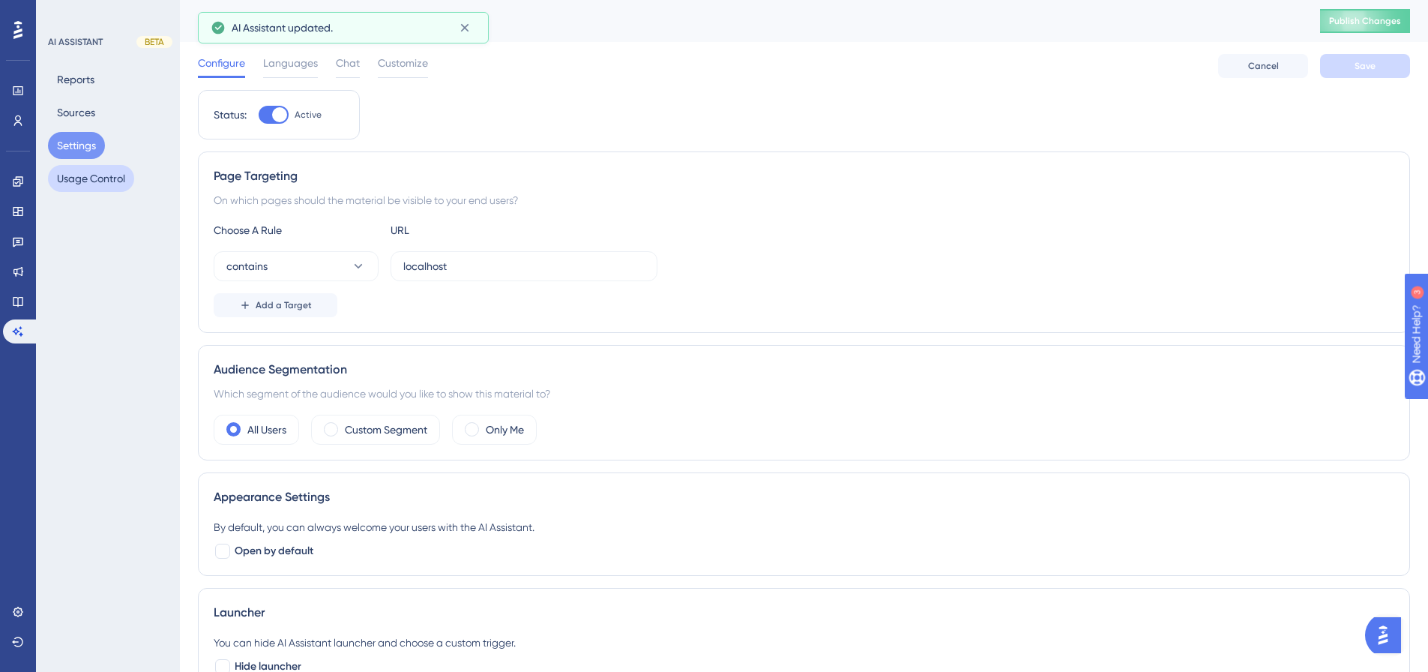
click at [97, 173] on button "Usage Control" at bounding box center [91, 178] width 86 height 27
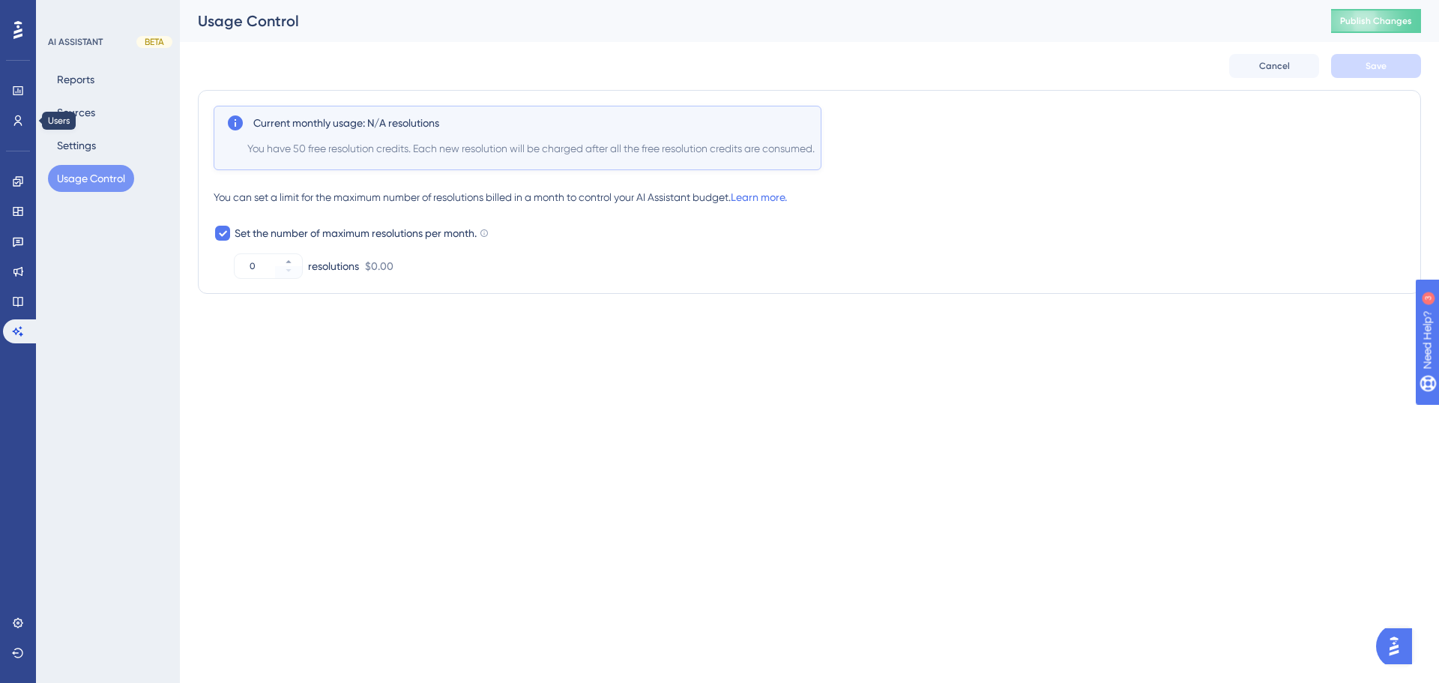
click at [19, 104] on div "Performance Users" at bounding box center [18, 106] width 30 height 54
click at [18, 95] on icon at bounding box center [18, 90] width 10 height 9
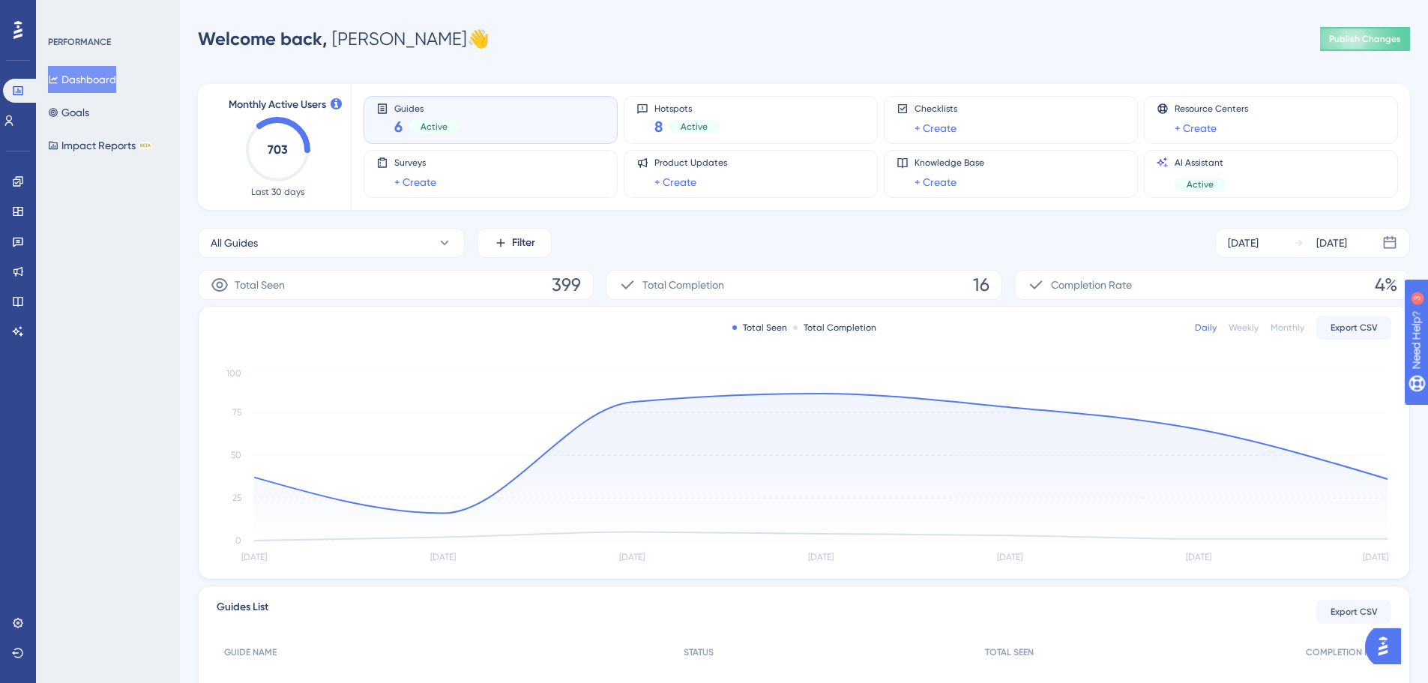
click at [676, 248] on div "All Guides Filter Aug 30 2025 Sep 05 2025" at bounding box center [804, 243] width 1212 height 30
